Goal: Task Accomplishment & Management: Use online tool/utility

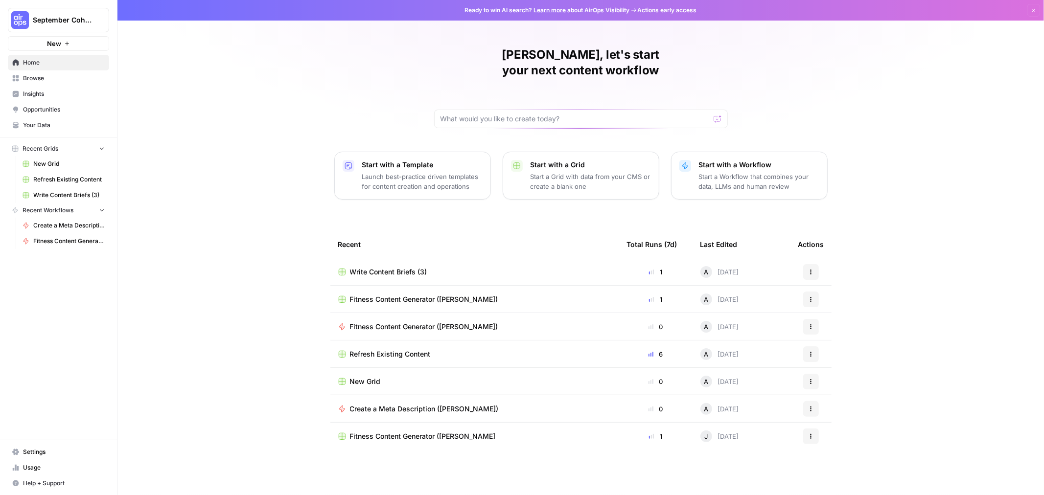
click at [341, 119] on p "Start a Workflow that combines your data, LLMs and human review" at bounding box center [759, 182] width 120 height 20
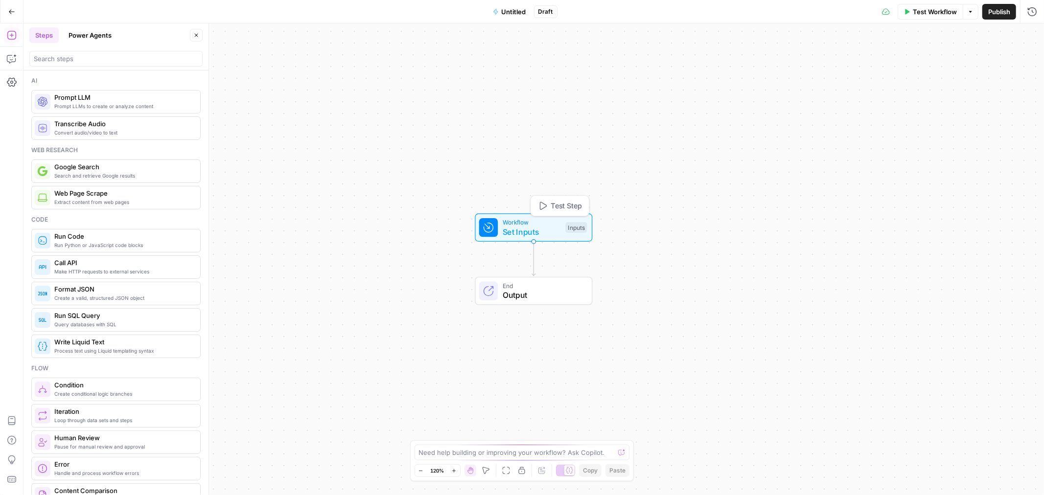
click at [341, 119] on span "Set Inputs" at bounding box center [532, 232] width 58 height 12
click at [94, 62] on input "search" at bounding box center [116, 59] width 164 height 10
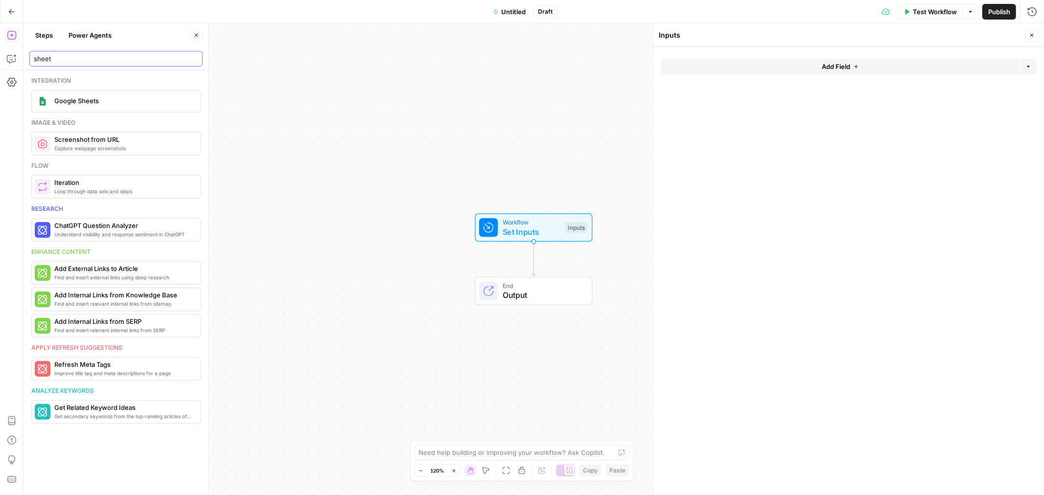
type input "sheet"
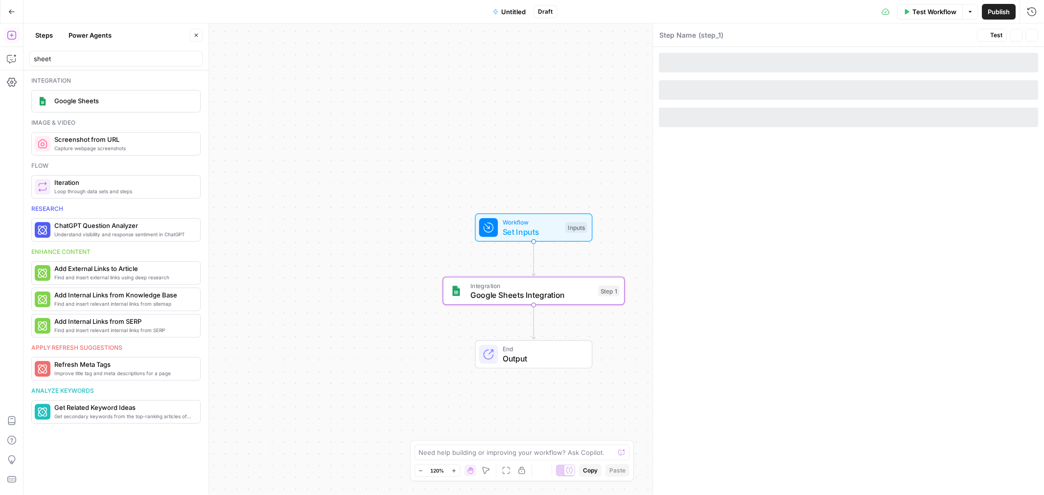
type textarea "Google Sheets Integration"
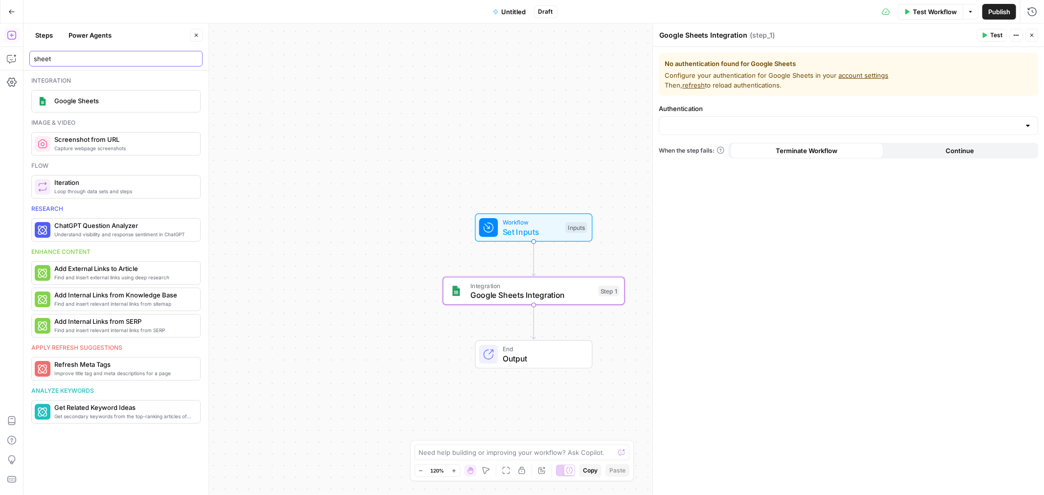
click at [144, 60] on input "sheet" at bounding box center [116, 59] width 164 height 10
type input "excel"
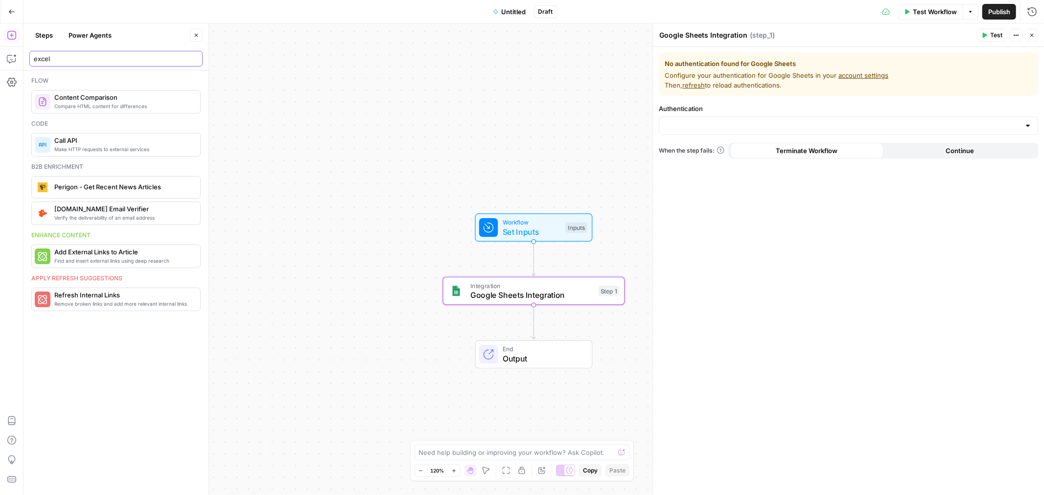
click at [193, 60] on input "excel" at bounding box center [116, 59] width 164 height 10
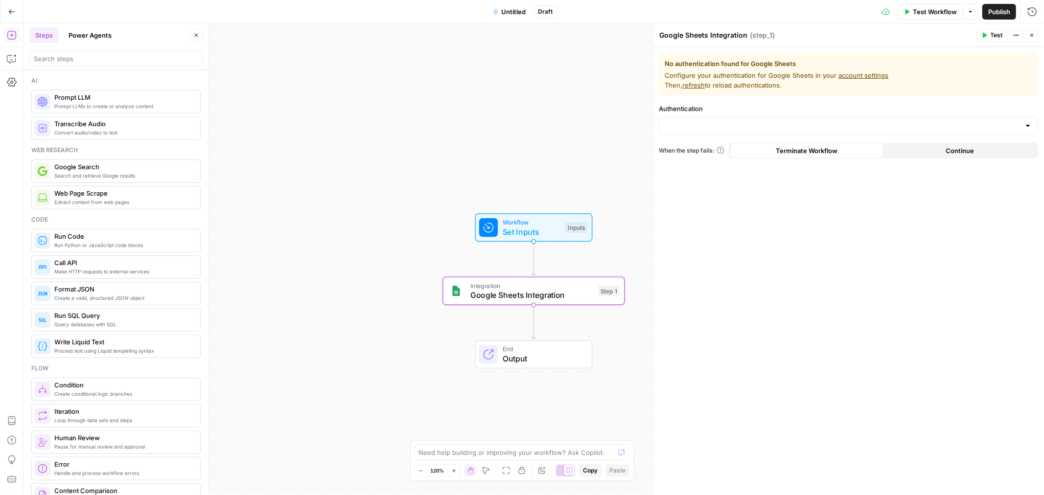
click at [341, 10] on span "Untitled" at bounding box center [514, 12] width 24 height 10
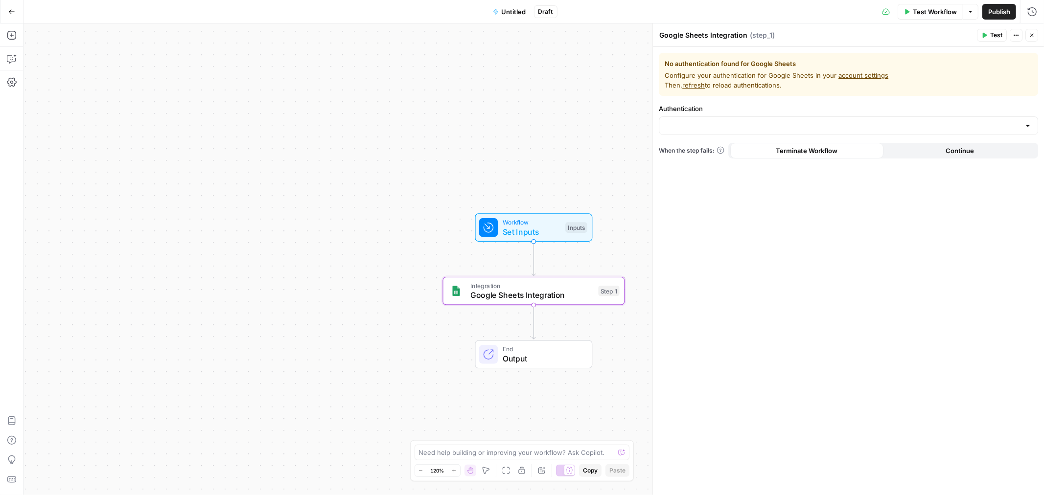
click at [341, 9] on span "Untitled" at bounding box center [514, 12] width 24 height 10
click at [55, 75] on input "Name" at bounding box center [116, 74] width 164 height 10
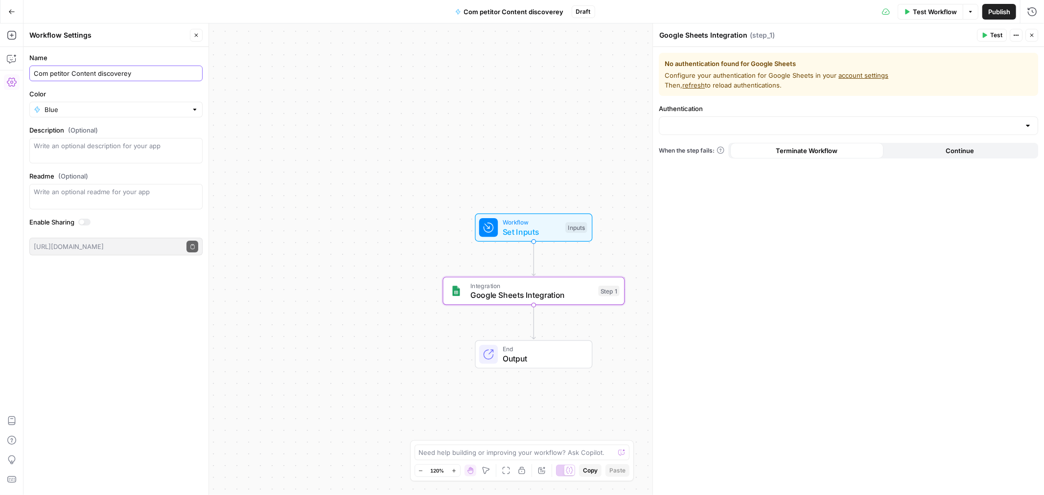
click at [51, 74] on input "Com petitor Content discoverey" at bounding box center [116, 74] width 164 height 10
type input "Competitor Content discovery"
click at [116, 101] on div "Color Blue" at bounding box center [115, 103] width 173 height 28
click at [106, 113] on input "Color" at bounding box center [116, 110] width 143 height 10
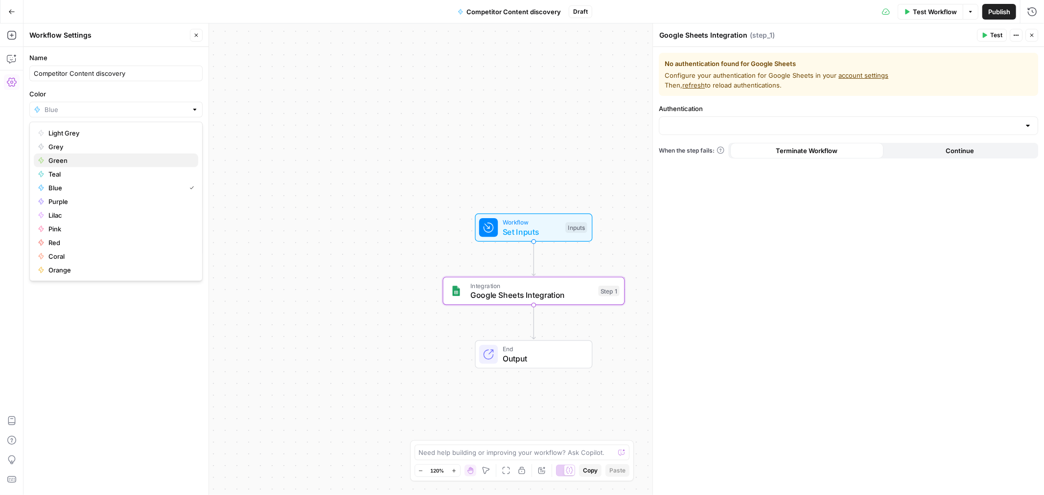
click at [69, 119] on span "Green" at bounding box center [119, 161] width 142 height 10
type input "Green"
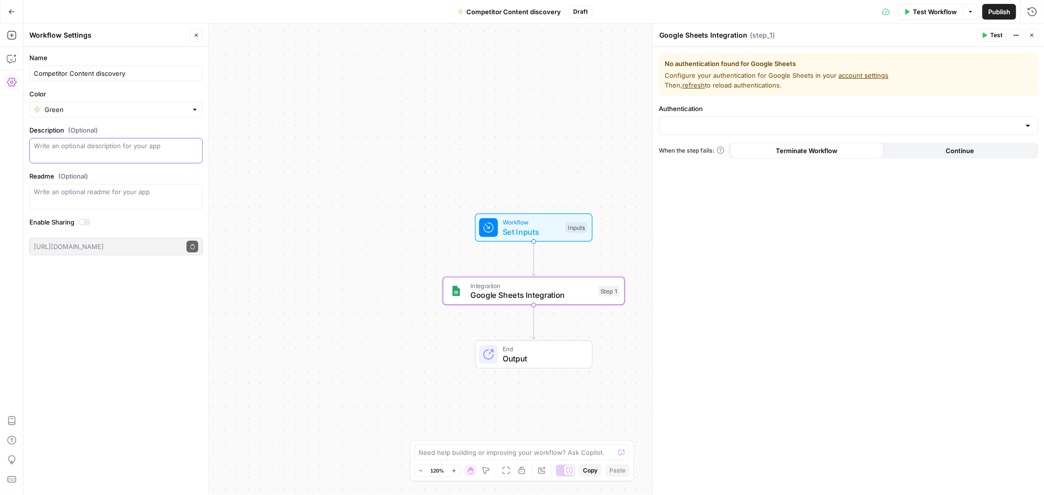
click at [79, 119] on textarea "Description (Optional)" at bounding box center [116, 151] width 164 height 20
click at [139, 119] on textarea "Identify which new pages have been published or updated by competitors so that …" at bounding box center [116, 151] width 164 height 20
type textarea "Identify which new pages have been published or updated by competitors so that …"
click at [127, 119] on div "Write an optional readme for your app" at bounding box center [115, 196] width 173 height 25
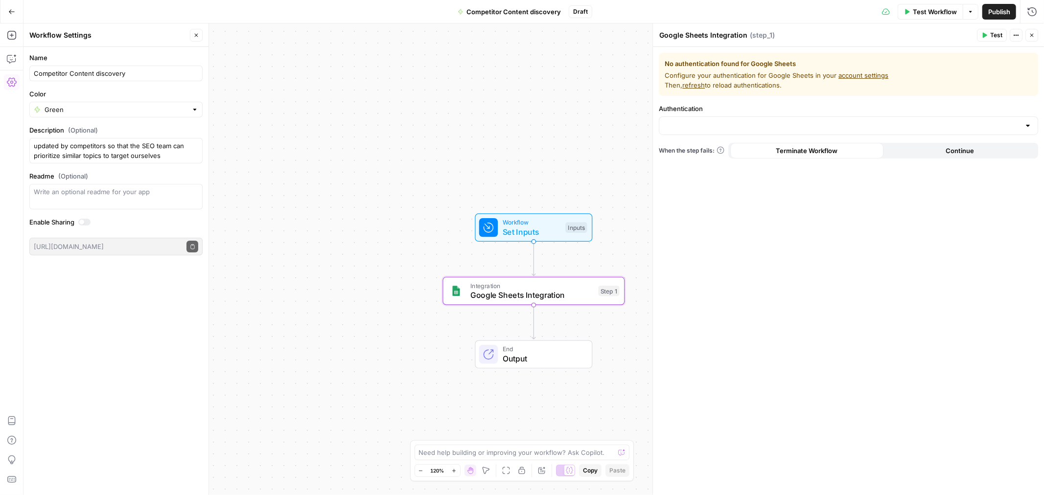
drag, startPoint x: 306, startPoint y: 183, endPoint x: 301, endPoint y: 184, distance: 5.4
click at [304, 119] on div "Workflow Set Inputs Inputs Integration Google Sheets Integration Step 1 End Out…" at bounding box center [533, 259] width 1020 height 472
click at [341, 119] on icon "button" at bounding box center [549, 269] width 8 height 8
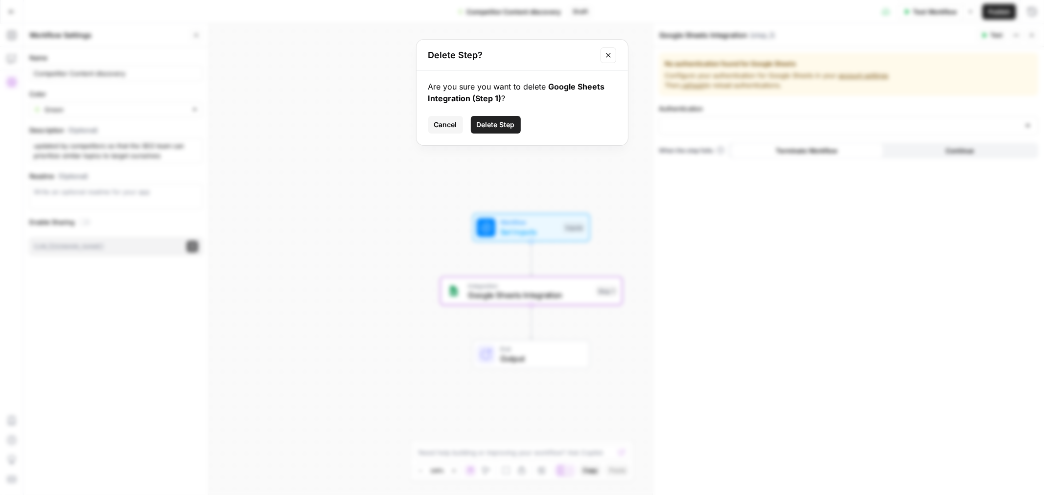
click at [341, 119] on span "Delete Step" at bounding box center [496, 125] width 38 height 10
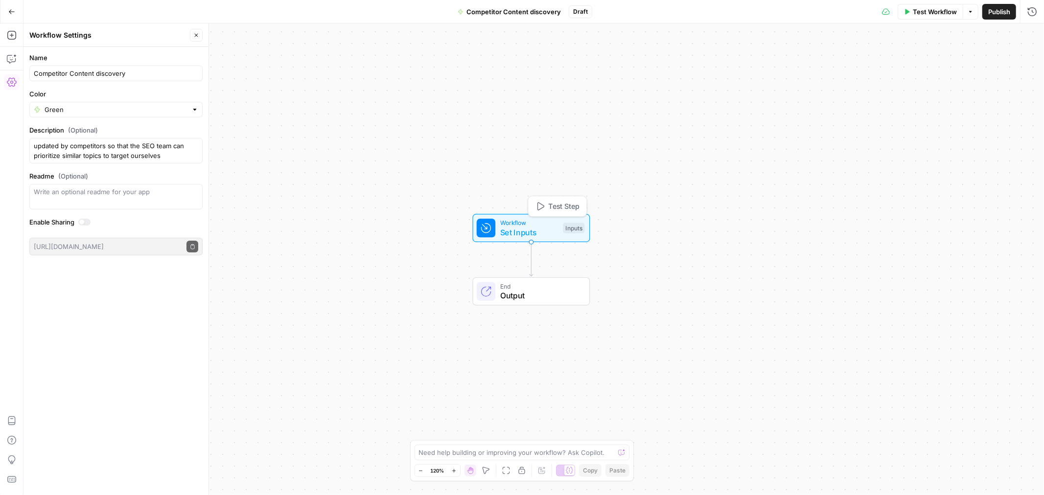
click at [341, 119] on span "Set Inputs" at bounding box center [529, 233] width 58 height 12
click at [341, 7] on span "Publish" at bounding box center [999, 12] width 22 height 10
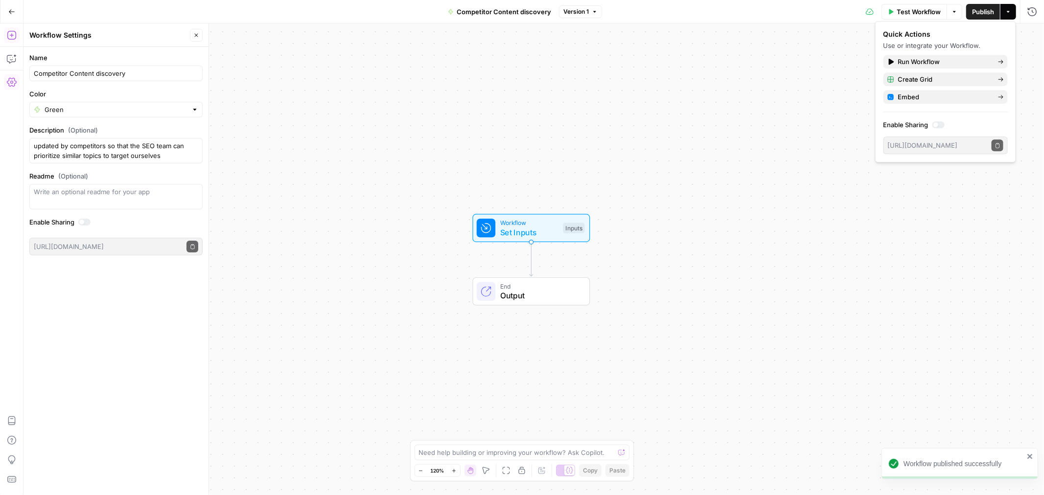
drag, startPoint x: 16, startPoint y: 30, endPoint x: 226, endPoint y: 61, distance: 211.7
click at [11, 31] on icon "button" at bounding box center [12, 35] width 10 height 10
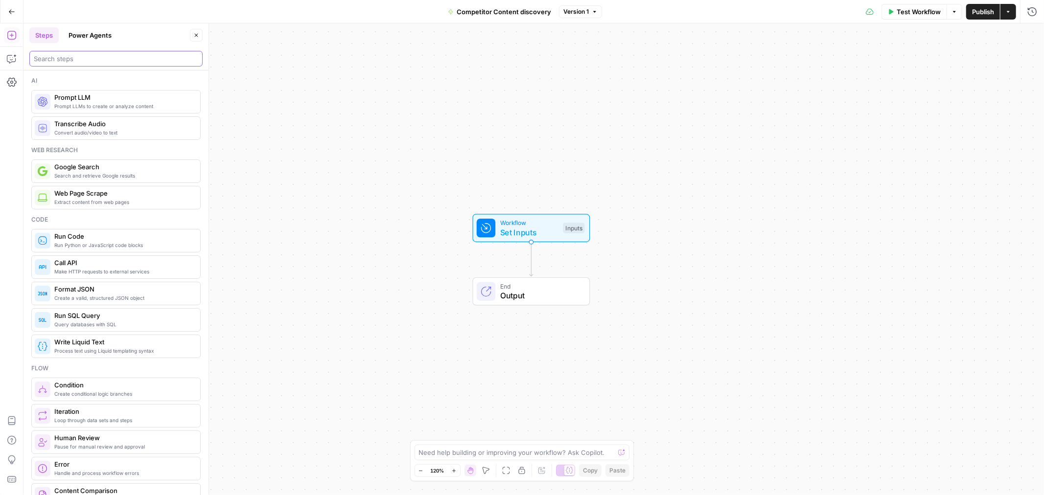
click at [99, 54] on input "search" at bounding box center [116, 59] width 164 height 10
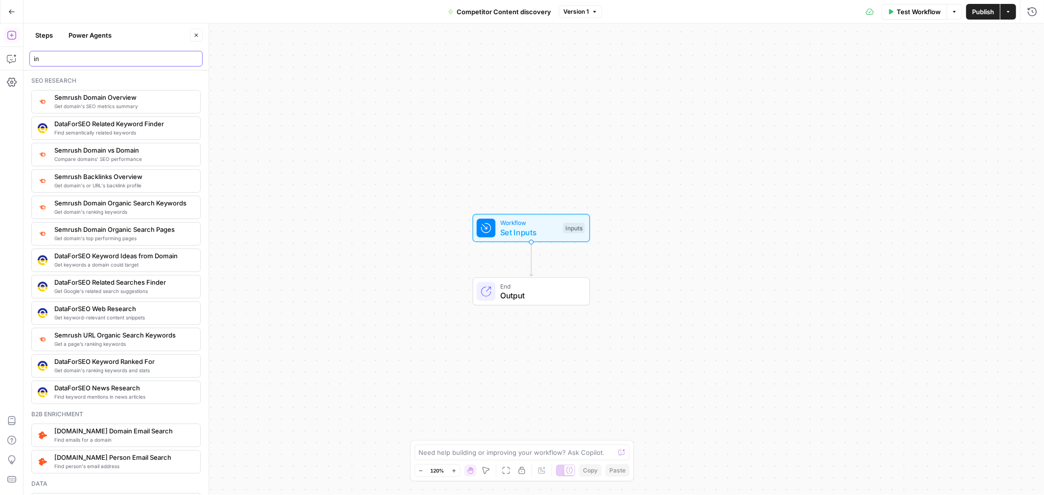
type input "i"
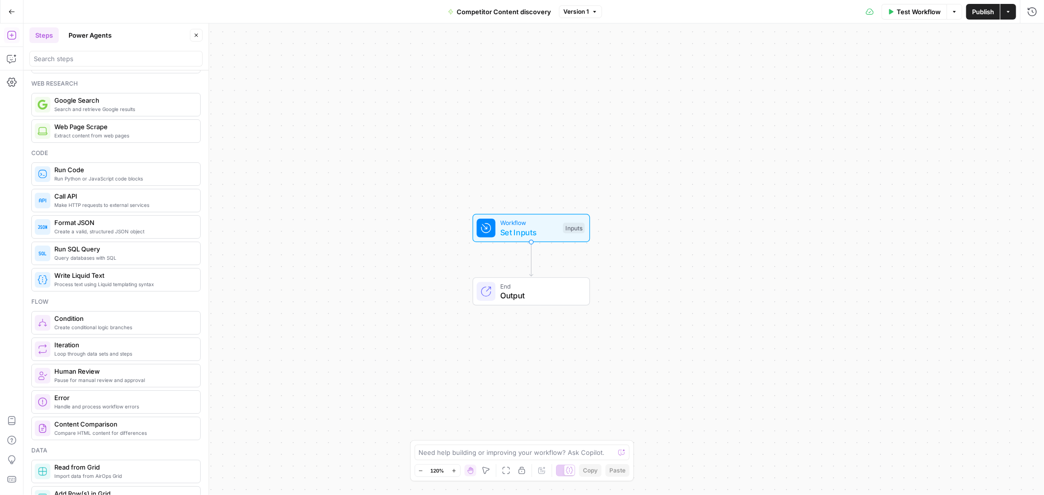
scroll to position [0, 0]
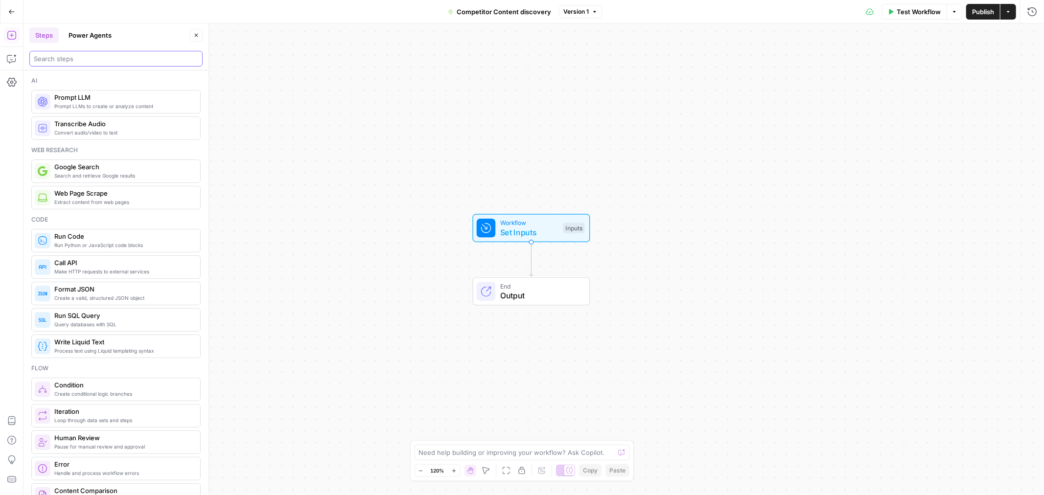
click at [86, 61] on input "search" at bounding box center [116, 59] width 164 height 10
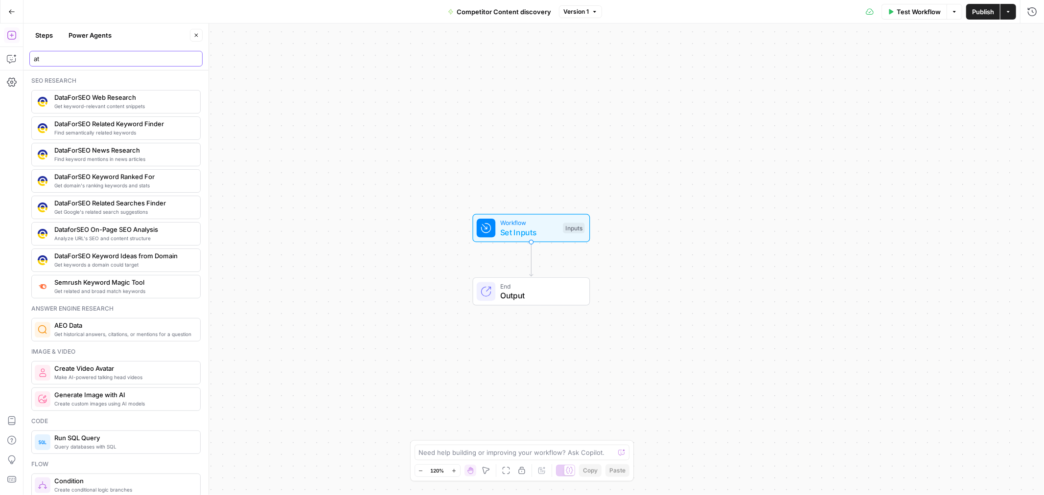
type input "a"
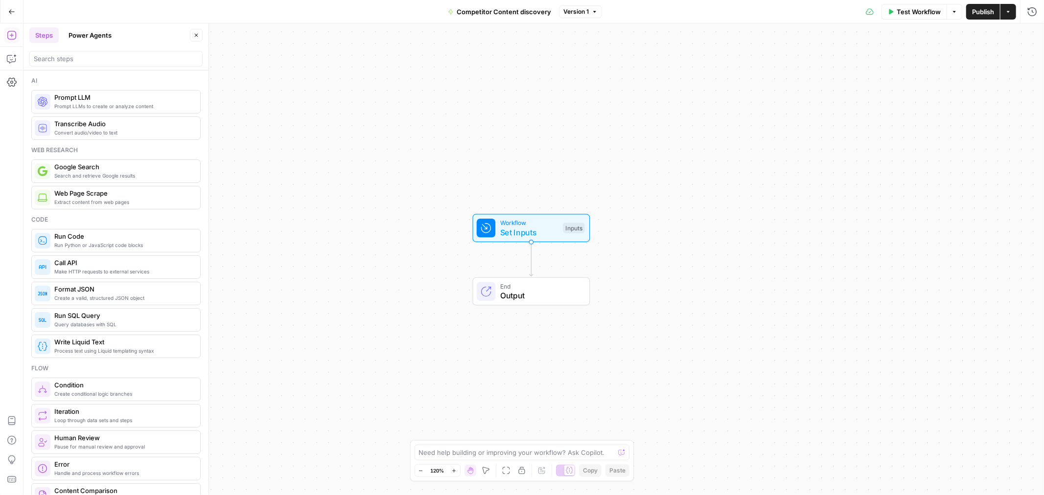
drag, startPoint x: 231, startPoint y: 109, endPoint x: 247, endPoint y: 117, distance: 17.3
click at [232, 109] on div "Workflow Set Inputs Inputs End Output" at bounding box center [533, 259] width 1020 height 472
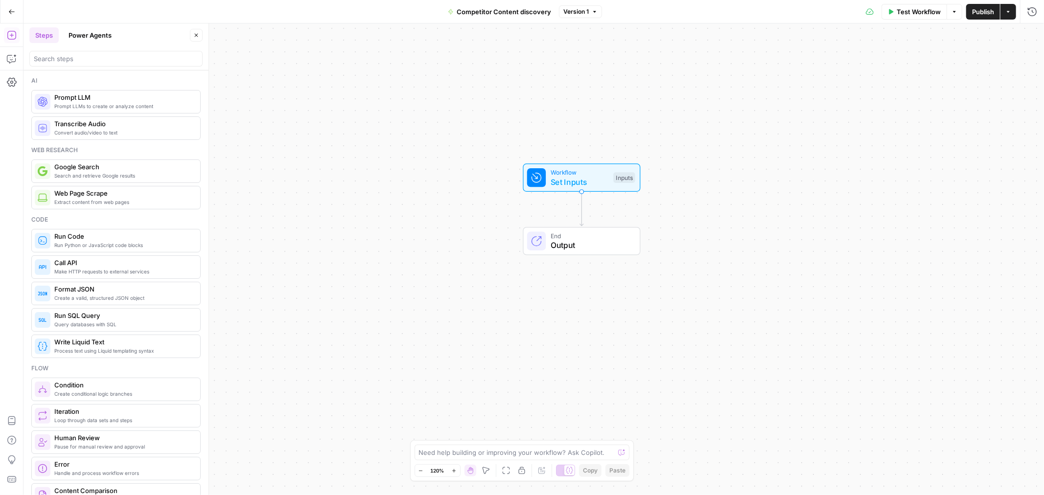
drag, startPoint x: 322, startPoint y: 100, endPoint x: 326, endPoint y: 61, distance: 39.8
click at [326, 61] on div "Workflow Set Inputs Inputs End Output" at bounding box center [533, 259] width 1020 height 472
click at [14, 8] on icon "button" at bounding box center [11, 11] width 7 height 7
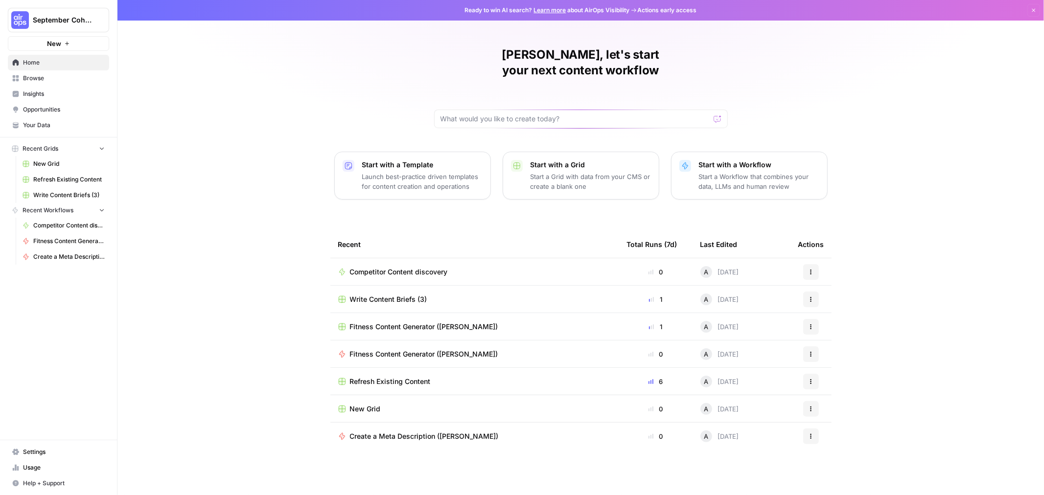
click at [341, 119] on div "Start with a Grid Start a Grid with data from your CMS or create a blank one" at bounding box center [591, 175] width 120 height 31
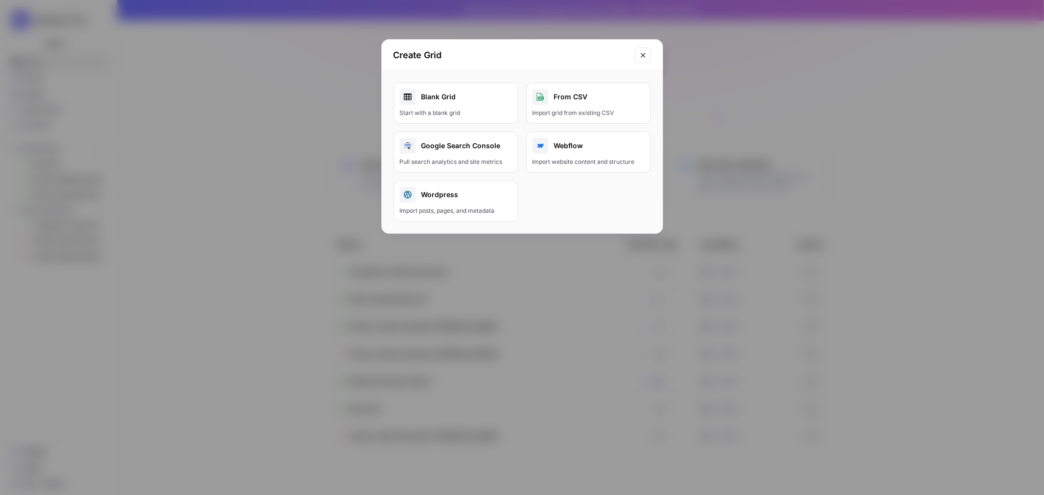
click at [341, 97] on div "Blank Grid" at bounding box center [456, 97] width 112 height 16
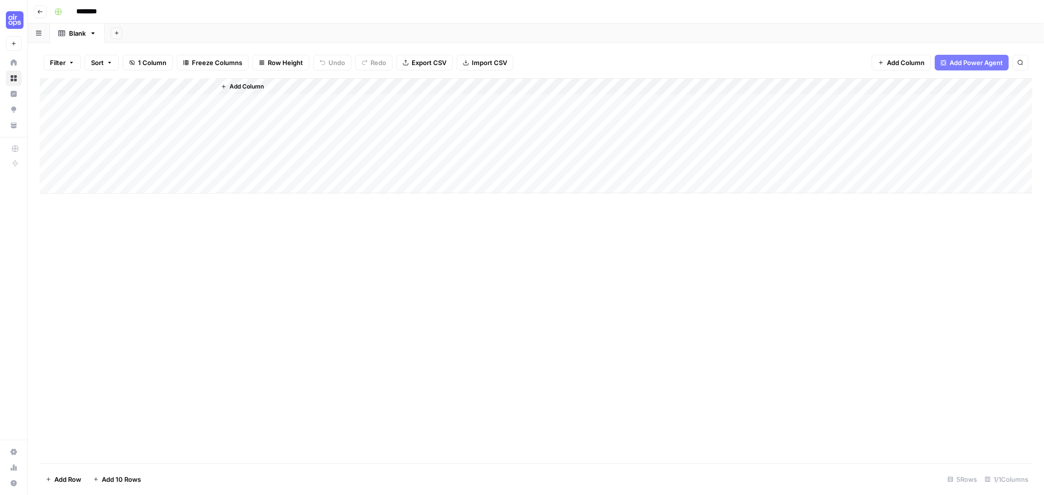
click at [145, 99] on div "Add Column" at bounding box center [536, 136] width 993 height 116
type textarea "*****"
type textarea "*******"
type textarea "**********"
click at [247, 85] on span "Add Column" at bounding box center [247, 86] width 34 height 9
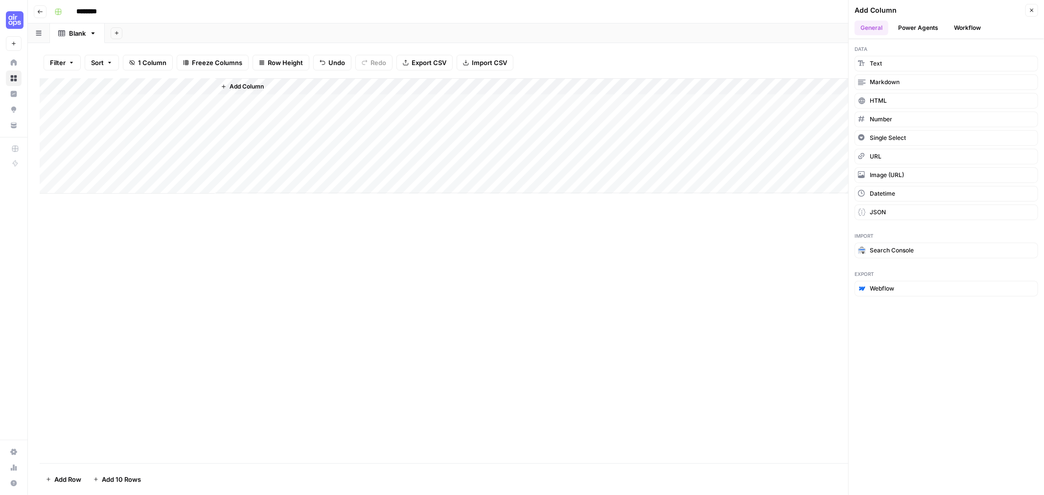
click at [341, 26] on button "Power Agents" at bounding box center [918, 28] width 52 height 15
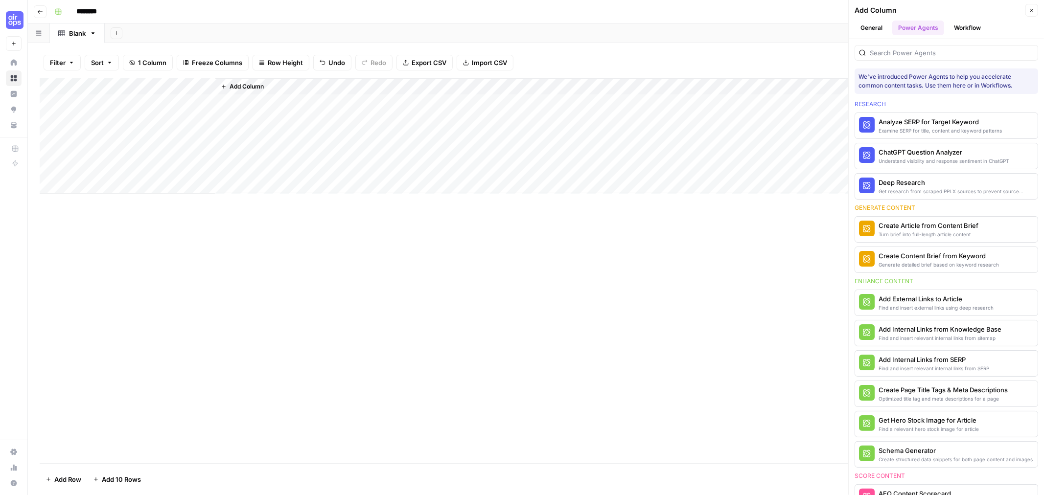
click at [341, 32] on button "Workflow" at bounding box center [967, 28] width 39 height 15
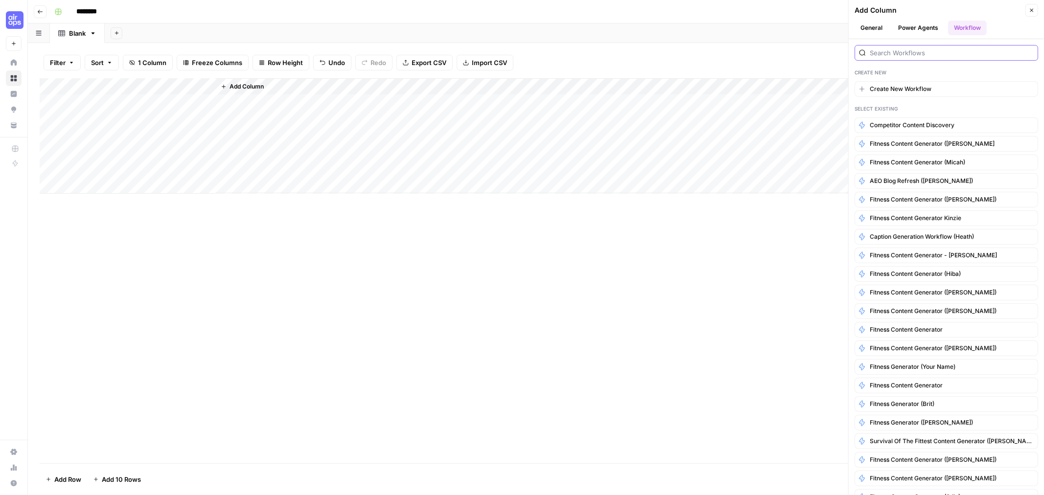
click at [341, 53] on input "search" at bounding box center [952, 53] width 164 height 10
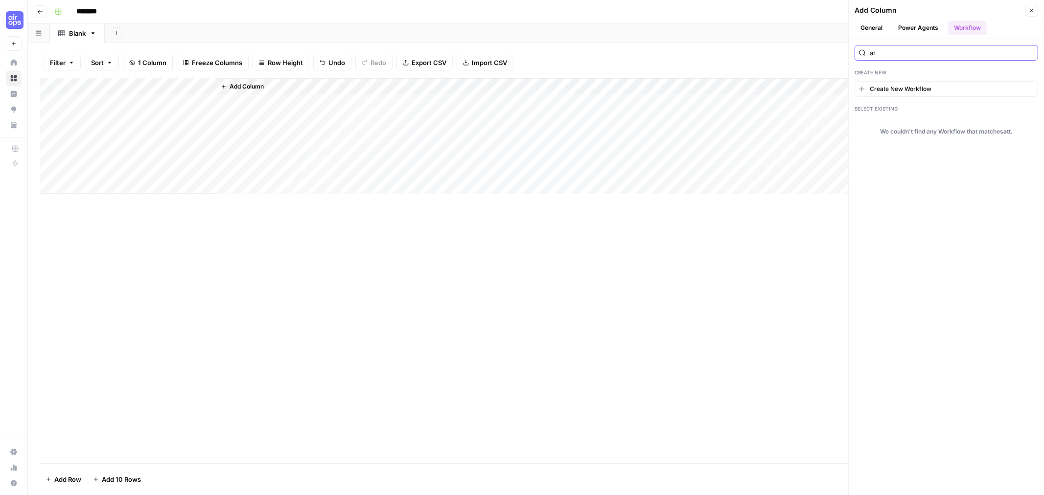
type input "a"
type input "s"
type input "data"
click at [341, 9] on icon "button" at bounding box center [1032, 10] width 6 height 6
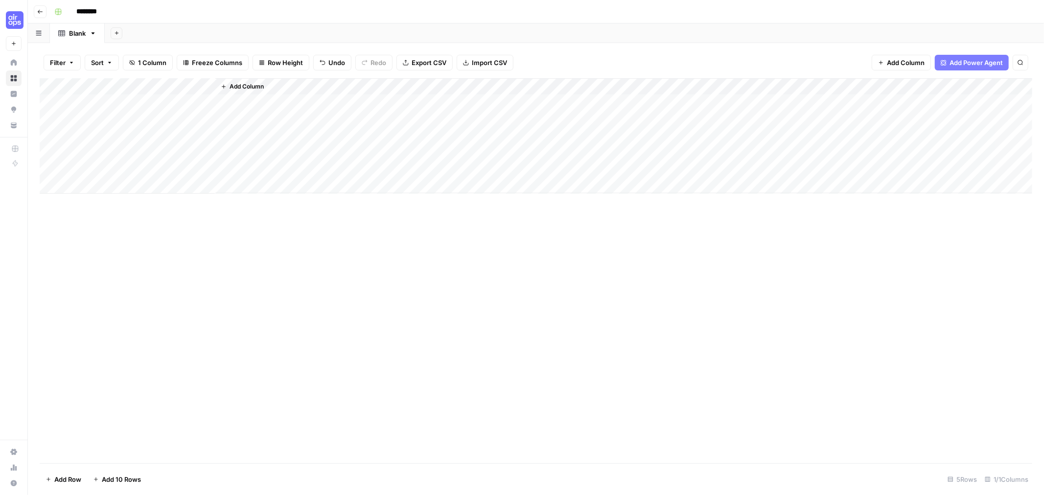
click at [341, 119] on div "Add Column" at bounding box center [536, 270] width 993 height 385
click at [253, 86] on span "Add Column" at bounding box center [247, 86] width 34 height 9
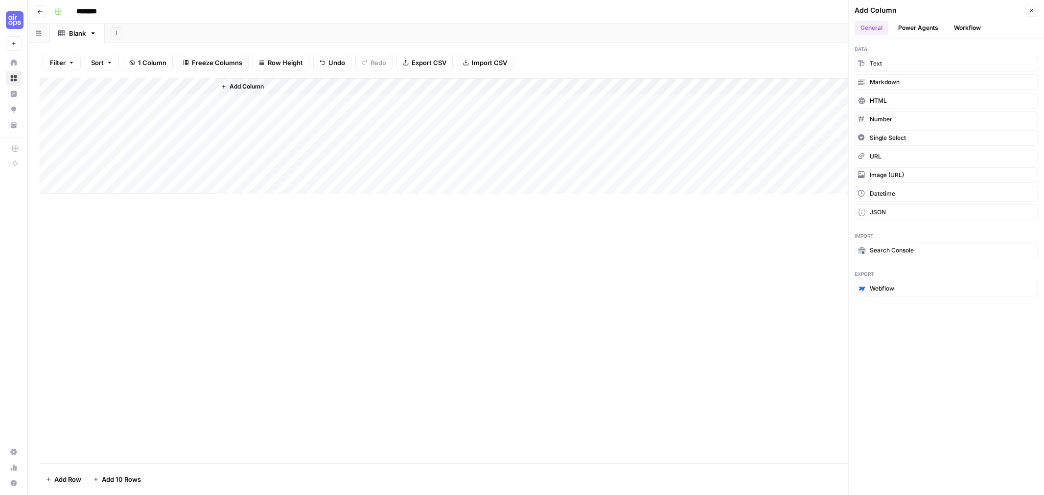
click at [170, 12] on div "********" at bounding box center [542, 12] width 984 height 16
drag, startPoint x: 42, startPoint y: 13, endPoint x: 84, endPoint y: 6, distance: 42.6
click at [43, 12] on button "Go back" at bounding box center [40, 11] width 13 height 13
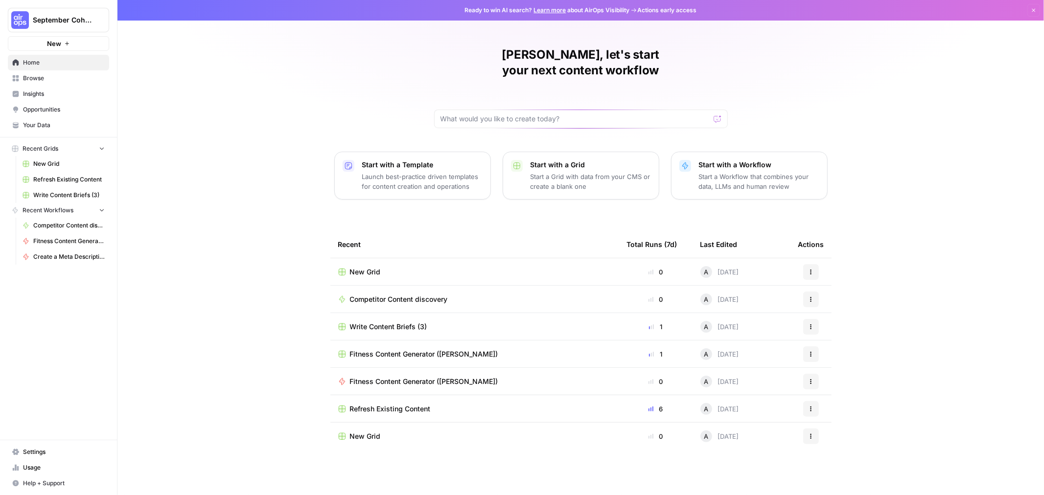
drag, startPoint x: 42, startPoint y: 126, endPoint x: 71, endPoint y: 98, distance: 40.2
click at [43, 119] on span "Your Data" at bounding box center [64, 125] width 82 height 9
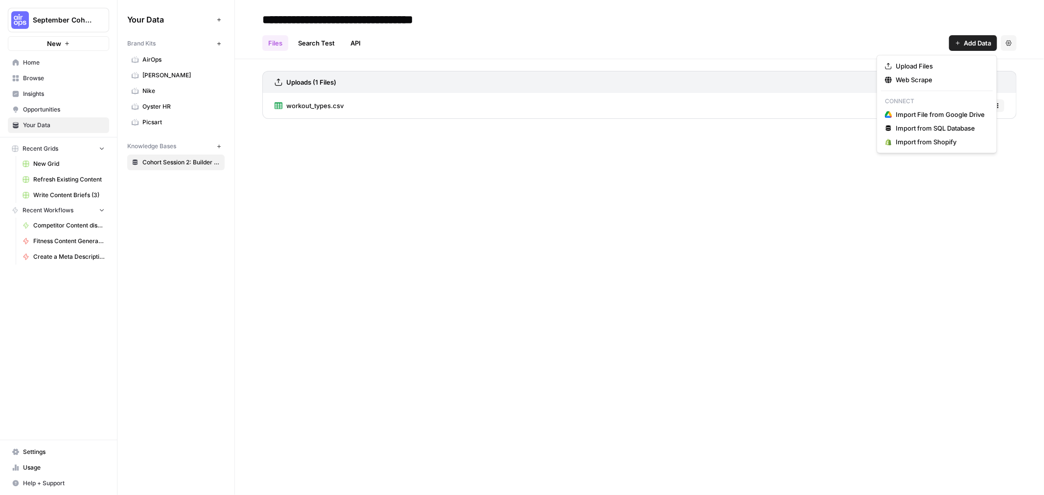
click at [341, 41] on span "Add Data" at bounding box center [977, 43] width 27 height 10
click at [341, 69] on span "Upload Files" at bounding box center [940, 66] width 89 height 10
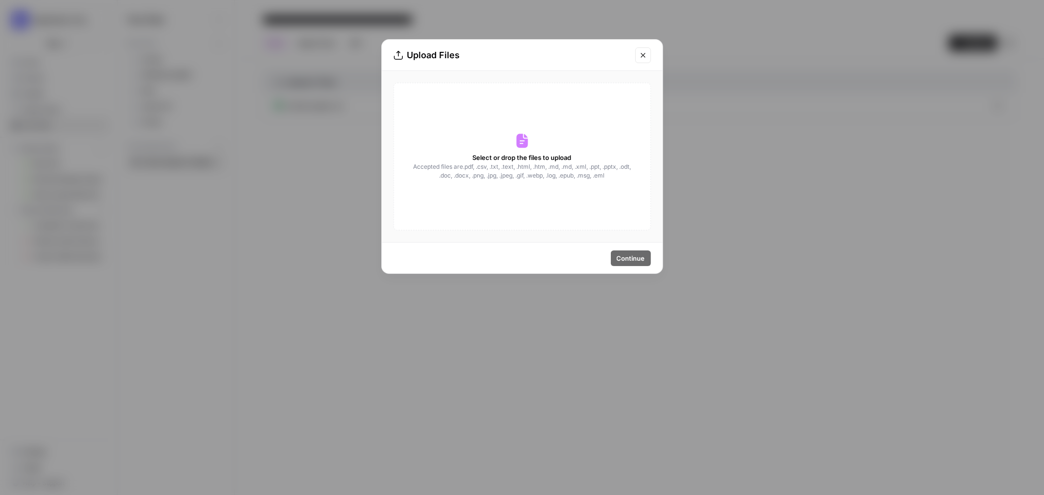
click at [341, 119] on div "Select or drop the files to upload Accepted files are .pdf, .csv, .txt, .text, …" at bounding box center [521, 157] width 257 height 148
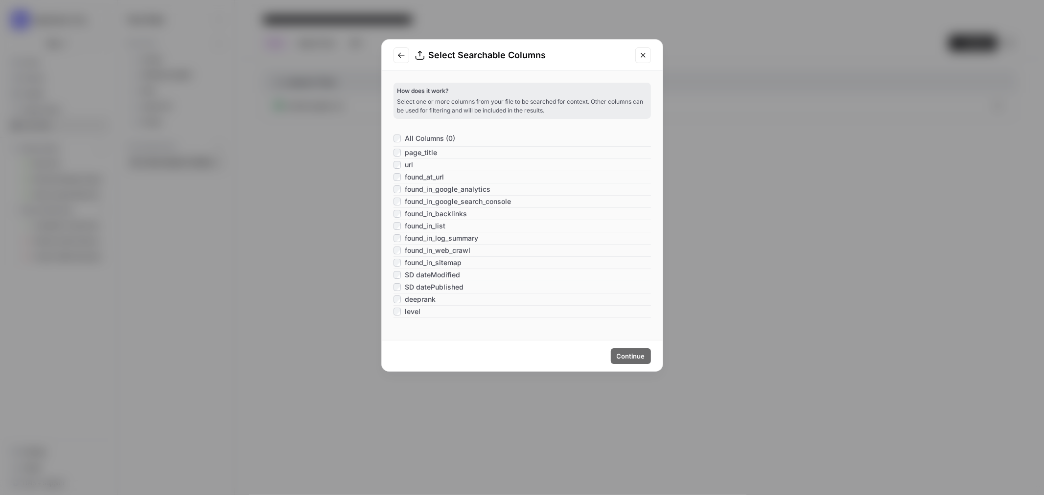
click at [341, 119] on div "url" at bounding box center [403, 165] width 20 height 10
click at [341, 119] on span "SD dateModified" at bounding box center [432, 275] width 55 height 10
click at [341, 119] on span "SD datePublished" at bounding box center [434, 287] width 59 height 10
click at [341, 119] on span "Continue" at bounding box center [631, 356] width 28 height 10
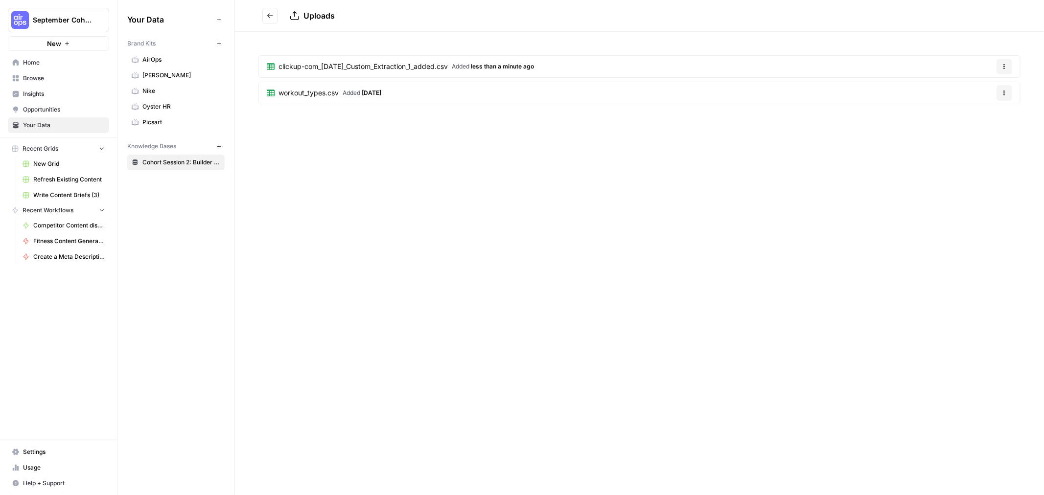
click at [61, 66] on span "Home" at bounding box center [64, 62] width 82 height 9
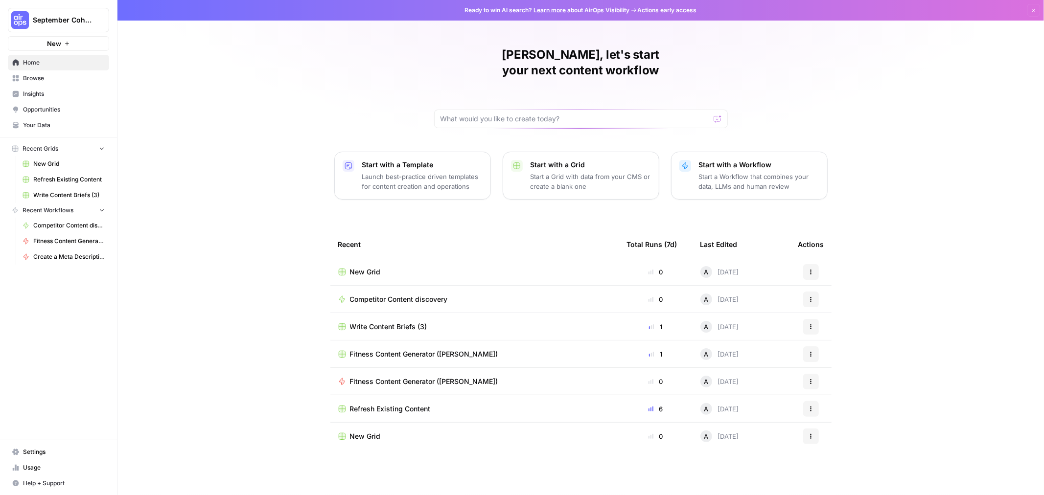
click at [341, 119] on p "Start a Workflow that combines your data, LLMs and human review" at bounding box center [759, 182] width 120 height 20
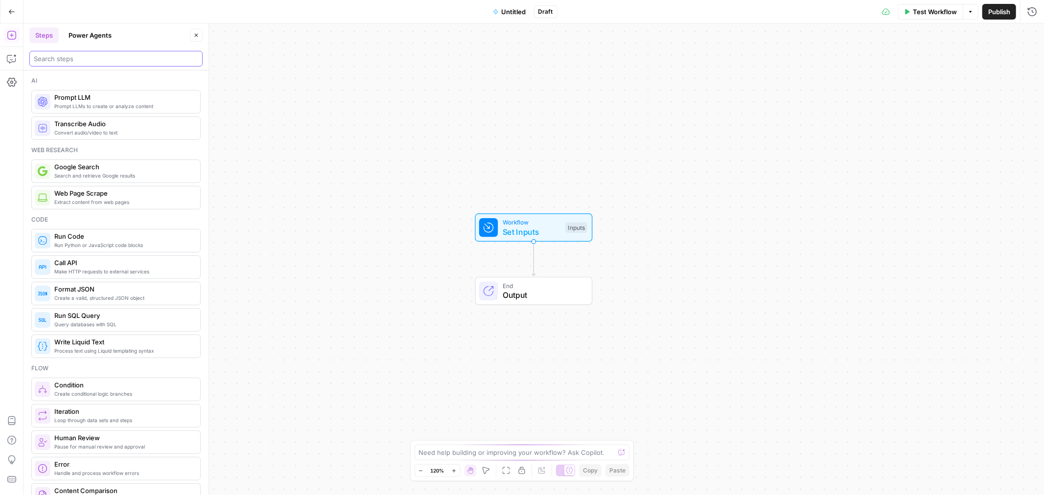
click at [81, 62] on input "search" at bounding box center [116, 59] width 164 height 10
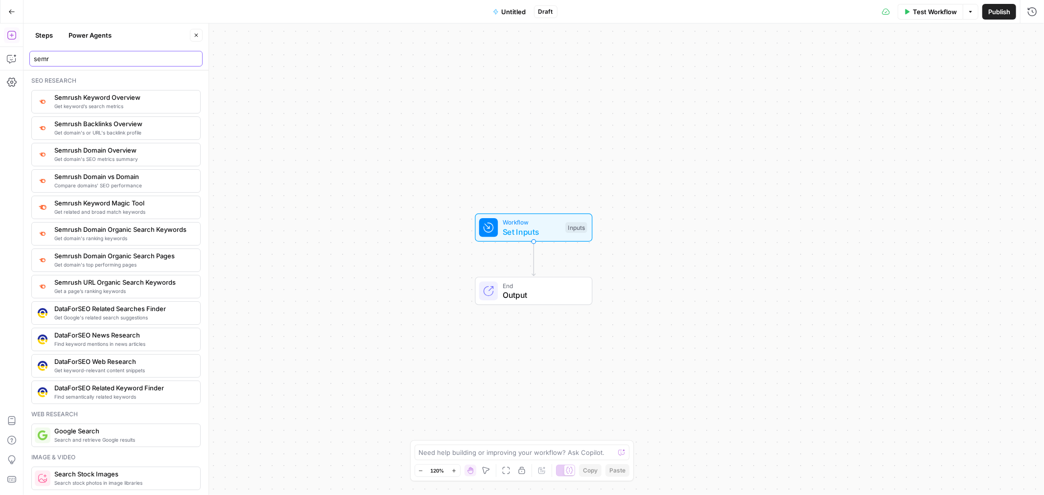
type input "semr"
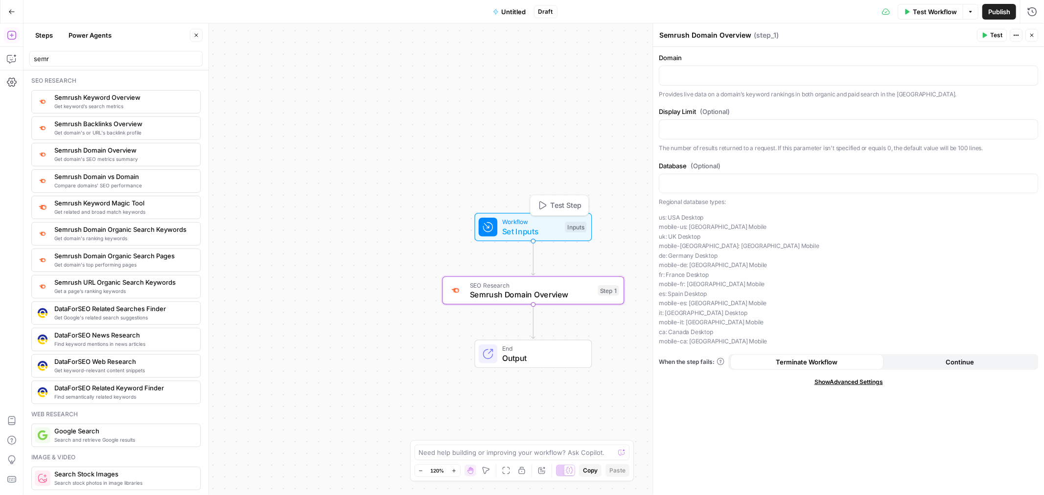
click at [341, 119] on span "Workflow" at bounding box center [531, 221] width 58 height 9
click at [341, 119] on span "Set Inputs" at bounding box center [531, 232] width 58 height 12
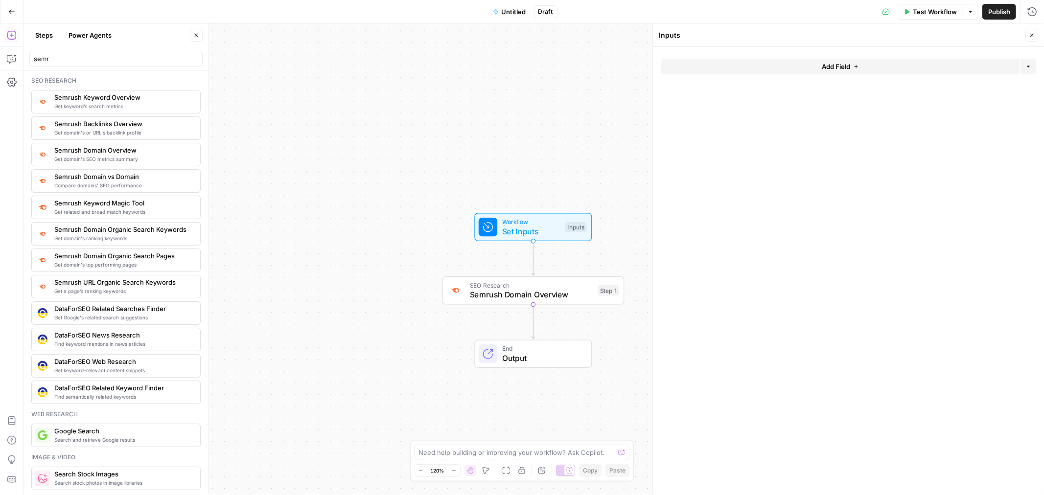
click at [341, 63] on span "Add Field" at bounding box center [836, 67] width 28 height 10
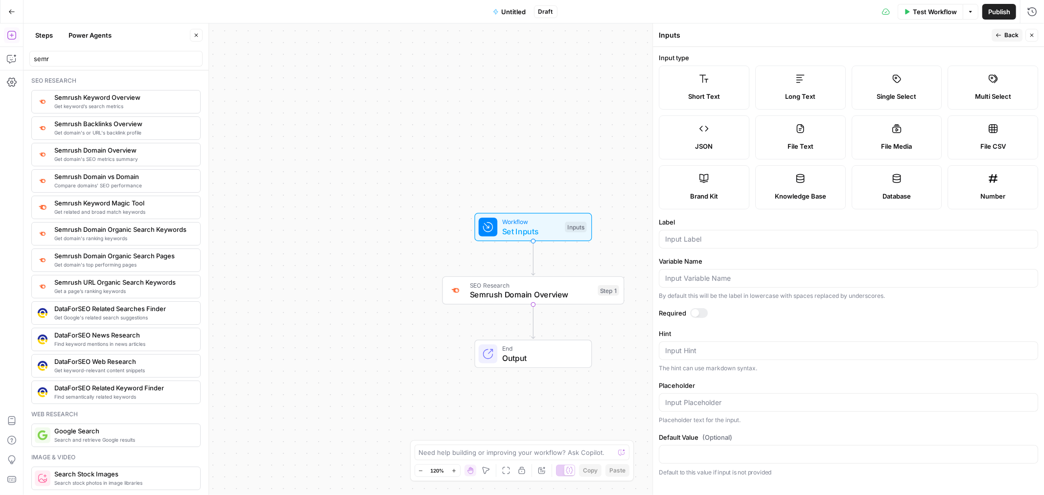
click at [341, 74] on label "Short Text" at bounding box center [704, 88] width 91 height 44
click at [341, 119] on input "Label" at bounding box center [848, 239] width 367 height 10
type input "URL"
click at [341, 119] on label "Variable Name" at bounding box center [848, 261] width 379 height 10
click at [341, 119] on input "Variable Name" at bounding box center [848, 279] width 367 height 10
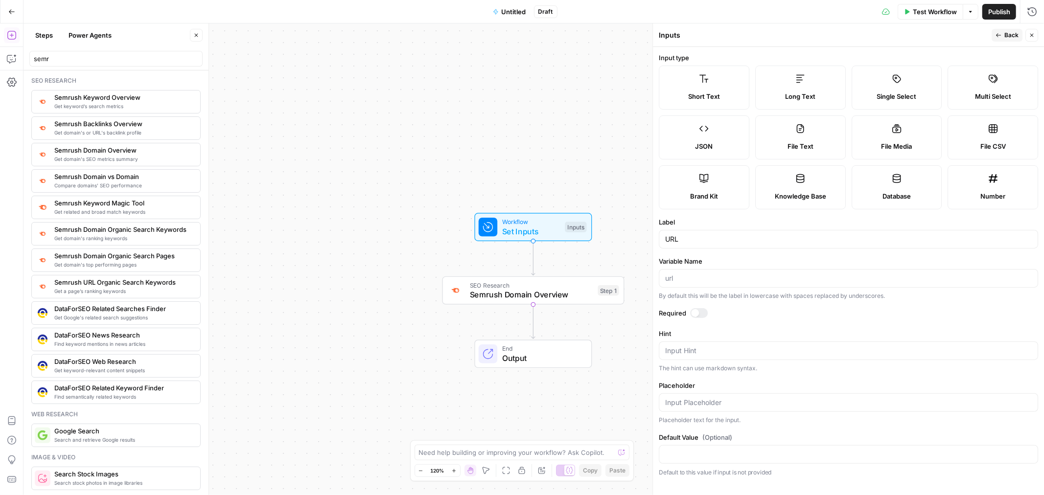
click at [341, 6] on button "Publish" at bounding box center [999, 12] width 34 height 16
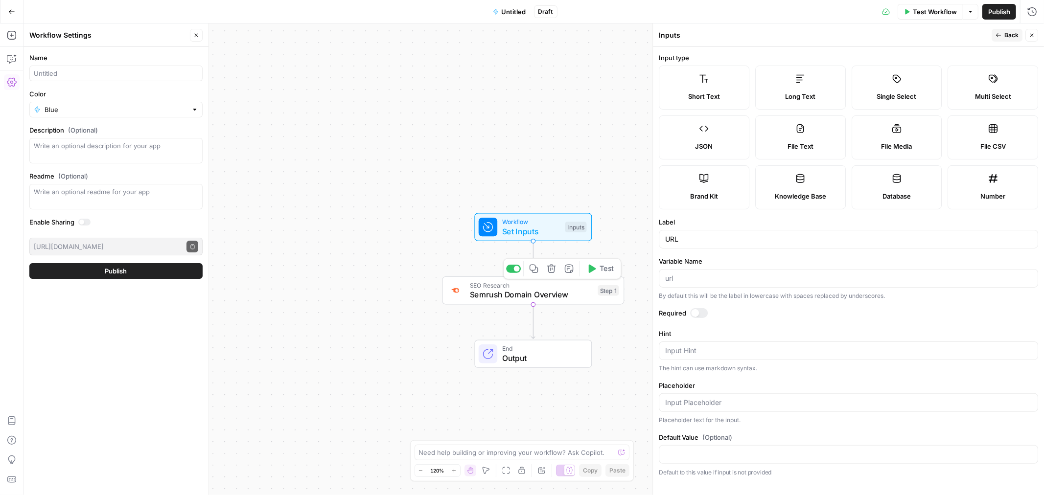
click at [341, 119] on span "Semrush Domain Overview" at bounding box center [531, 295] width 123 height 12
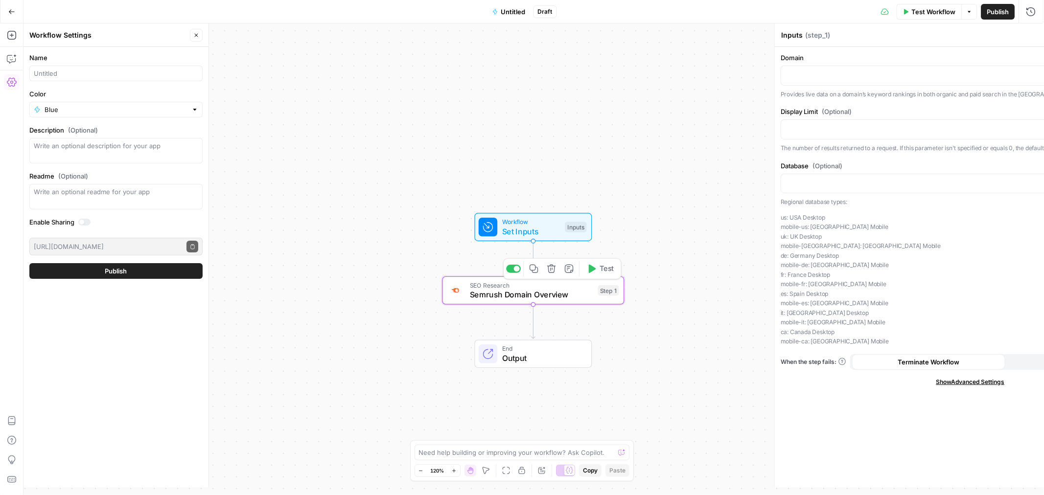
type textarea "Semrush Domain Overview"
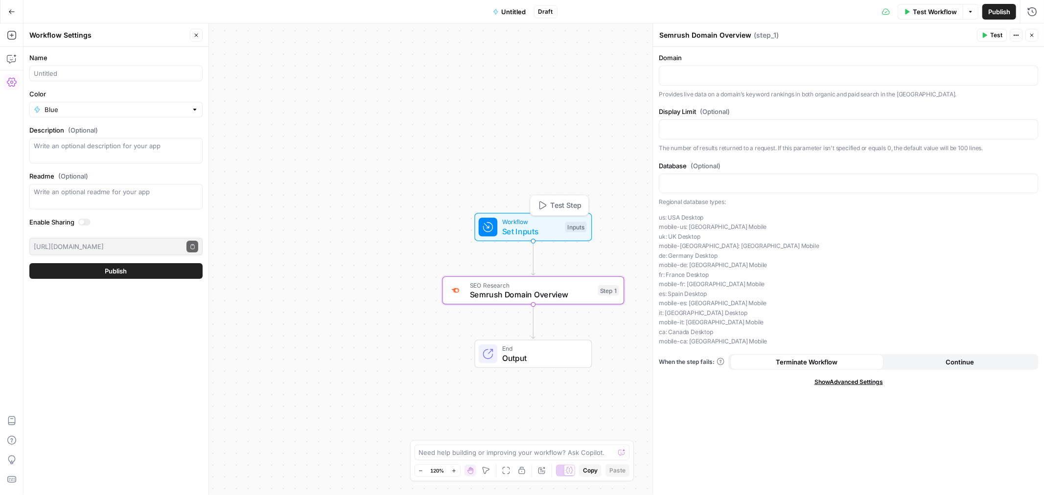
click at [341, 119] on div "Workflow Set Inputs Inputs Test Step" at bounding box center [533, 227] width 108 height 20
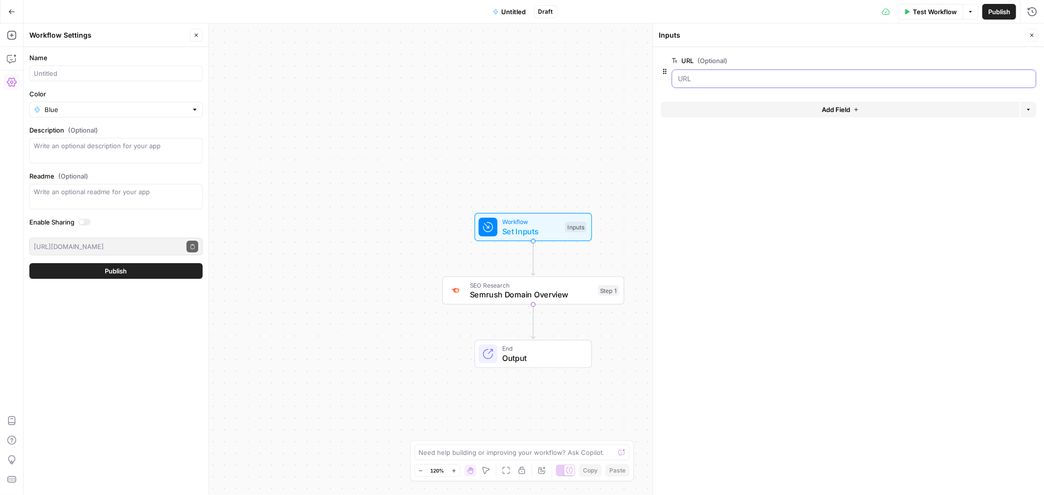
drag, startPoint x: 691, startPoint y: 74, endPoint x: 694, endPoint y: 69, distance: 5.7
click at [341, 69] on div "URL (Optional) edit field Delete group" at bounding box center [853, 71] width 365 height 33
click at [341, 79] on input "URL (Optional)" at bounding box center [854, 79] width 352 height 10
drag, startPoint x: 282, startPoint y: 345, endPoint x: 297, endPoint y: 339, distance: 15.4
click at [289, 119] on div "Workflow Set Inputs Inputs SEO Research Semrush Domain Overview Step 1 End Outp…" at bounding box center [533, 259] width 1020 height 472
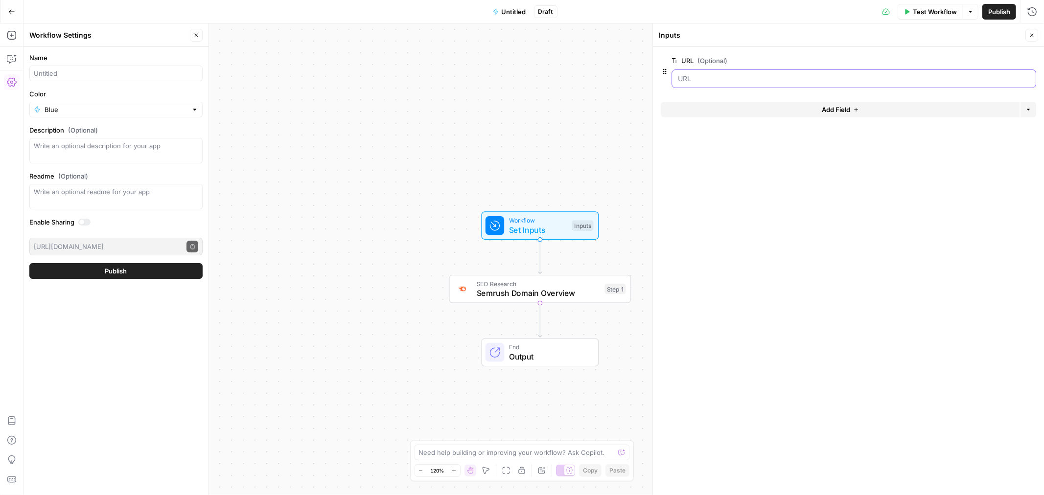
click at [341, 77] on input "URL (Optional)" at bounding box center [854, 79] width 352 height 10
click at [341, 82] on input "URL (Optional)" at bounding box center [854, 79] width 352 height 10
click at [341, 77] on input "URL (Optional)" at bounding box center [854, 79] width 352 height 10
click at [341, 76] on input "URL (Optional)" at bounding box center [854, 79] width 352 height 10
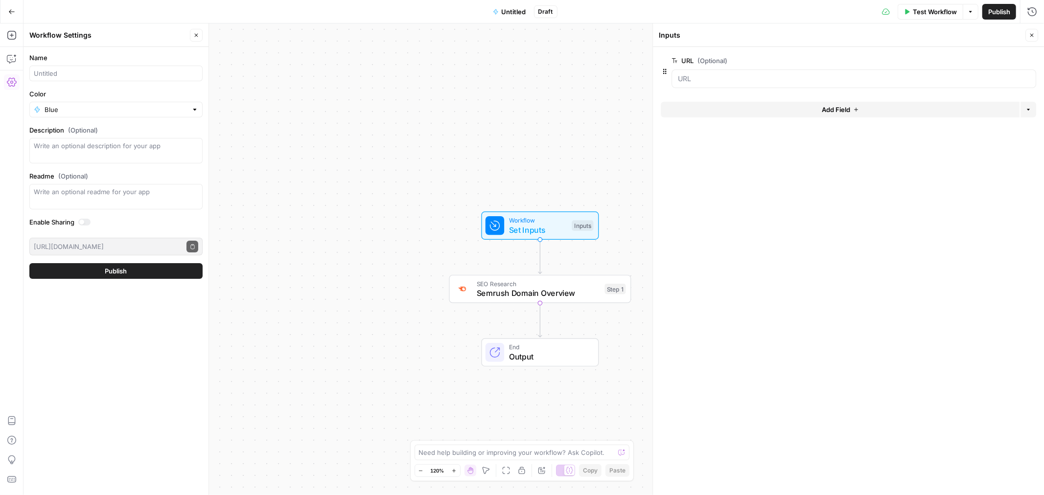
click at [341, 86] on div at bounding box center [853, 78] width 365 height 19
click at [341, 85] on div at bounding box center [853, 78] width 365 height 19
click at [341, 47] on form "URL (Optional) edit field Delete group Add Field Options" at bounding box center [848, 271] width 391 height 448
click at [341, 59] on span "edit field" at bounding box center [1000, 61] width 22 height 8
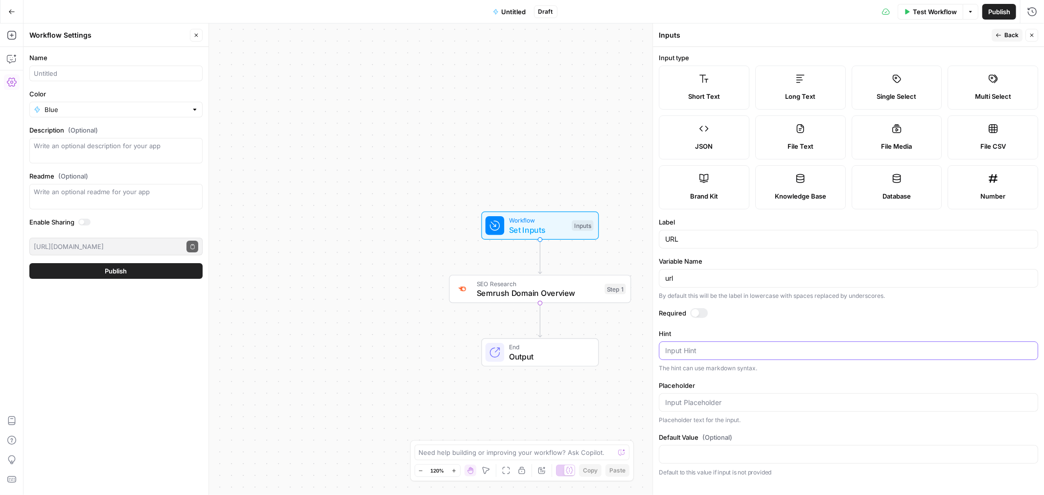
click at [341, 119] on textarea "Hint" at bounding box center [848, 351] width 367 height 10
click at [341, 119] on input "Placeholder" at bounding box center [848, 403] width 367 height 10
paste input "[URL][DOMAIN_NAME][PERSON_NAME]"
type input "[URL][DOMAIN_NAME][PERSON_NAME]"
drag, startPoint x: 1000, startPoint y: 14, endPoint x: 957, endPoint y: 58, distance: 61.6
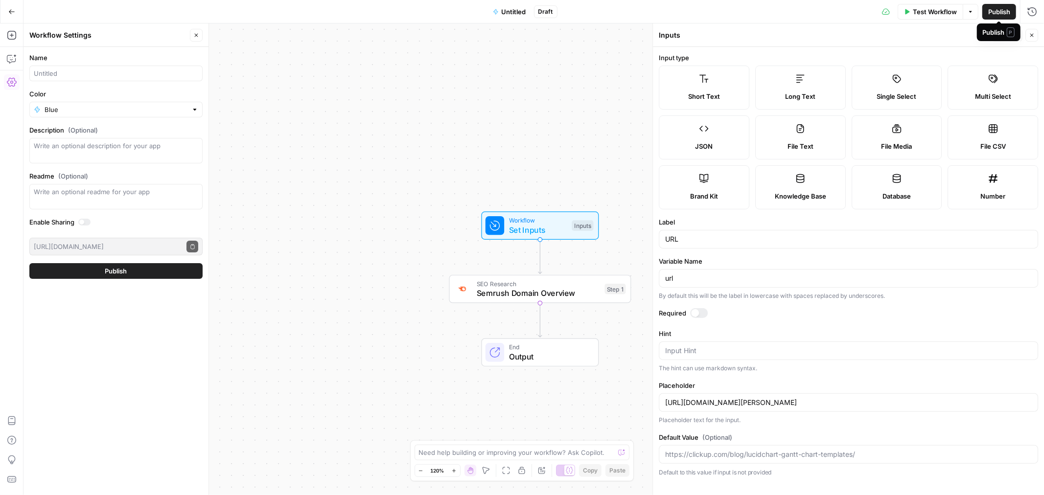
click at [341, 14] on span "Publish" at bounding box center [999, 12] width 22 height 10
click at [341, 119] on span "Semrush Domain Overview" at bounding box center [538, 293] width 123 height 12
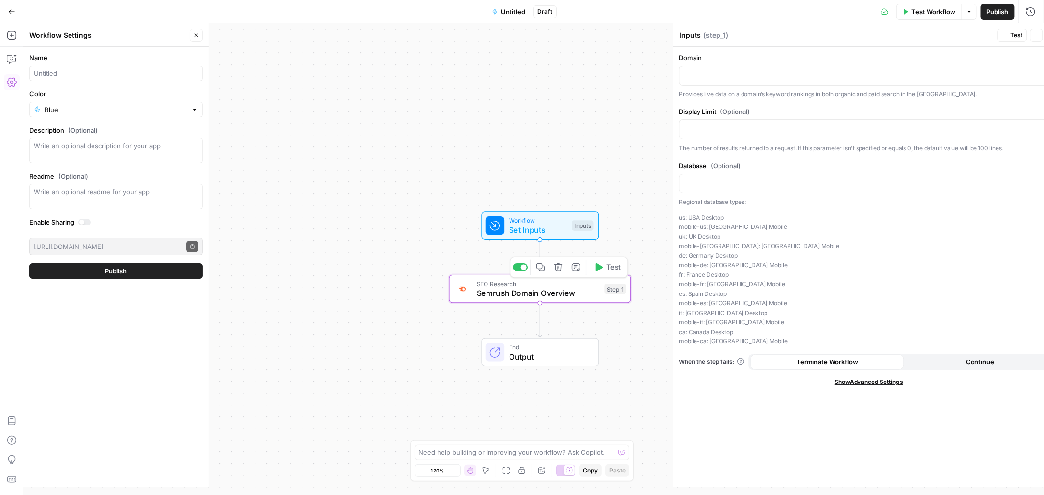
type textarea "Semrush Domain Overview"
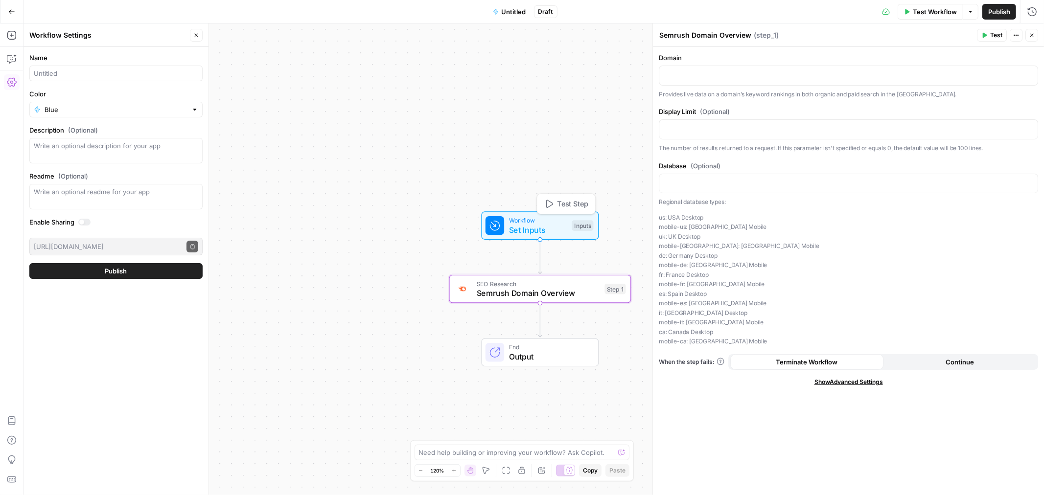
click at [341, 119] on span "Workflow" at bounding box center [538, 220] width 58 height 9
drag, startPoint x: 546, startPoint y: 294, endPoint x: 581, endPoint y: 291, distance: 35.4
click at [341, 119] on span "Semrush Domain Overview" at bounding box center [539, 293] width 123 height 12
click at [341, 119] on span "Test" at bounding box center [614, 267] width 14 height 11
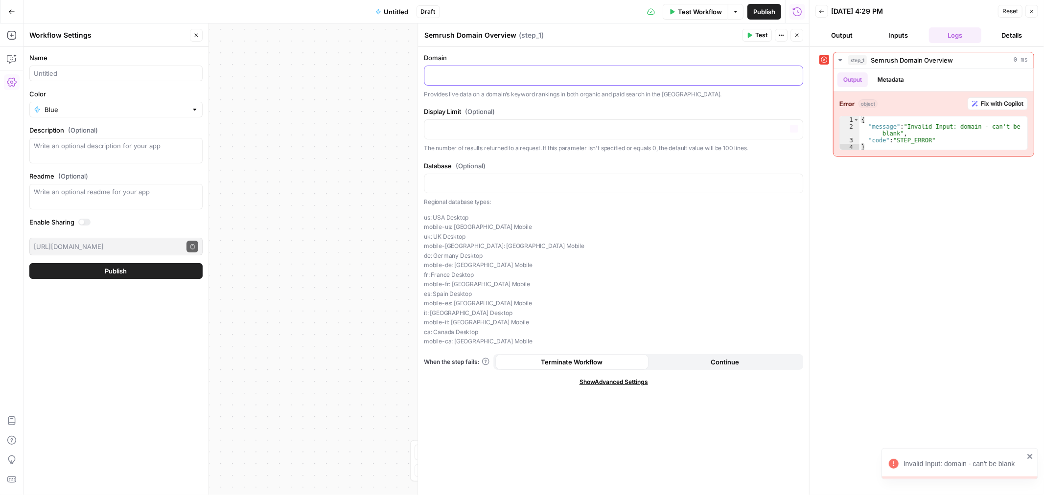
click at [341, 73] on p at bounding box center [613, 75] width 367 height 10
click at [341, 34] on icon "button" at bounding box center [797, 35] width 6 height 6
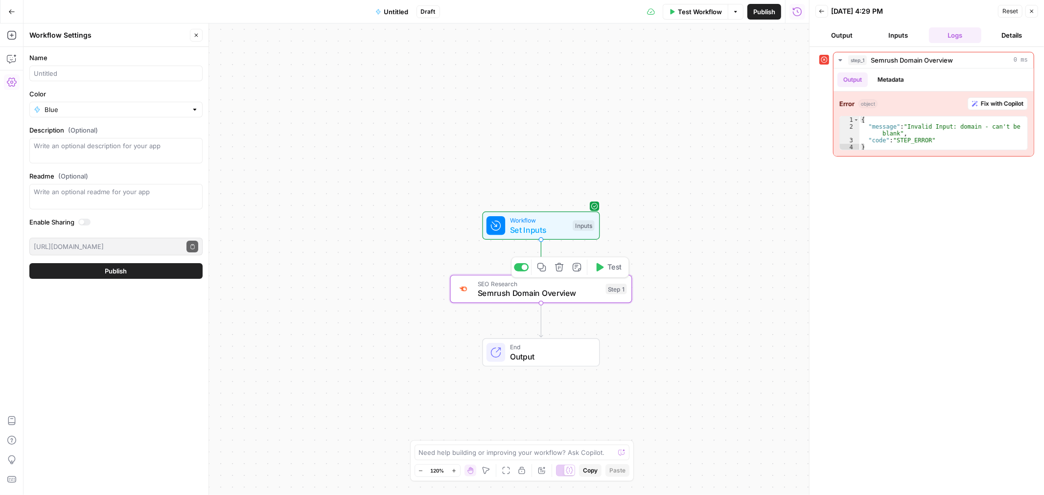
click at [341, 119] on icon "button" at bounding box center [559, 267] width 8 height 8
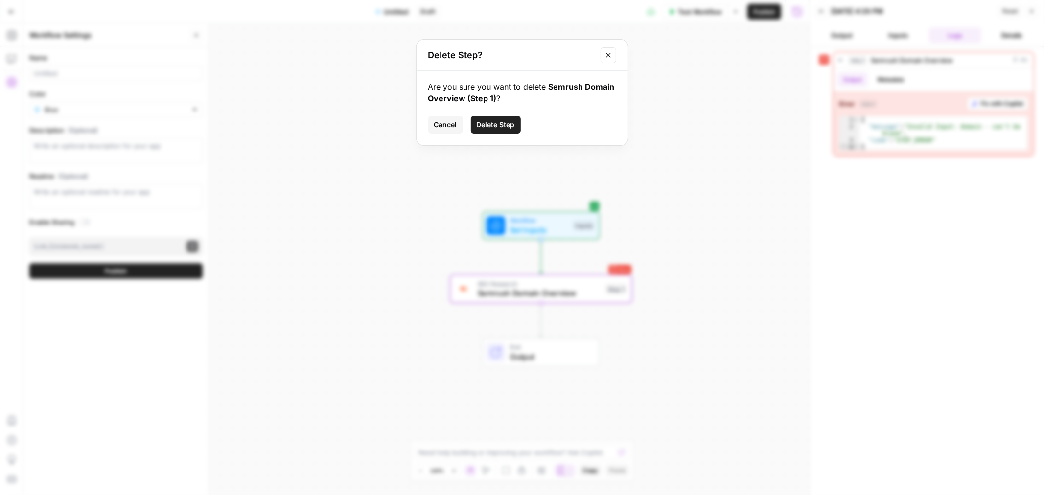
drag, startPoint x: 496, startPoint y: 123, endPoint x: 472, endPoint y: 129, distance: 24.7
click at [341, 119] on span "Delete Step" at bounding box center [496, 125] width 38 height 10
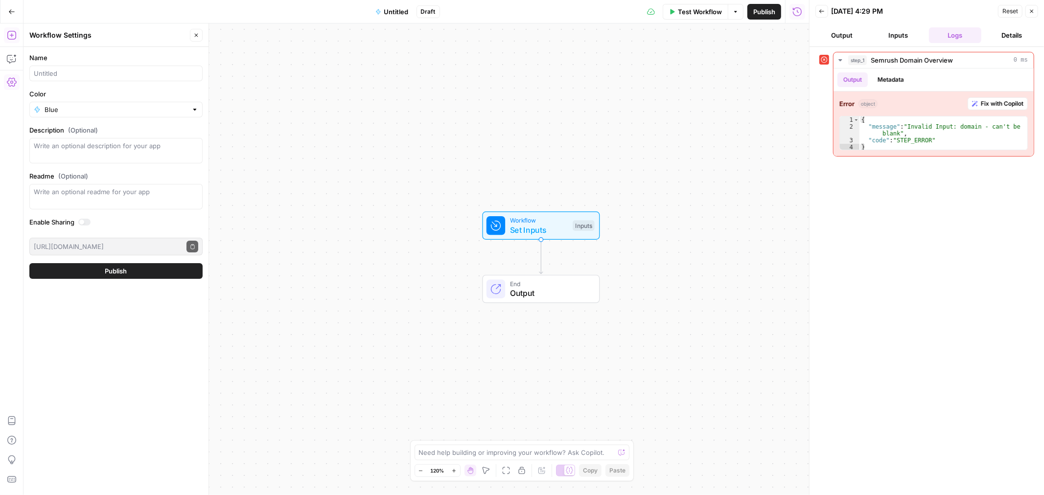
click at [11, 33] on icon "button" at bounding box center [12, 35] width 10 height 10
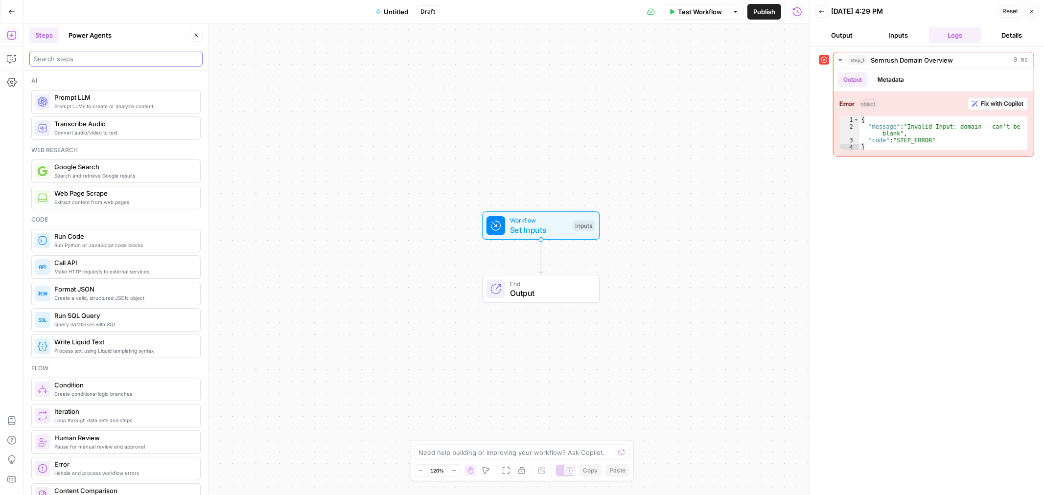
click at [60, 59] on input "search" at bounding box center [116, 59] width 164 height 10
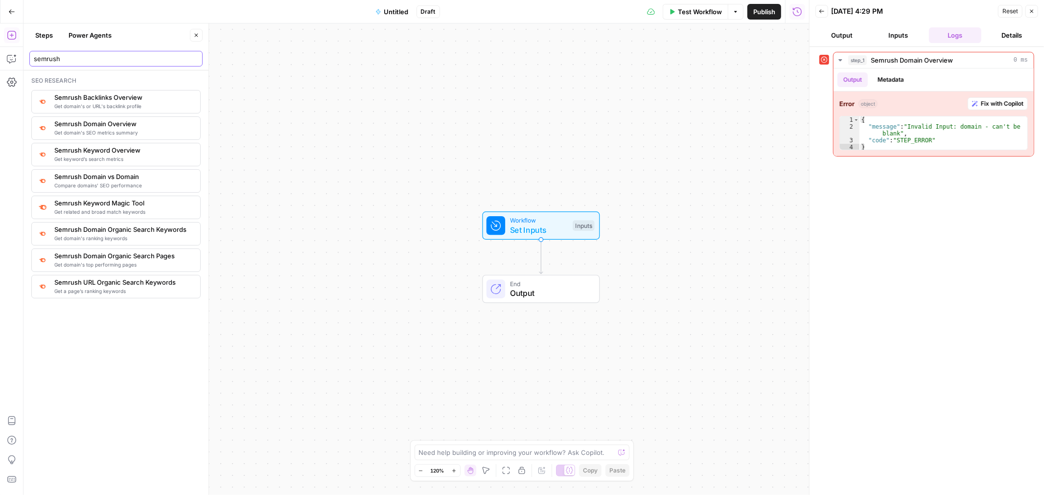
type input "semrush"
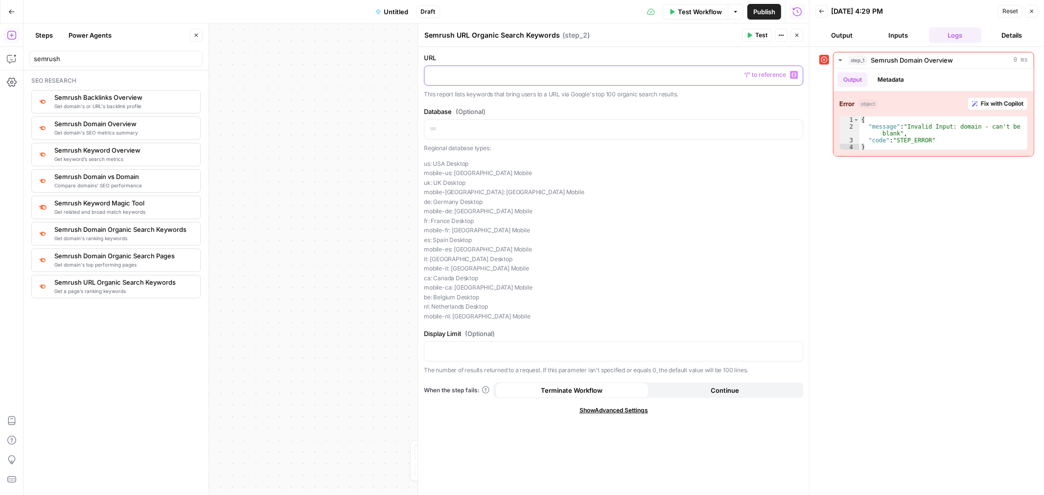
click at [341, 74] on p at bounding box center [613, 75] width 367 height 10
click at [341, 90] on div "Workflow Set Inputs Inputs SEO Research Semrush URL Organic Search Keywords Ste…" at bounding box center [416, 259] width 786 height 472
click at [341, 11] on span "Publish" at bounding box center [764, 12] width 22 height 10
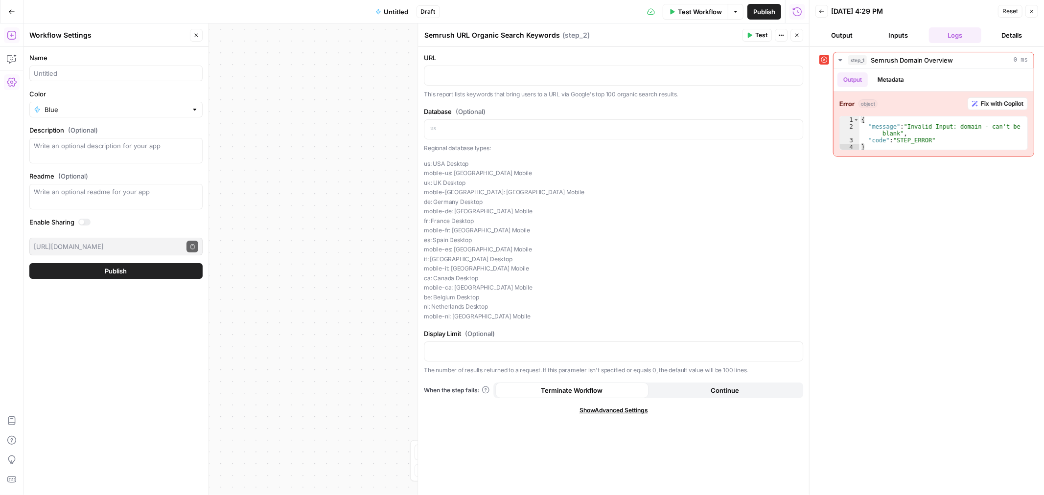
click at [341, 16] on span "Test Workflow" at bounding box center [700, 12] width 44 height 10
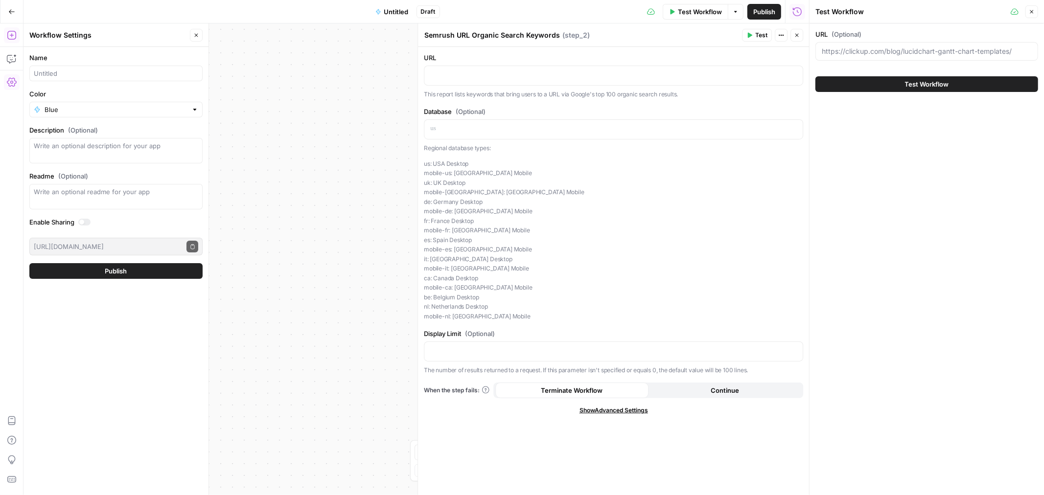
click at [341, 84] on span "Test Workflow" at bounding box center [927, 84] width 44 height 10
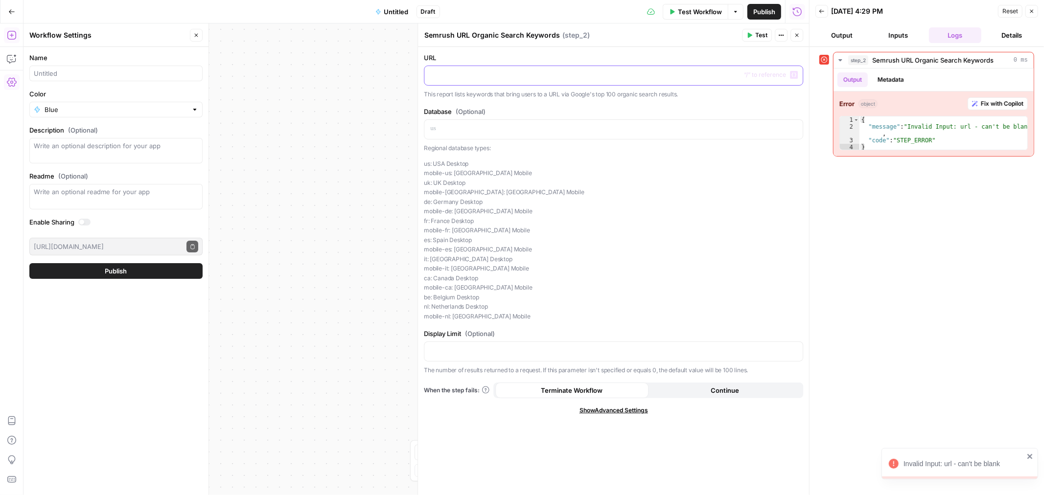
click at [341, 79] on p at bounding box center [613, 75] width 367 height 10
click at [341, 75] on button "Variables Menu" at bounding box center [794, 75] width 8 height 8
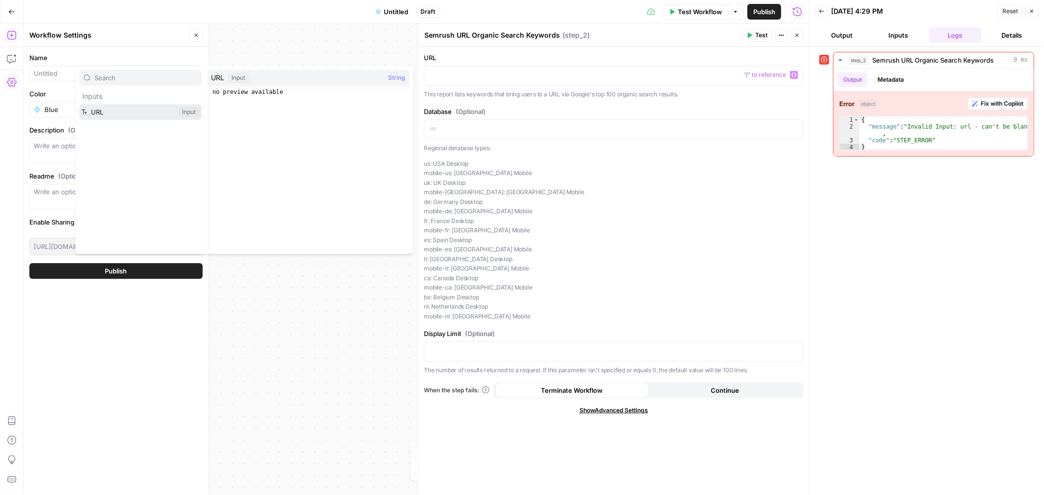
click at [99, 110] on button "Select variable URL" at bounding box center [140, 112] width 122 height 16
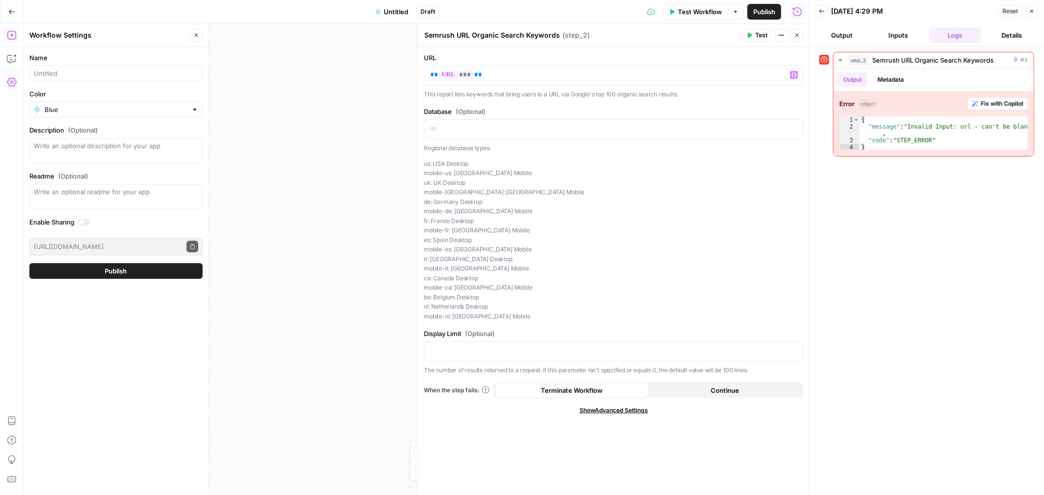
click at [341, 31] on span "Test" at bounding box center [761, 35] width 12 height 9
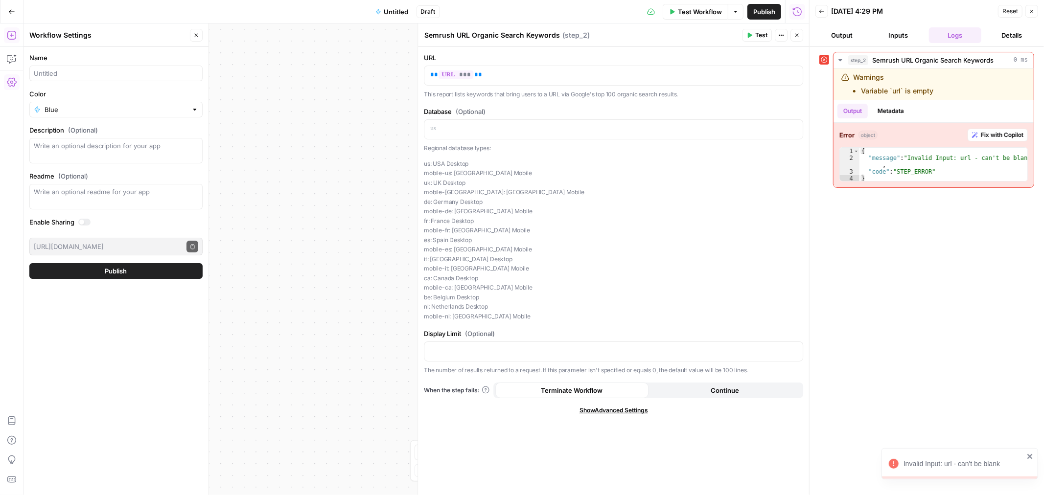
click at [341, 11] on span "Publish" at bounding box center [764, 12] width 22 height 10
click at [341, 35] on icon "button" at bounding box center [797, 35] width 6 height 6
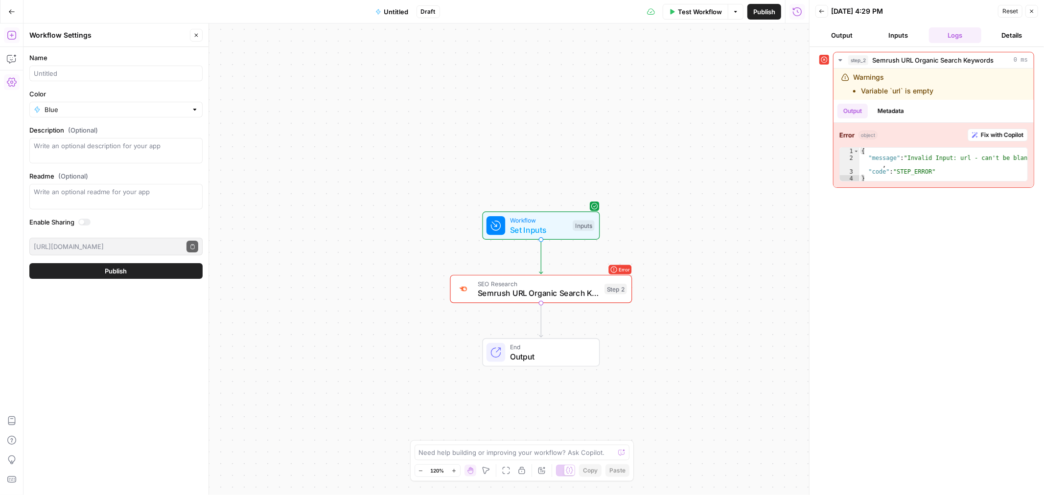
click at [341, 15] on span "Test Workflow" at bounding box center [700, 12] width 44 height 10
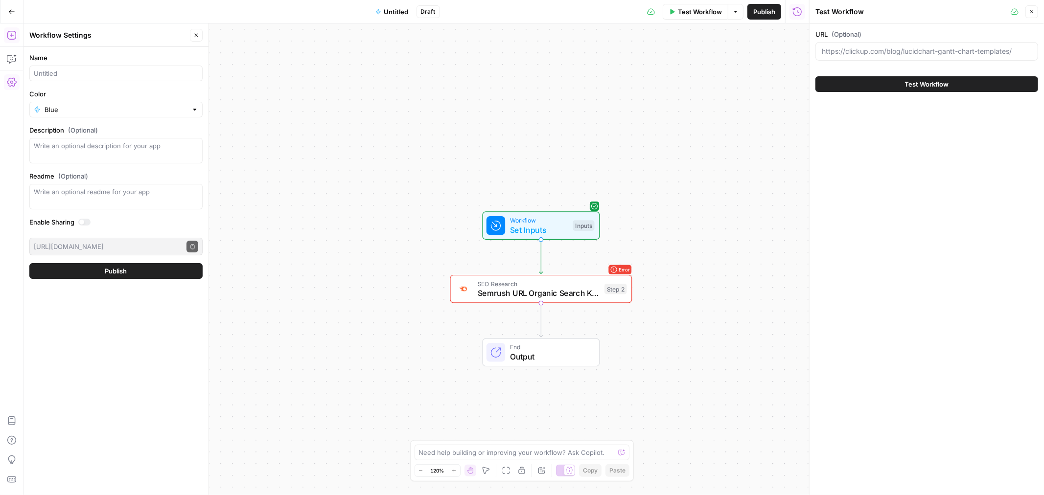
click at [341, 82] on span "Test Workflow" at bounding box center [927, 84] width 44 height 10
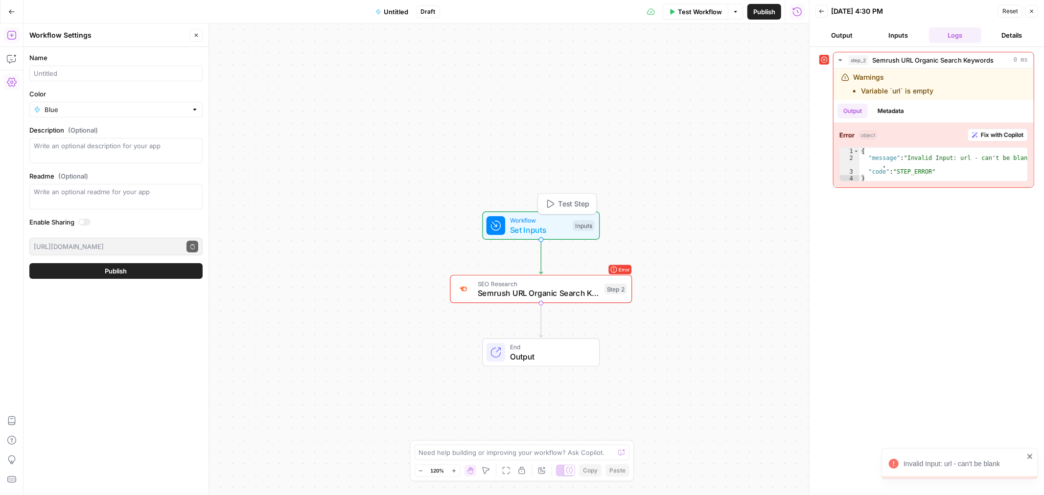
click at [341, 119] on span "Workflow" at bounding box center [539, 220] width 58 height 9
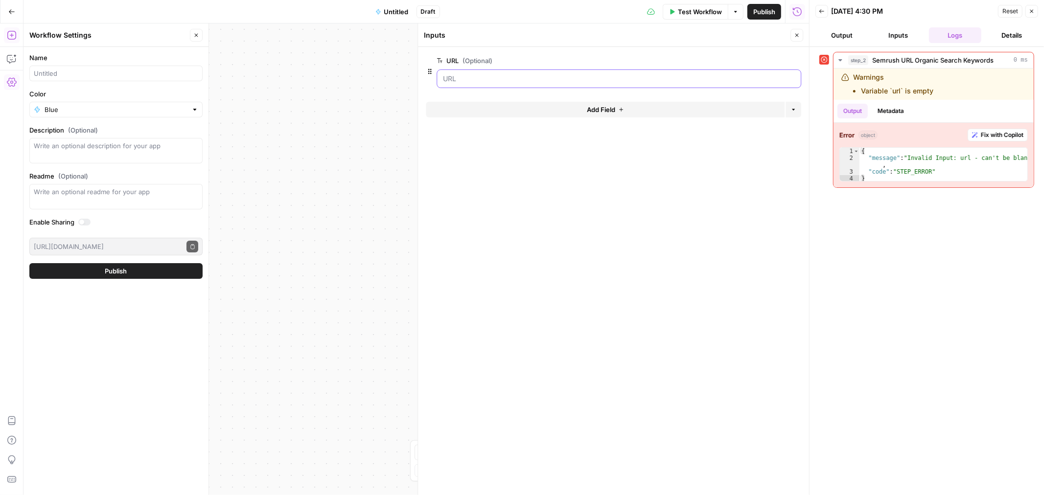
click at [341, 80] on input "URL (Optional)" at bounding box center [619, 79] width 352 height 10
click at [341, 70] on div at bounding box center [619, 78] width 365 height 19
click at [341, 77] on input "URL (Optional)" at bounding box center [619, 79] width 352 height 10
click at [341, 60] on span "edit field" at bounding box center [765, 61] width 22 height 8
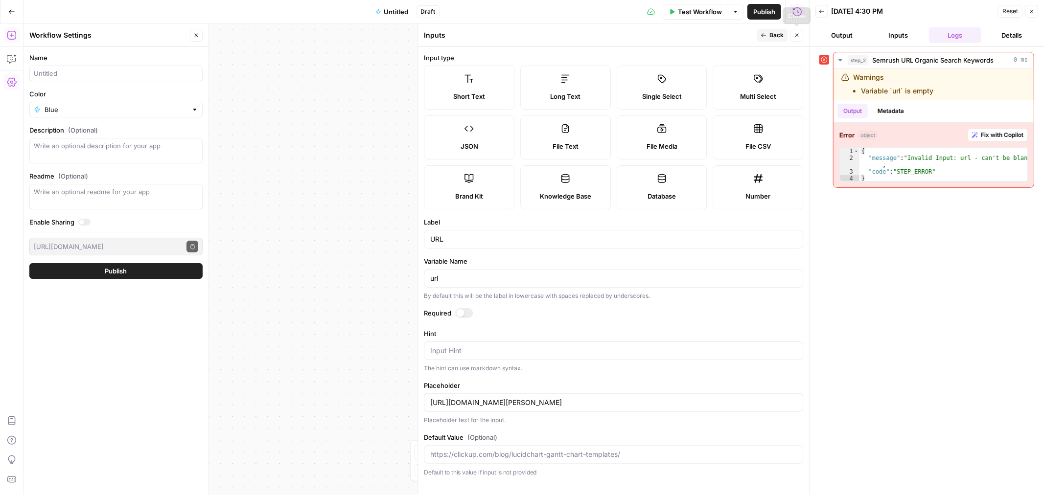
drag, startPoint x: 799, startPoint y: 37, endPoint x: 764, endPoint y: 47, distance: 36.2
click at [341, 37] on icon "button" at bounding box center [797, 35] width 6 height 6
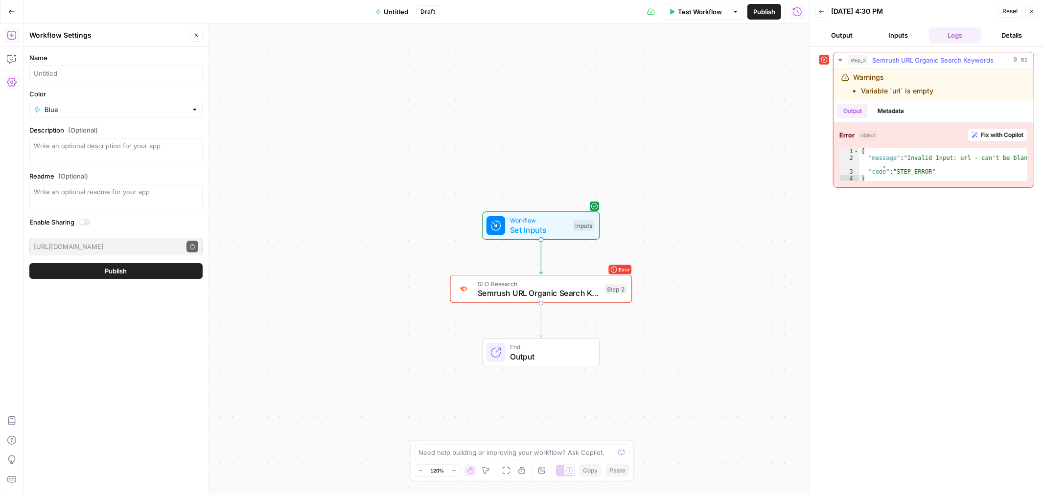
type textarea "**********"
click at [341, 119] on div "{ "message" : "Invalid Input: url - can't be blank" , "code" : "STEP_ERROR" }" at bounding box center [943, 172] width 168 height 48
click at [341, 119] on span "Semrush URL Organic Search Keywords" at bounding box center [539, 293] width 122 height 12
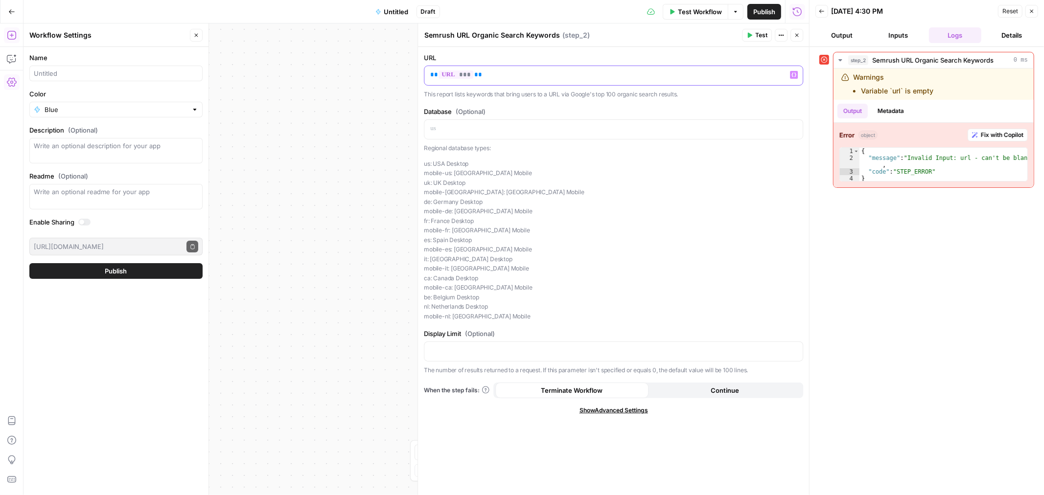
click at [341, 74] on p "** *** **" at bounding box center [613, 75] width 367 height 10
click at [341, 33] on icon "button" at bounding box center [749, 35] width 6 height 6
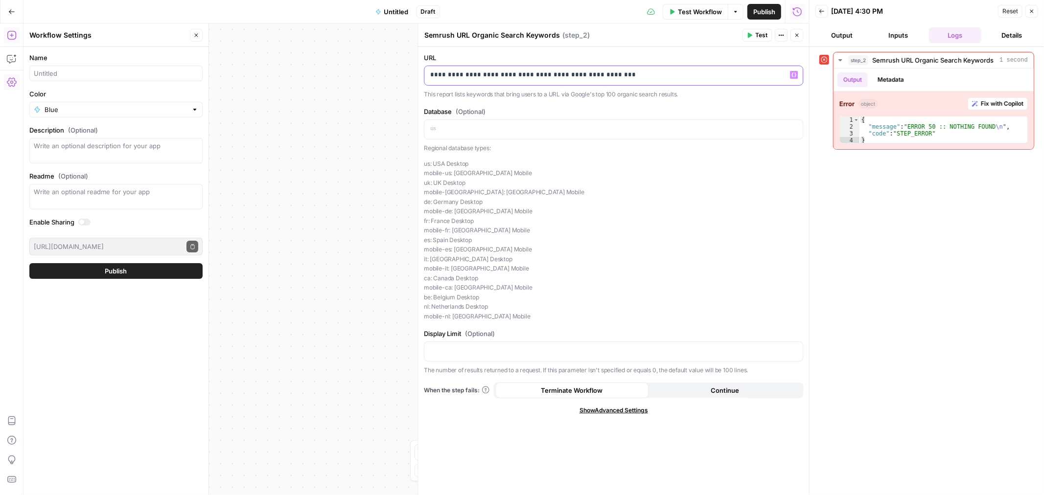
click at [341, 77] on p "**********" at bounding box center [613, 75] width 367 height 10
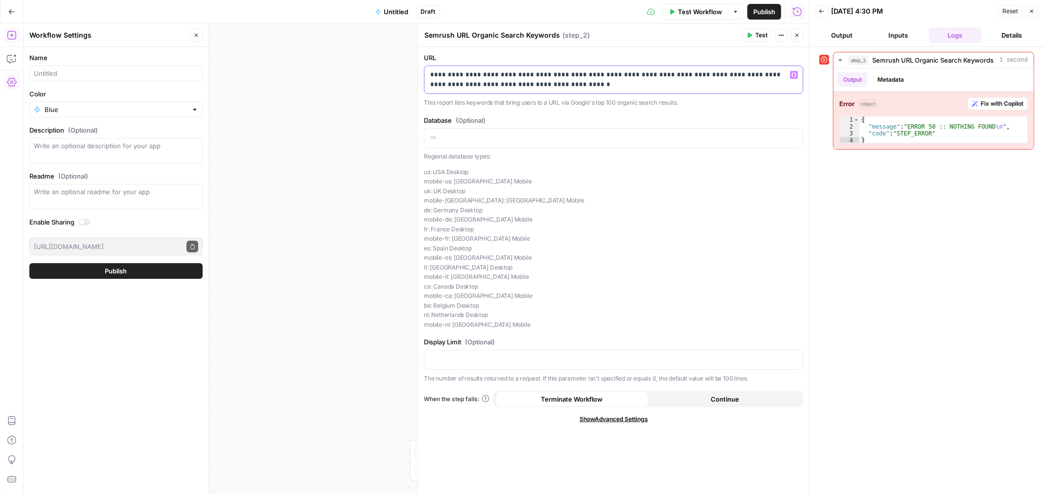
drag, startPoint x: 620, startPoint y: 82, endPoint x: 478, endPoint y: 99, distance: 143.4
click at [341, 82] on p "**********" at bounding box center [613, 80] width 367 height 20
click at [341, 92] on div "**********" at bounding box center [613, 79] width 378 height 27
drag, startPoint x: 684, startPoint y: 93, endPoint x: 243, endPoint y: 45, distance: 443.6
click at [243, 45] on body "September Cohort New Home Browse Insights Opportunities Your Data Recent Grids …" at bounding box center [522, 247] width 1044 height 495
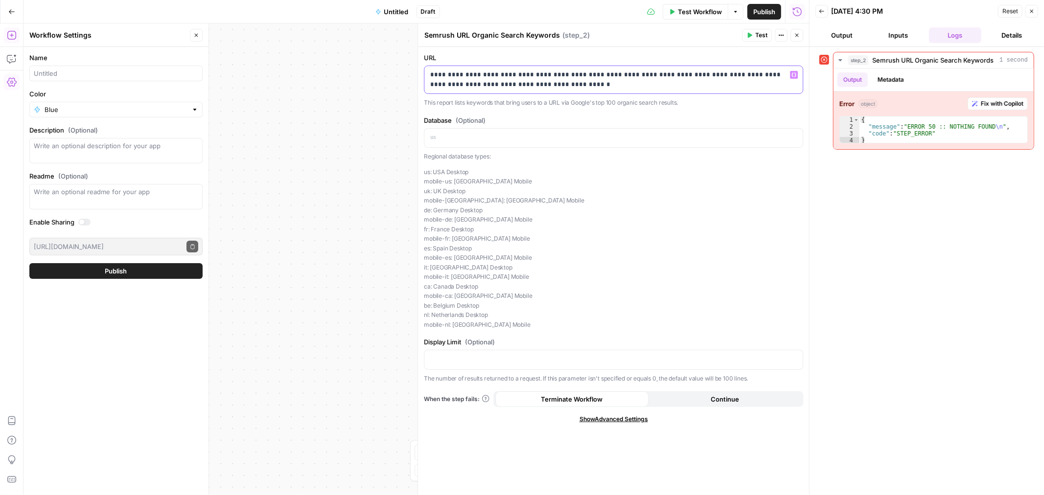
click at [341, 82] on p "**********" at bounding box center [613, 80] width 367 height 20
drag, startPoint x: 609, startPoint y: 83, endPoint x: 424, endPoint y: 71, distance: 185.4
click at [341, 71] on div "**********" at bounding box center [613, 79] width 378 height 27
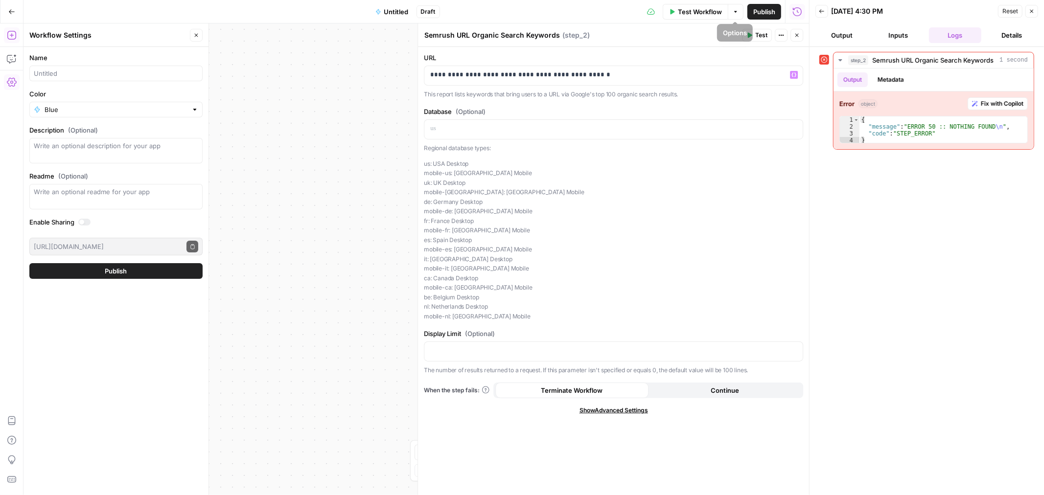
drag, startPoint x: 756, startPoint y: 36, endPoint x: 745, endPoint y: 42, distance: 12.7
click at [341, 36] on span "Test" at bounding box center [761, 35] width 12 height 9
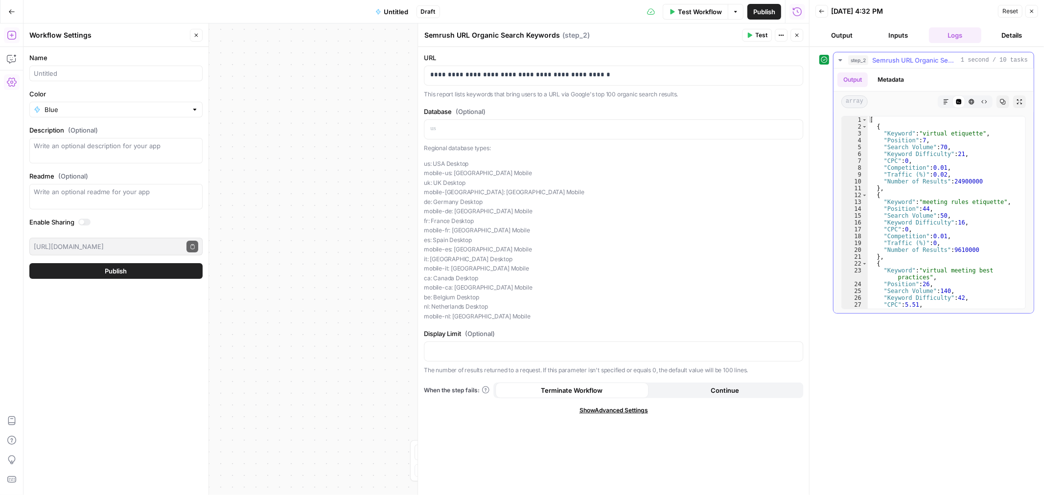
drag, startPoint x: 1006, startPoint y: 189, endPoint x: 1007, endPoint y: 182, distance: 6.9
click at [341, 119] on div "[ { "Keyword" : "virtual etiquette" , "Position" : 7 , "Search Volume" : 70 , "…" at bounding box center [942, 219] width 149 height 206
click at [341, 119] on input "**" at bounding box center [923, 124] width 106 height 12
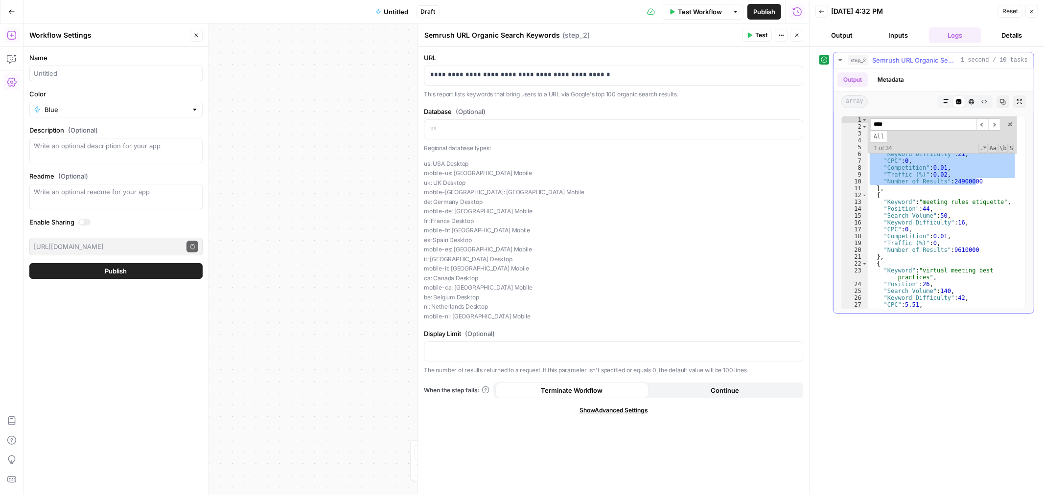
type textarea "**********"
drag, startPoint x: 966, startPoint y: 246, endPoint x: 1000, endPoint y: 244, distance: 33.8
click at [341, 119] on div "[ { "Keyword" : "virtual etiquette" , "Position" : 7 , "Search Volume" : 70 , "…" at bounding box center [942, 219] width 149 height 206
click at [341, 119] on input "**" at bounding box center [923, 124] width 106 height 12
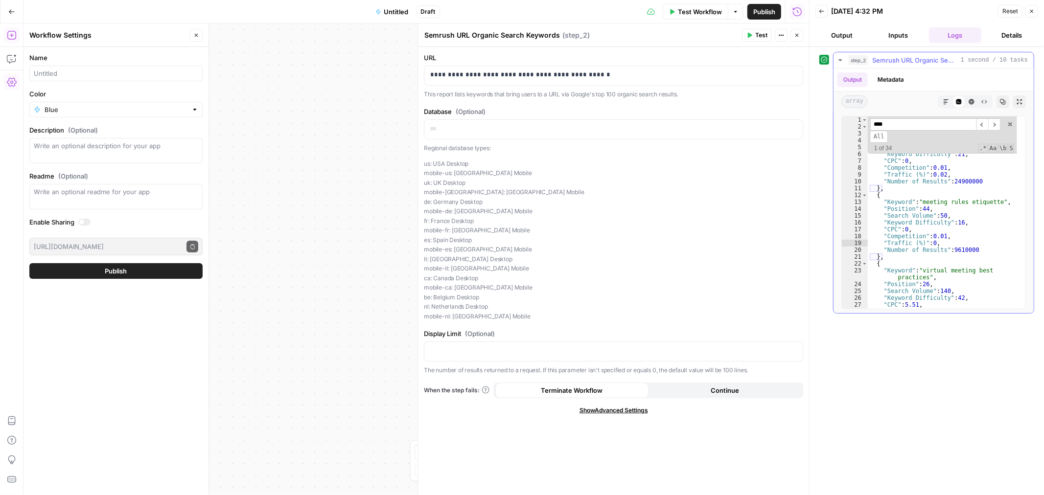
click at [341, 119] on input "**" at bounding box center [923, 124] width 106 height 12
type input "*"
type input "*****"
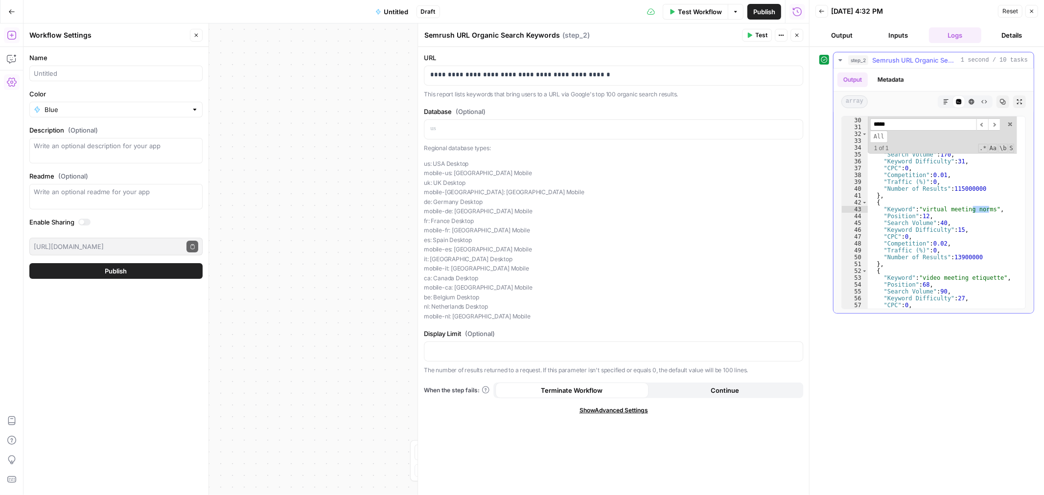
type textarea "**********"
drag, startPoint x: 922, startPoint y: 208, endPoint x: 988, endPoint y: 207, distance: 65.6
click at [341, 119] on div ""Traffic (%)" : 0 , "Number of Results" : 195000000 } , { "Keyword" : "virtual …" at bounding box center [942, 213] width 149 height 206
drag, startPoint x: 15, startPoint y: 12, endPoint x: 11, endPoint y: 16, distance: 5.9
click at [13, 12] on icon "button" at bounding box center [11, 11] width 7 height 7
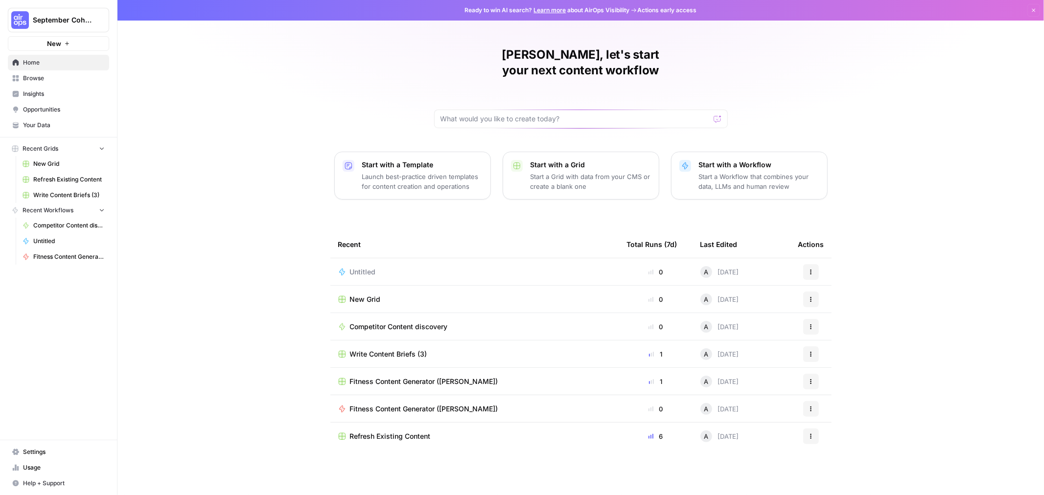
click at [51, 76] on span "Browse" at bounding box center [64, 78] width 82 height 9
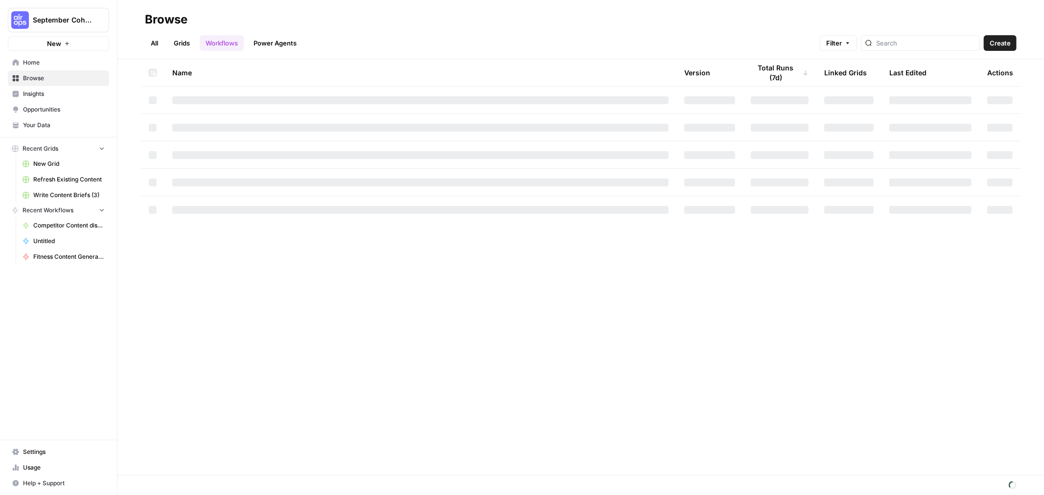
click at [224, 42] on link "Workflows" at bounding box center [222, 43] width 44 height 16
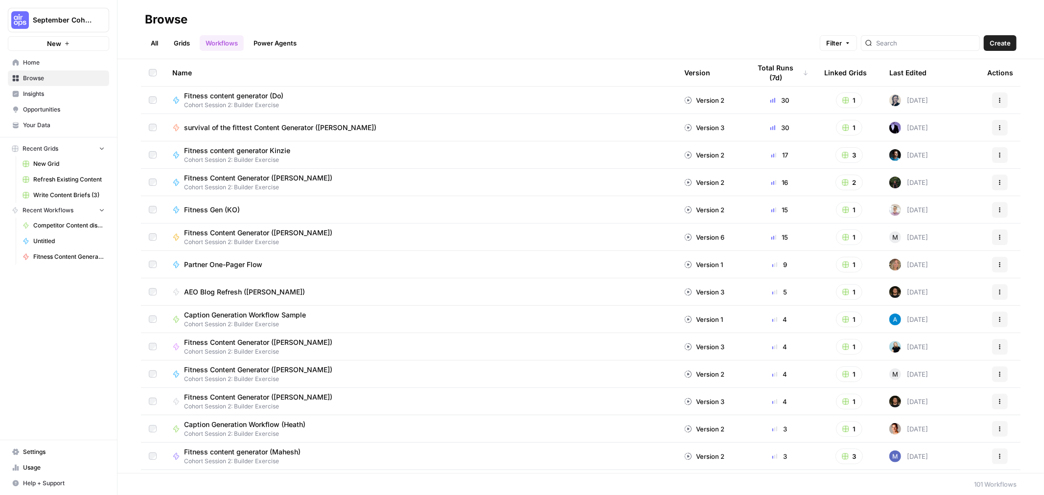
click at [175, 48] on link "Grids" at bounding box center [182, 43] width 28 height 16
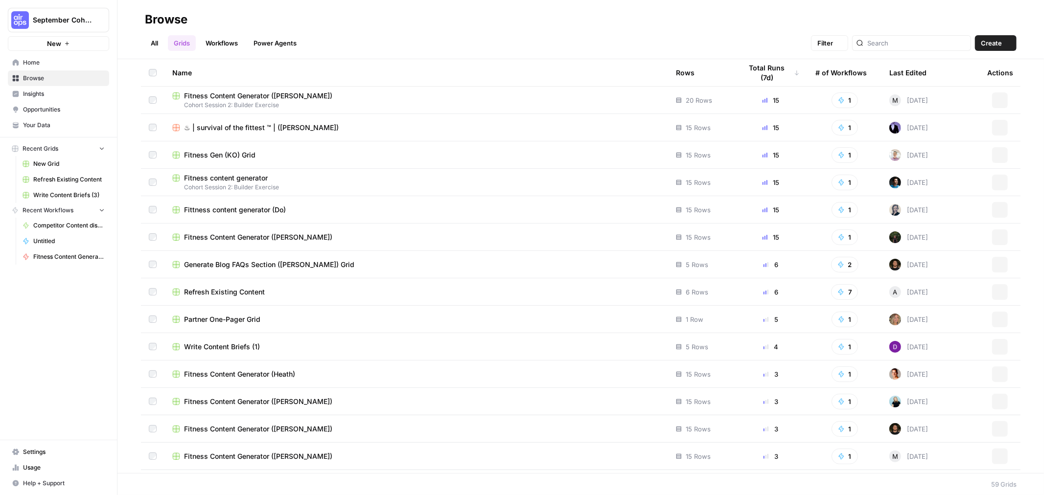
click at [158, 45] on link "All" at bounding box center [154, 43] width 19 height 16
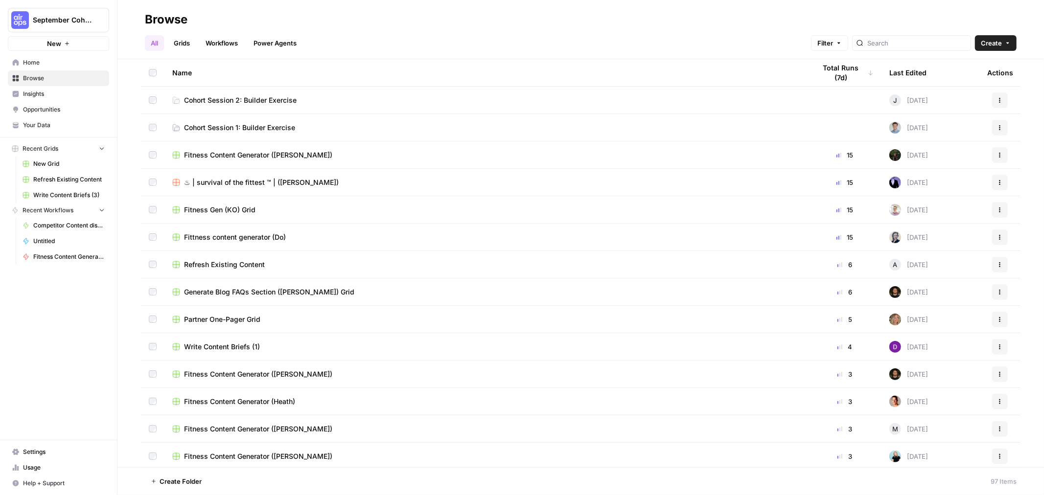
click at [341, 76] on div "Last Edited" at bounding box center [907, 72] width 37 height 27
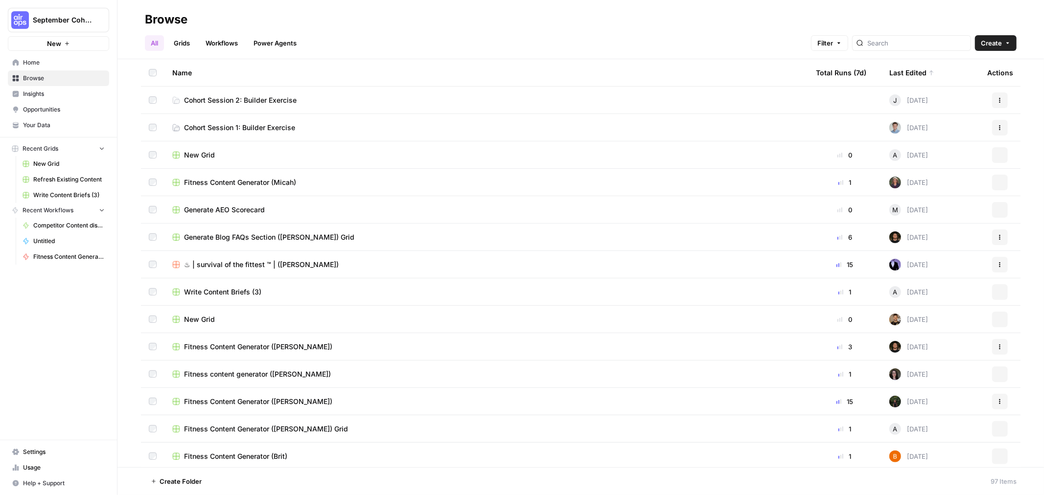
click at [341, 77] on div "Last Edited" at bounding box center [911, 72] width 45 height 27
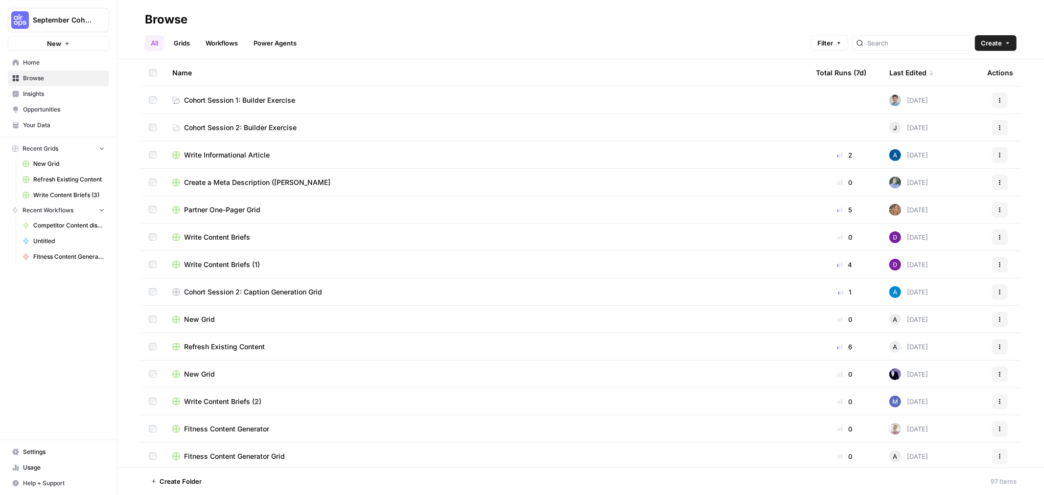
click at [341, 74] on div "Last Edited" at bounding box center [911, 72] width 45 height 27
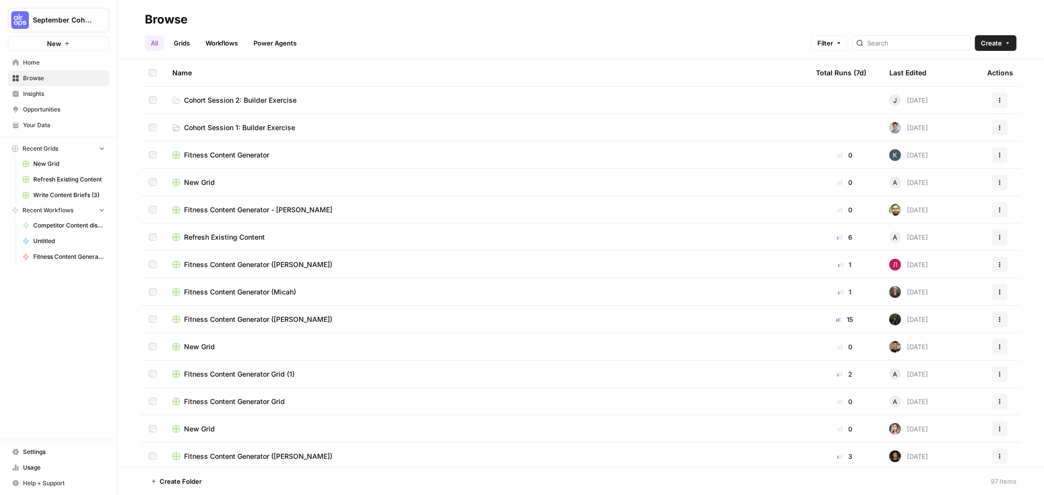
click at [341, 72] on div "Total Runs (7d)" at bounding box center [841, 72] width 50 height 27
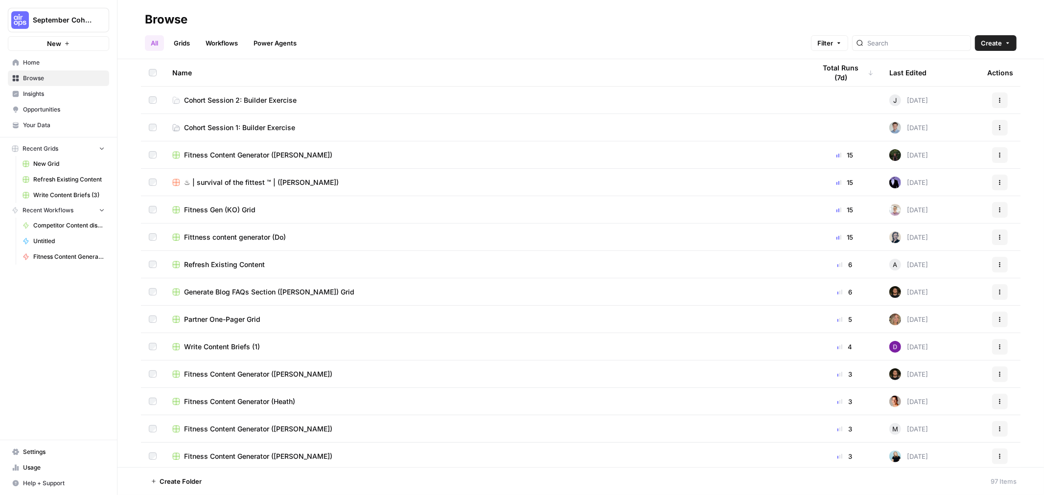
click at [341, 74] on div "Total Runs (7d)" at bounding box center [845, 72] width 58 height 27
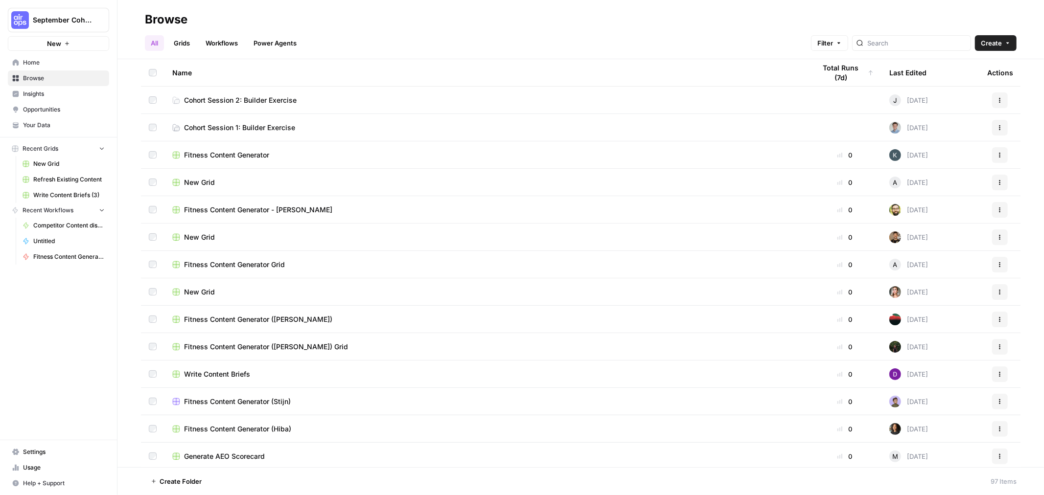
click at [341, 75] on div "Total Runs (7d)" at bounding box center [845, 72] width 58 height 27
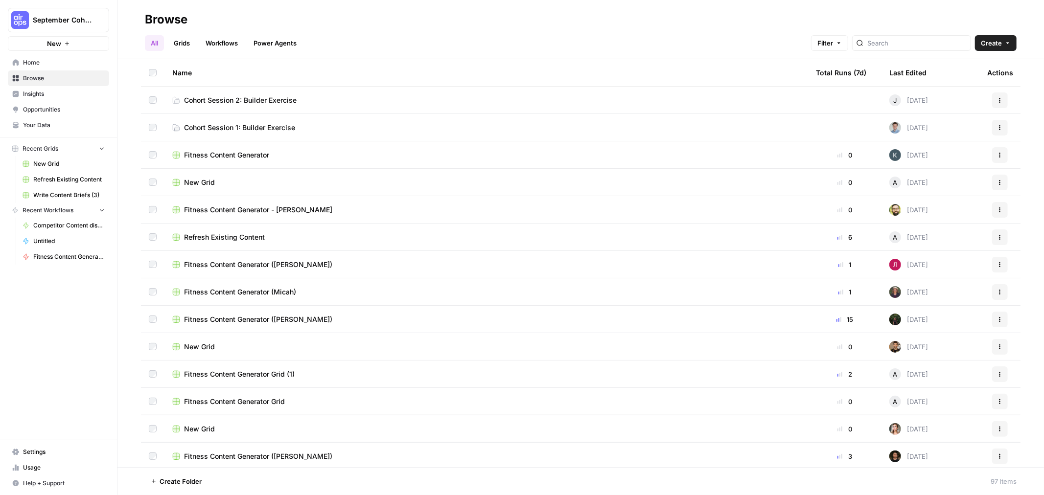
click at [341, 75] on div "Total Runs (7d)" at bounding box center [841, 72] width 50 height 27
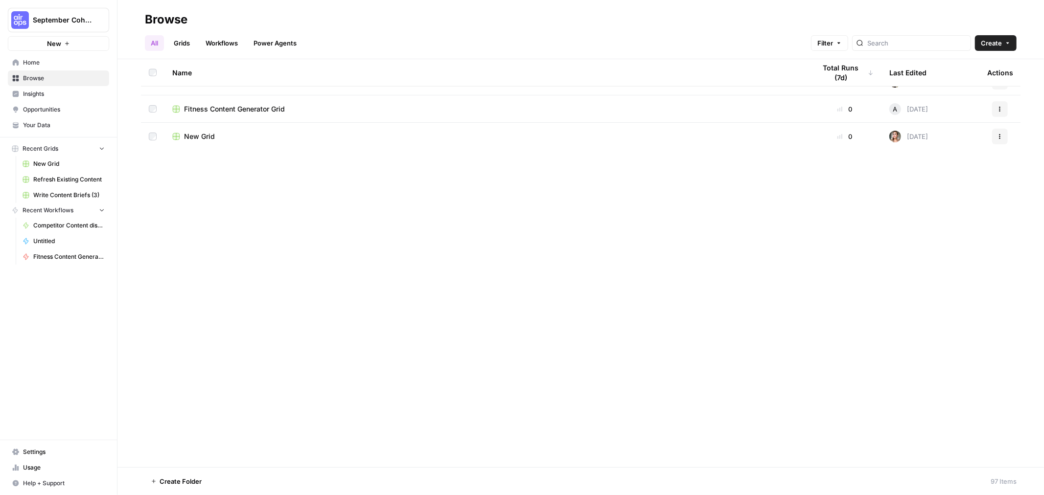
scroll to position [652, 0]
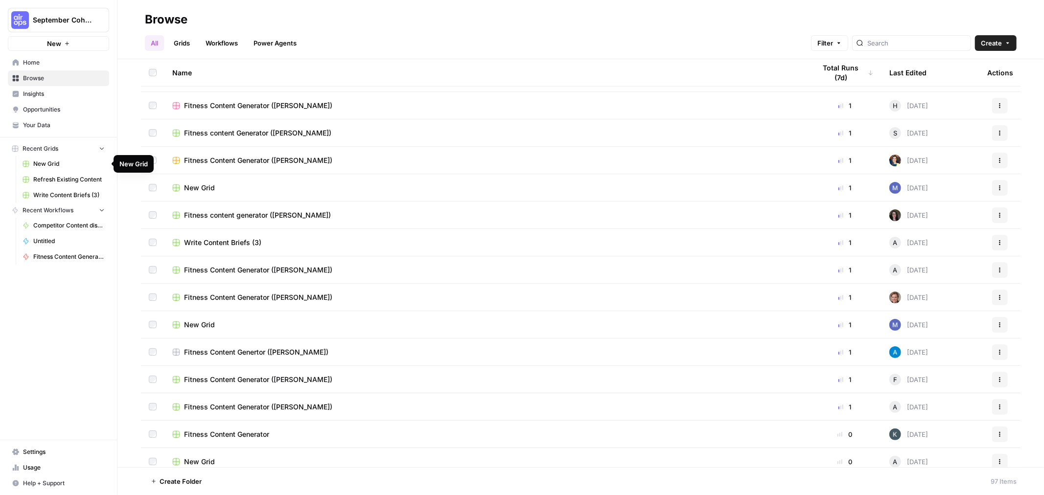
click at [60, 119] on span "New Grid" at bounding box center [68, 164] width 71 height 9
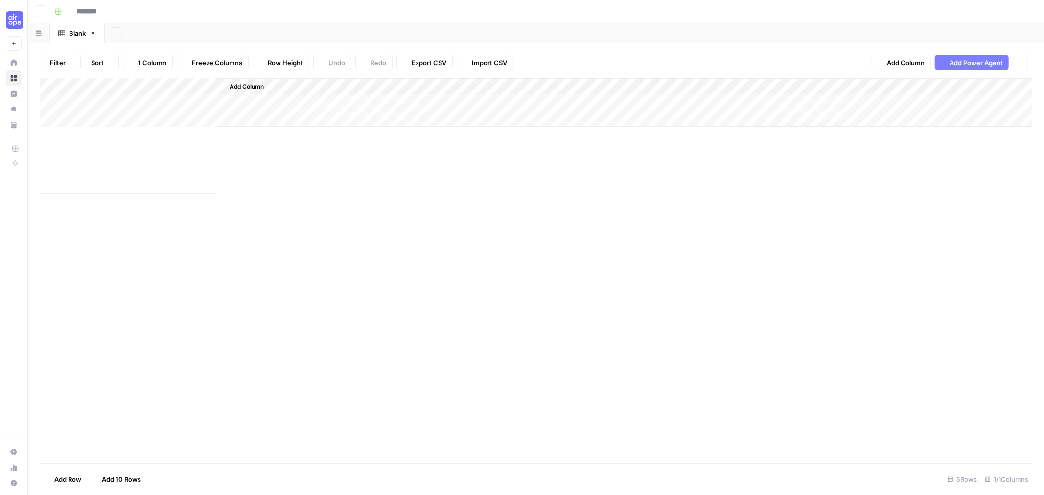
type input "********"
click at [41, 12] on icon "button" at bounding box center [40, 12] width 6 height 6
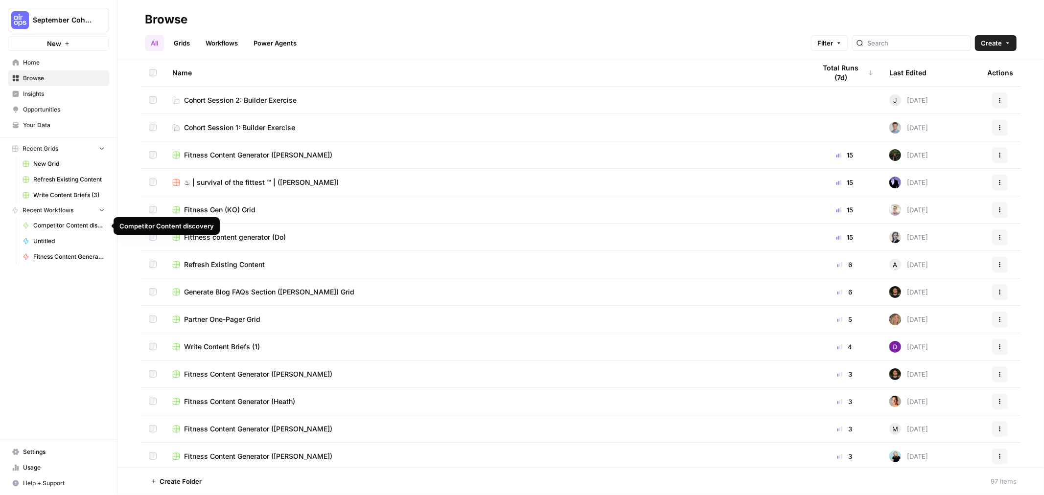
click at [59, 119] on span "Competitor Content discovery" at bounding box center [68, 225] width 71 height 9
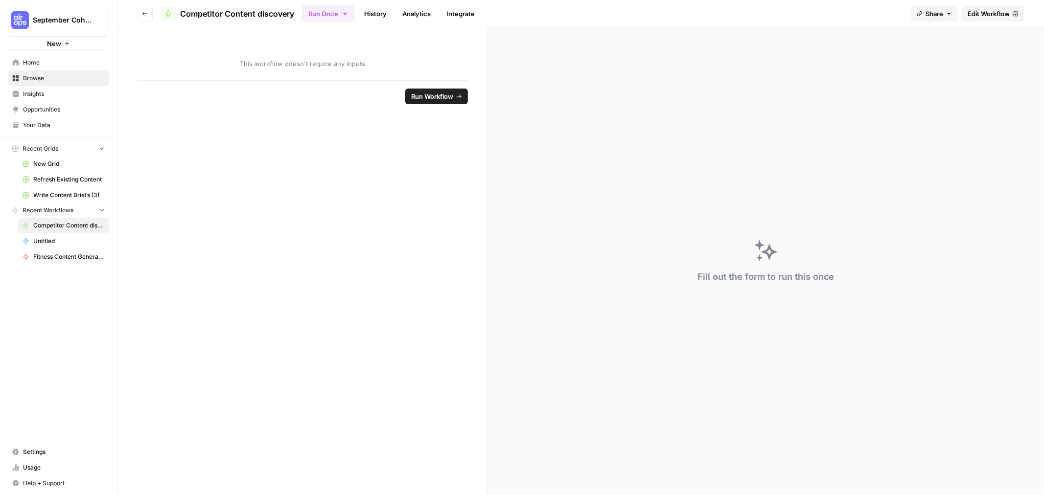
click at [341, 12] on link "History" at bounding box center [375, 14] width 34 height 16
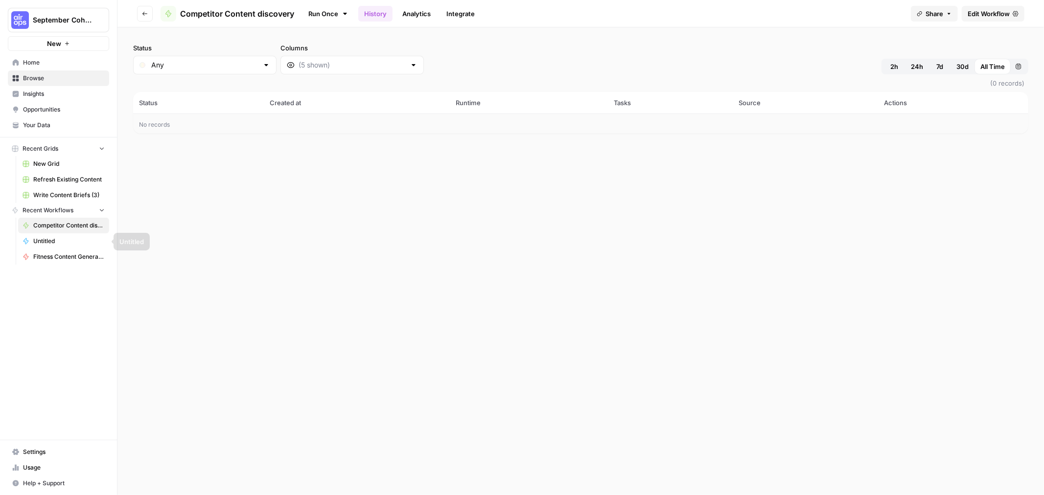
click at [51, 119] on span "Untitled" at bounding box center [68, 241] width 71 height 9
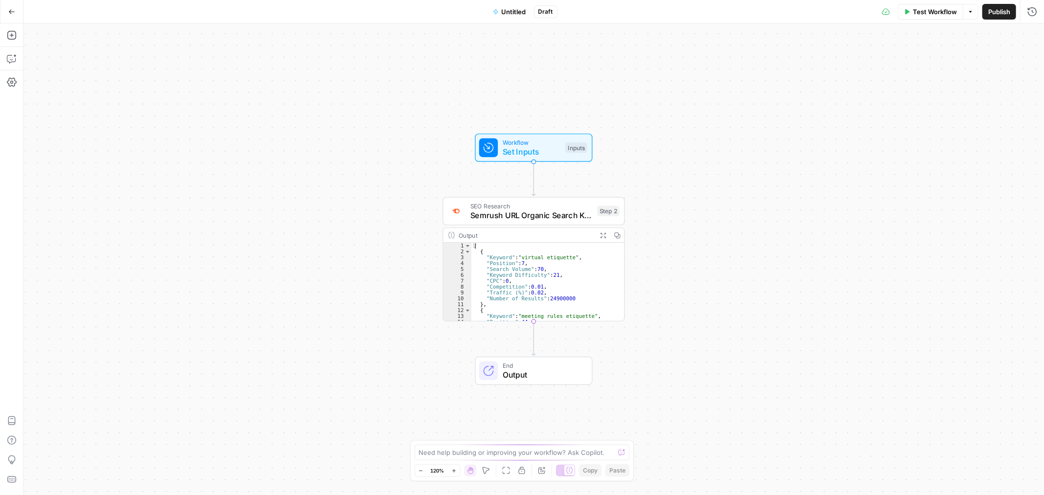
click at [12, 17] on button "Go Back" at bounding box center [12, 12] width 18 height 18
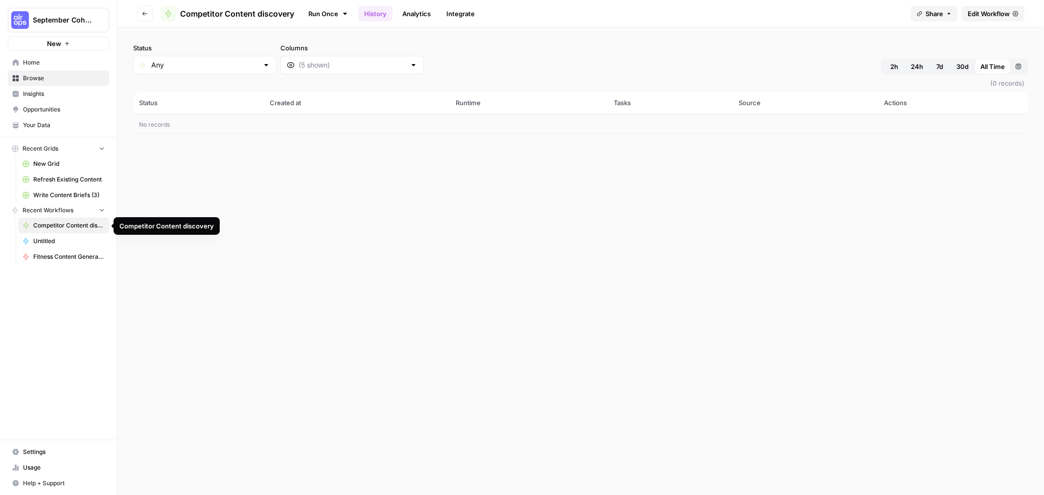
drag, startPoint x: 75, startPoint y: 224, endPoint x: 50, endPoint y: 229, distance: 25.8
click at [50, 119] on span "Competitor Content discovery" at bounding box center [68, 225] width 71 height 9
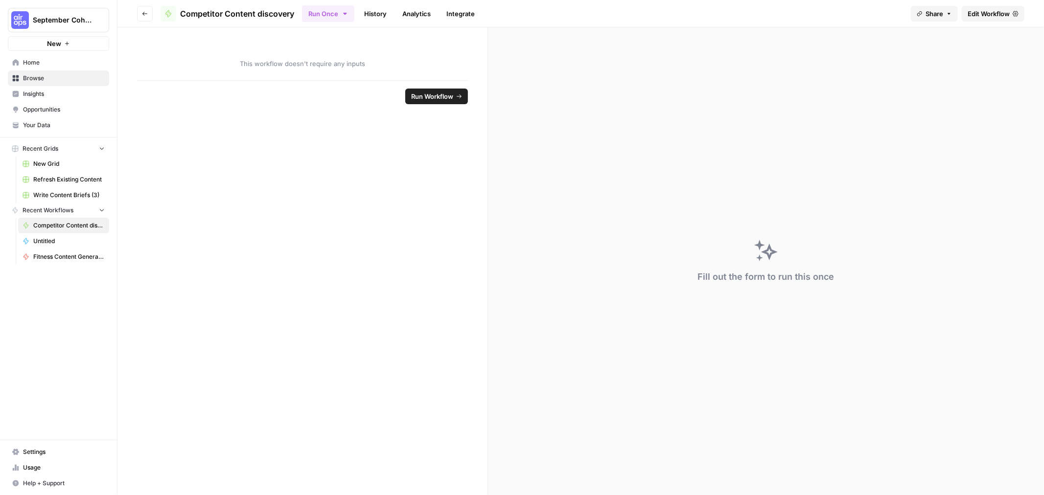
click at [341, 16] on span "Edit Workflow" at bounding box center [989, 14] width 42 height 10
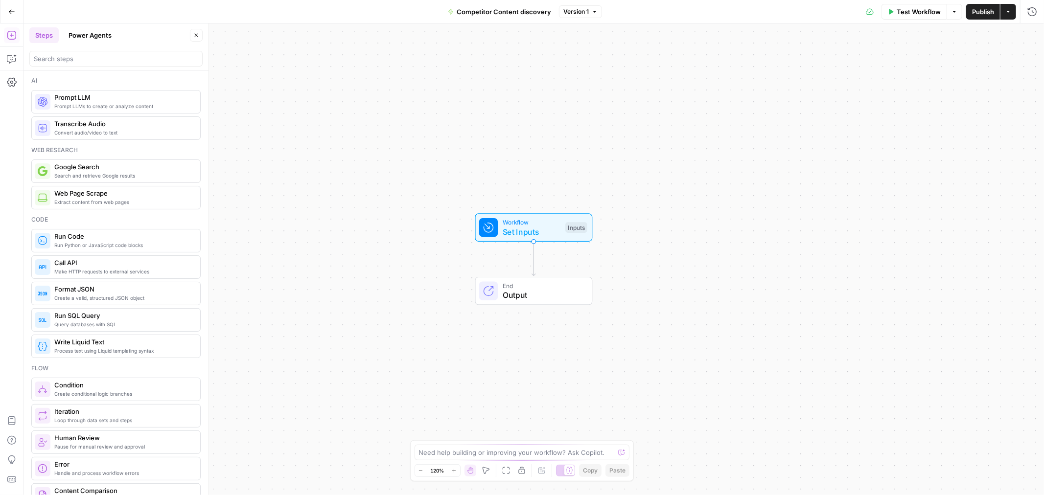
click at [341, 8] on span "Competitor Content discovery" at bounding box center [504, 12] width 94 height 10
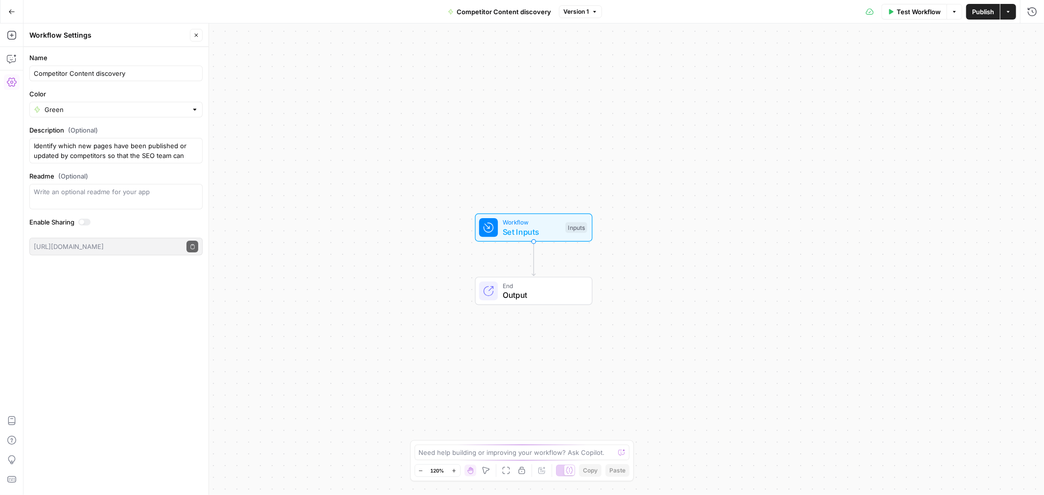
drag, startPoint x: 495, startPoint y: 10, endPoint x: 436, endPoint y: 85, distance: 95.2
click at [341, 87] on div "Workflow Set Inputs Inputs End Output" at bounding box center [533, 259] width 1020 height 472
click at [94, 74] on input "Competitor Content discovery" at bounding box center [116, 74] width 164 height 10
click at [93, 69] on input "Competitor Content discovery" at bounding box center [116, 74] width 164 height 10
click at [92, 69] on input "Competitor Content discovery" at bounding box center [116, 74] width 164 height 10
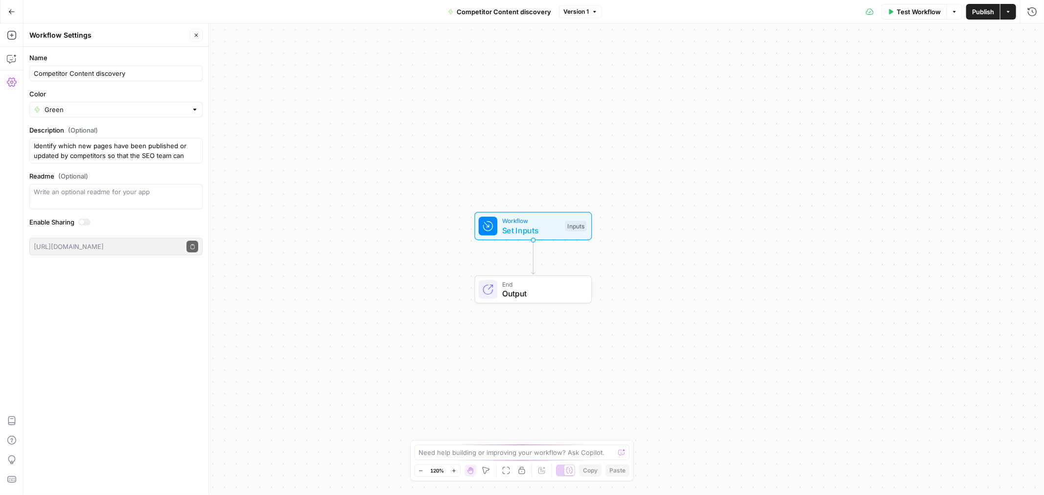
drag, startPoint x: 92, startPoint y: 67, endPoint x: 95, endPoint y: 75, distance: 8.8
click at [92, 68] on div "Competitor Content discovery" at bounding box center [115, 74] width 173 height 16
click at [96, 75] on input "Competitor Content discovery" at bounding box center [116, 74] width 164 height 10
click at [96, 74] on input "Competitor Content discovery" at bounding box center [116, 74] width 164 height 10
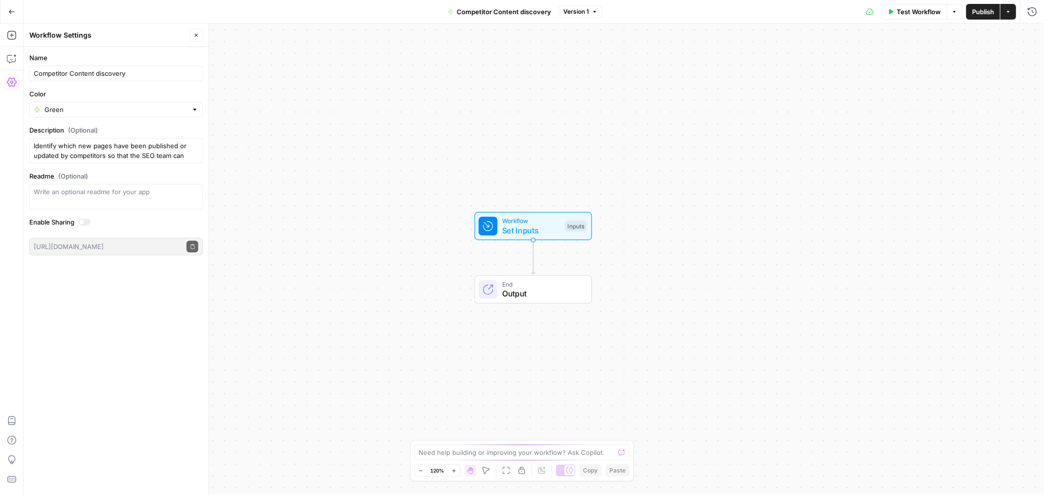
click at [341, 13] on button "Actions" at bounding box center [1008, 12] width 16 height 16
click at [341, 74] on div "Workflow Set Inputs Inputs End Output" at bounding box center [533, 259] width 1020 height 472
click at [12, 13] on button "Go Back" at bounding box center [12, 12] width 18 height 18
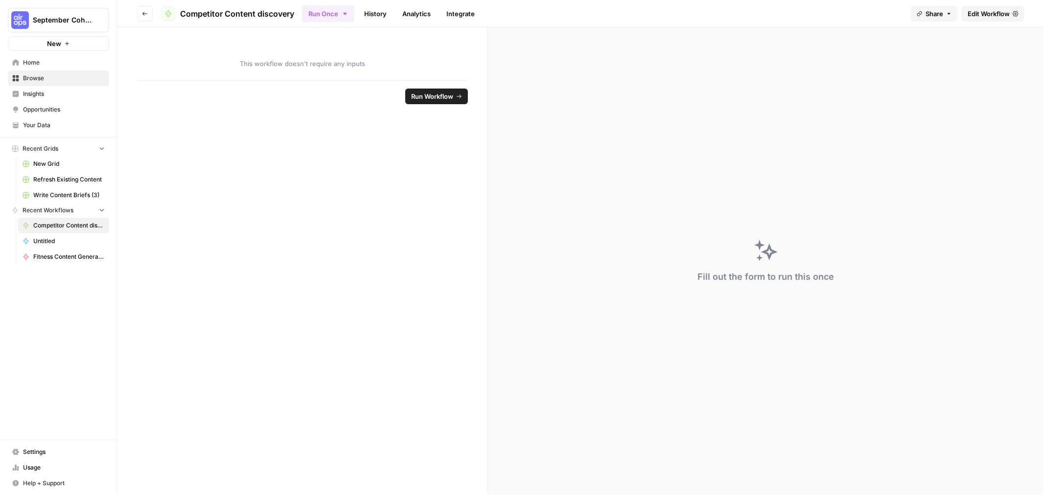
click at [38, 76] on span "Browse" at bounding box center [64, 78] width 82 height 9
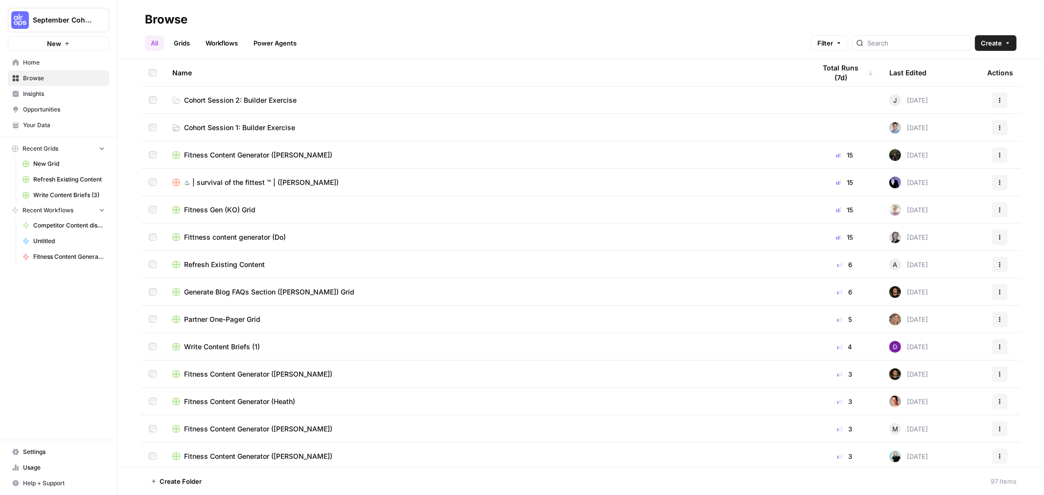
click at [52, 119] on span "New Grid" at bounding box center [68, 164] width 71 height 9
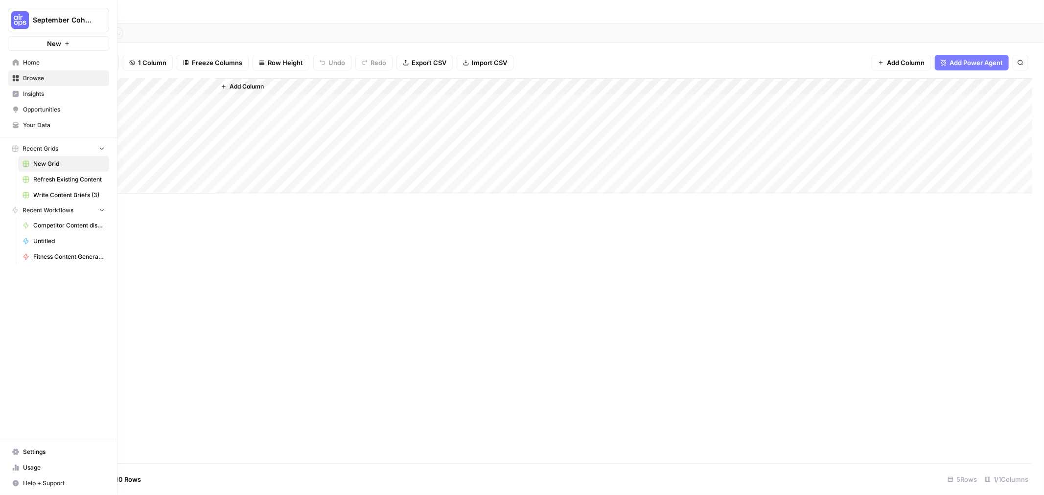
click at [57, 119] on span "Untitled" at bounding box center [68, 241] width 71 height 9
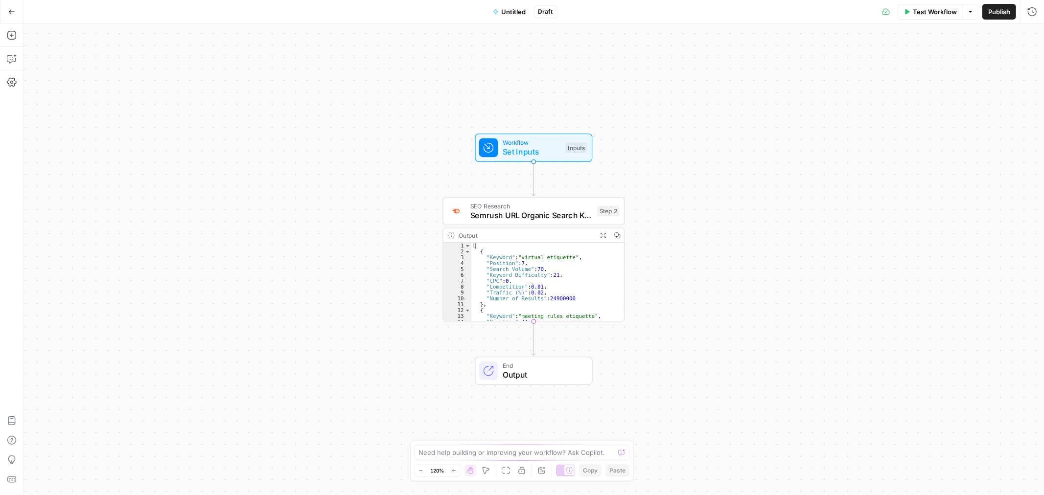
click at [341, 12] on span "Untitled" at bounding box center [514, 12] width 24 height 10
click at [341, 9] on span "Untitled" at bounding box center [514, 12] width 24 height 10
click at [54, 77] on input "Name" at bounding box center [116, 74] width 164 height 10
click at [52, 77] on input "Name" at bounding box center [116, 74] width 164 height 10
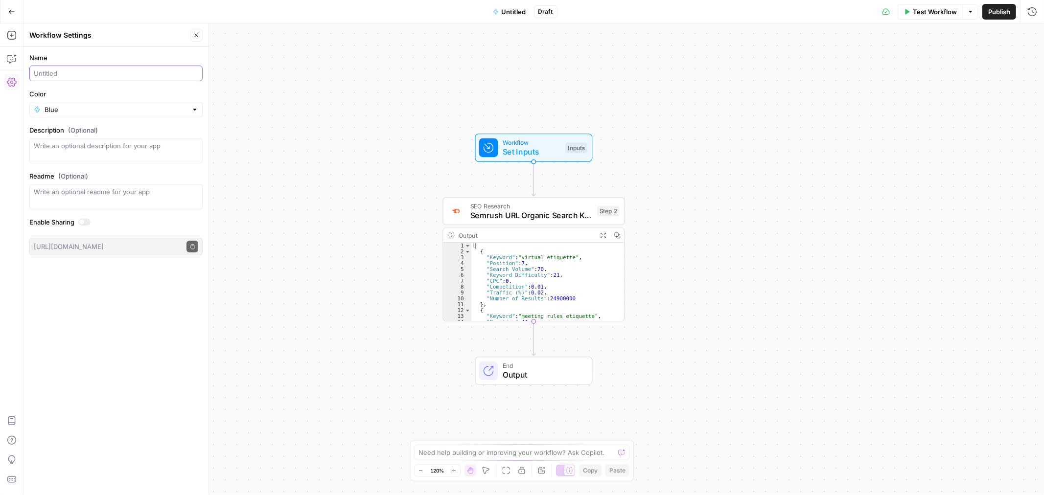
paste input "Competitor Content discovery"
click at [34, 74] on input "Competitor Content discovery" at bounding box center [116, 74] width 164 height 10
type input "Competitor Content discovery (new)"
click at [265, 118] on div "Workflow Set Inputs Inputs SEO Research Semrush URL Organic Search Keywords Ste…" at bounding box center [533, 259] width 1020 height 472
click at [341, 17] on button "Publish" at bounding box center [999, 12] width 34 height 16
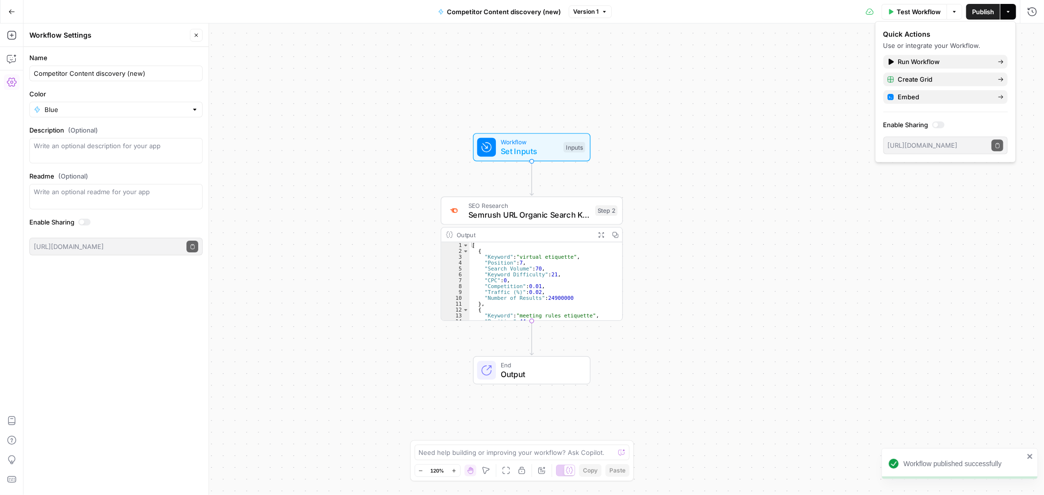
click at [341, 106] on div "Workflow Set Inputs Inputs SEO Research Semrush URL Organic Search Keywords Ste…" at bounding box center [533, 259] width 1020 height 472
click at [341, 119] on span "Set Inputs" at bounding box center [530, 151] width 58 height 12
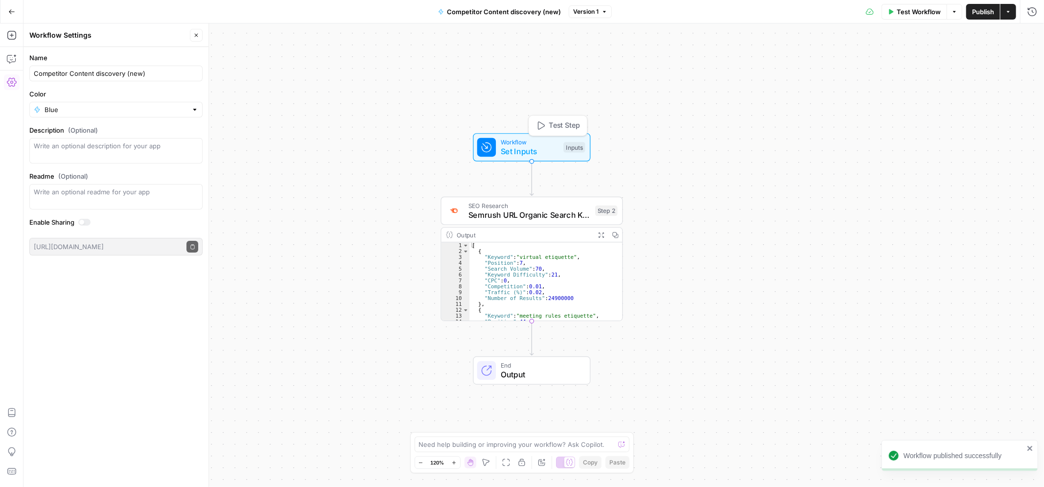
click at [341, 119] on span "Set Inputs" at bounding box center [530, 151] width 58 height 12
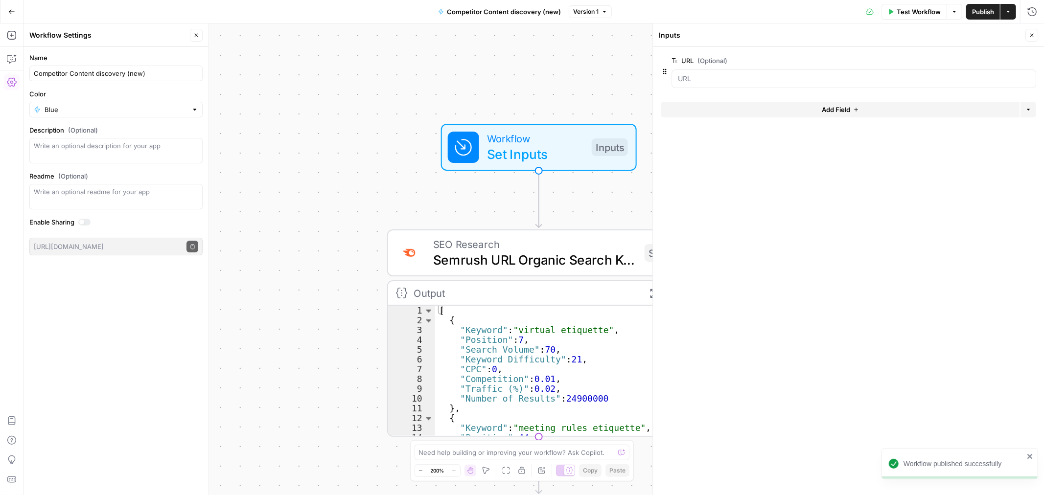
click at [341, 119] on span "Workflow" at bounding box center [535, 139] width 97 height 16
click at [341, 119] on span "Workflow" at bounding box center [534, 139] width 97 height 16
click at [341, 36] on icon "button" at bounding box center [1032, 35] width 6 height 6
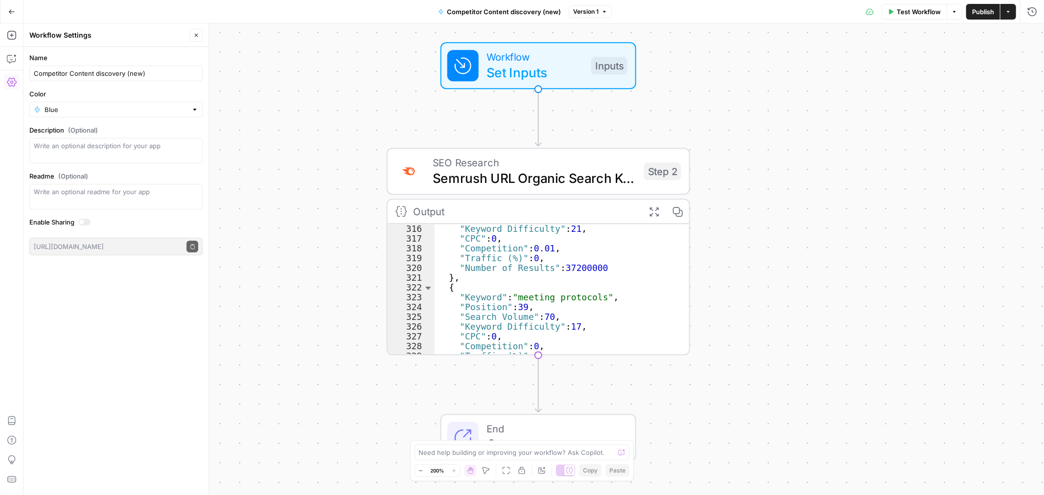
scroll to position [1682, 0]
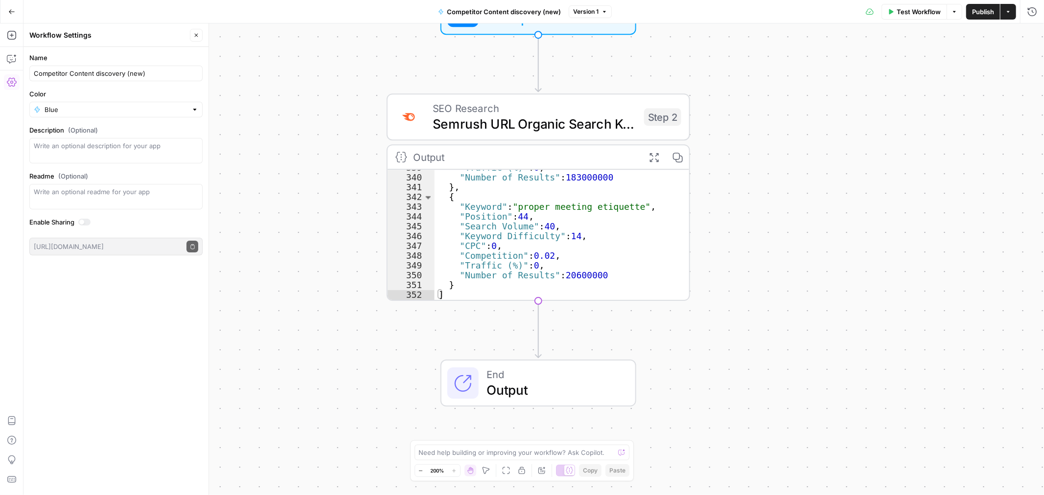
drag, startPoint x: 11, startPoint y: 10, endPoint x: 11, endPoint y: 17, distance: 6.4
click at [11, 11] on icon "button" at bounding box center [11, 11] width 7 height 7
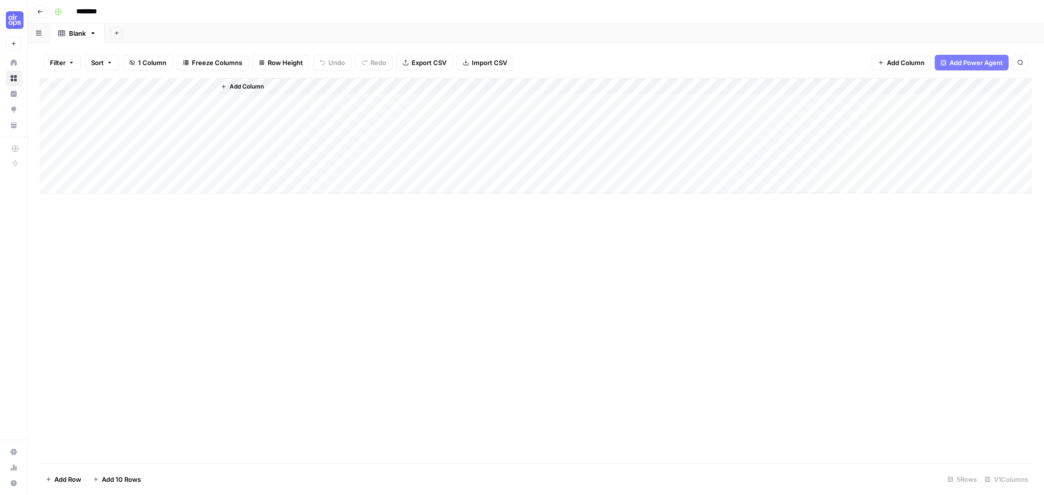
click at [80, 9] on input "********" at bounding box center [99, 12] width 55 height 16
click at [91, 11] on input "********" at bounding box center [99, 12] width 55 height 16
click at [108, 13] on input "********" at bounding box center [99, 12] width 55 height 16
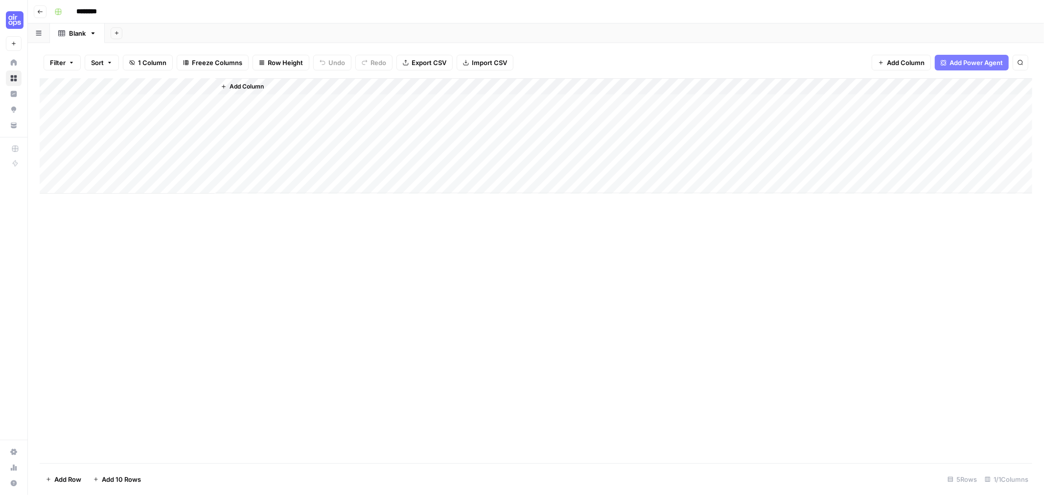
click at [108, 13] on input "********" at bounding box center [99, 12] width 55 height 16
type input "**********"
click at [278, 16] on div "**********" at bounding box center [542, 12] width 984 height 16
click at [103, 104] on div "Add Column" at bounding box center [536, 136] width 993 height 116
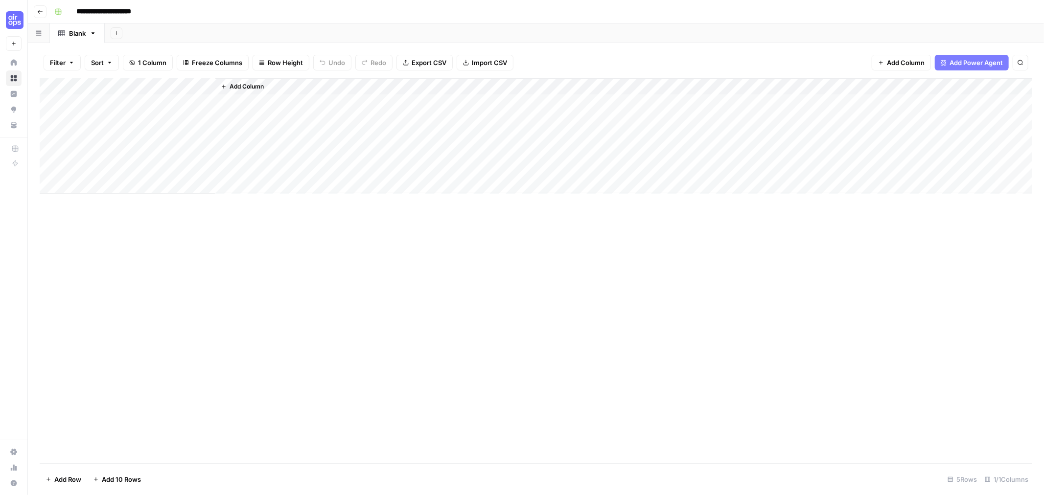
click at [105, 89] on div "Add Column" at bounding box center [536, 136] width 993 height 116
click at [103, 89] on div at bounding box center [144, 88] width 141 height 20
click at [104, 116] on div "Title" at bounding box center [132, 110] width 108 height 16
click at [104, 115] on div "Add Column" at bounding box center [536, 136] width 993 height 116
click at [99, 82] on div "Add Column" at bounding box center [536, 136] width 993 height 116
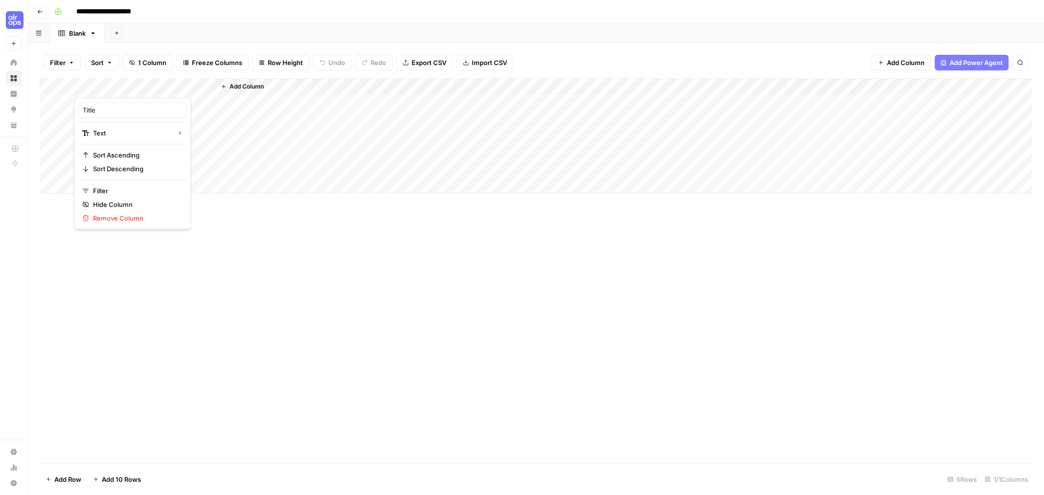
click at [99, 82] on div at bounding box center [144, 88] width 141 height 20
click at [90, 107] on input "Title" at bounding box center [132, 110] width 99 height 10
click at [89, 107] on input "Title" at bounding box center [132, 110] width 99 height 10
type input "URL"
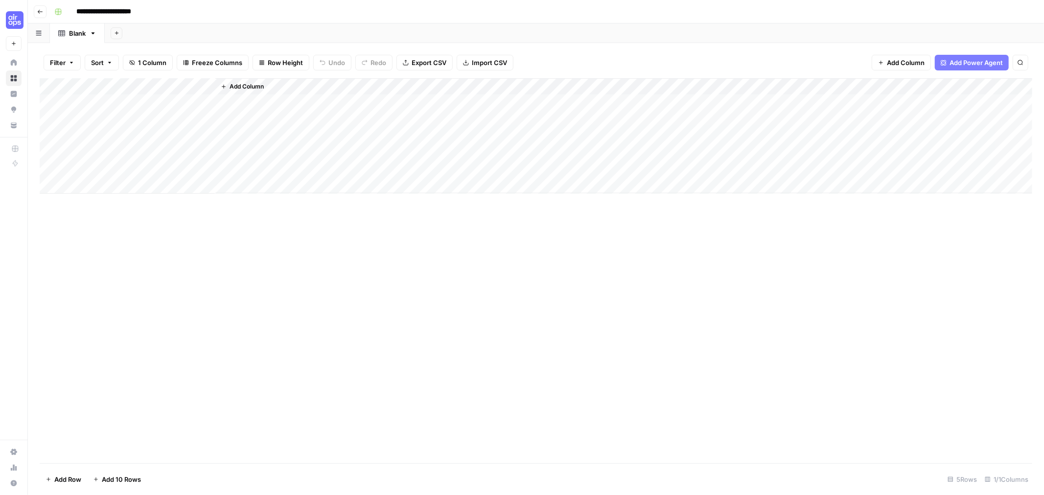
click at [163, 97] on div "Add Column" at bounding box center [536, 136] width 993 height 116
click at [124, 99] on div "Add Column" at bounding box center [536, 136] width 993 height 116
type textarea "**********"
click at [250, 82] on span "Add Column" at bounding box center [247, 86] width 34 height 9
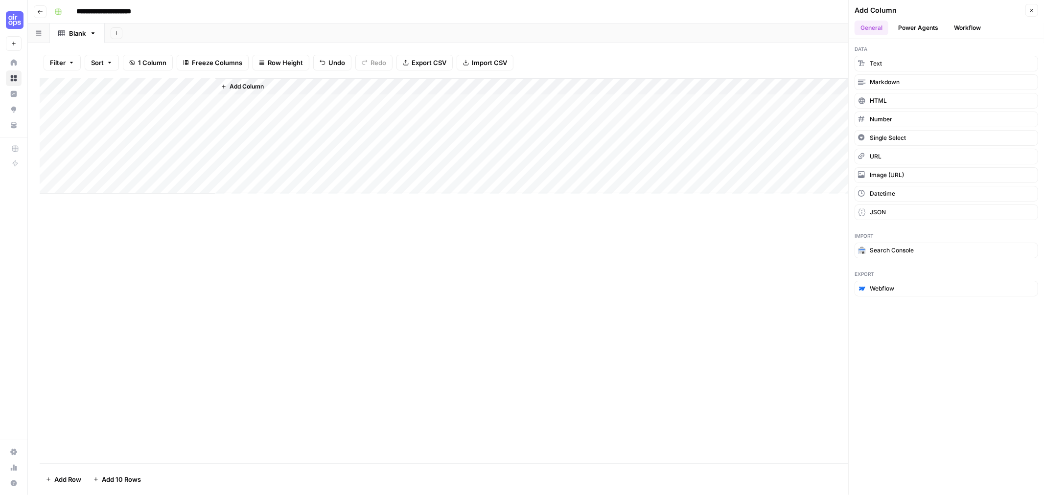
click at [341, 23] on button "Workflow" at bounding box center [967, 28] width 39 height 15
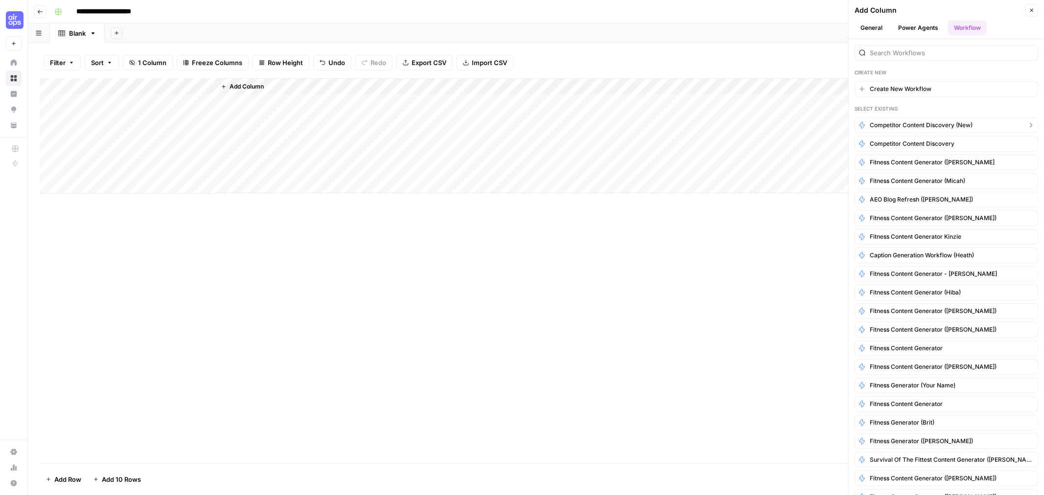
click at [341, 119] on span "Competitor Content discovery (new)" at bounding box center [921, 125] width 103 height 9
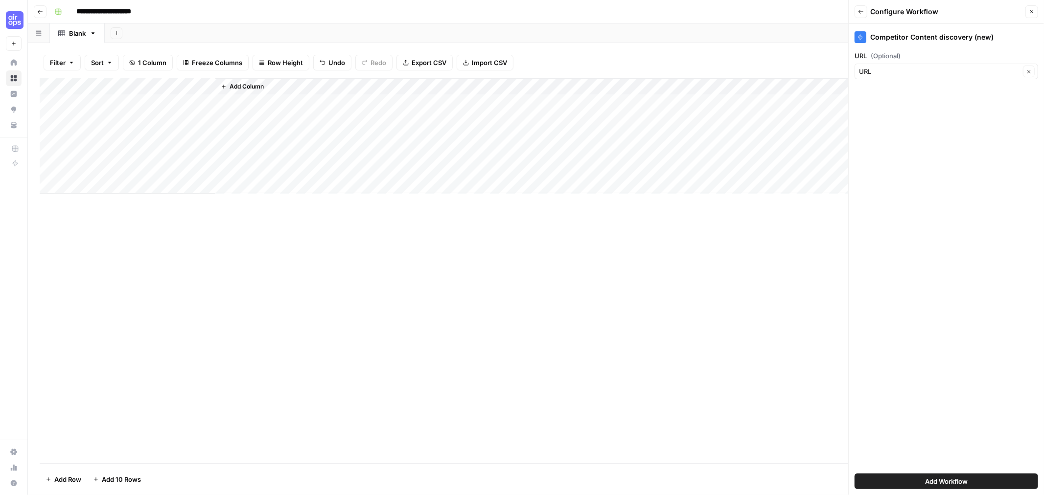
click at [341, 119] on span "Add Workflow" at bounding box center [946, 482] width 43 height 10
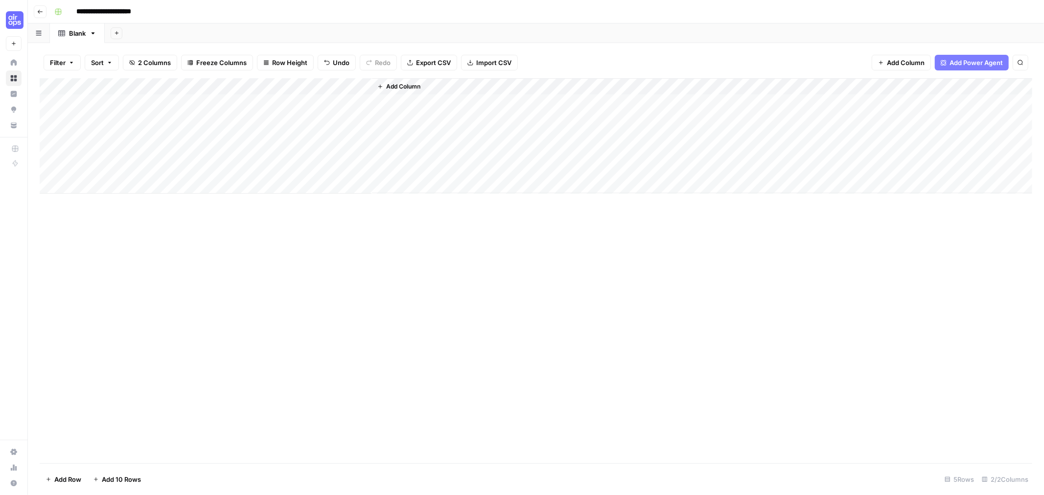
click at [250, 98] on div "Add Column" at bounding box center [536, 136] width 993 height 116
click at [341, 98] on div "Add Column" at bounding box center [536, 136] width 993 height 116
drag, startPoint x: 448, startPoint y: 247, endPoint x: 405, endPoint y: 121, distance: 133.6
click at [341, 119] on div "Add Column" at bounding box center [536, 270] width 993 height 385
click at [341, 101] on div "Add Column" at bounding box center [536, 136] width 993 height 116
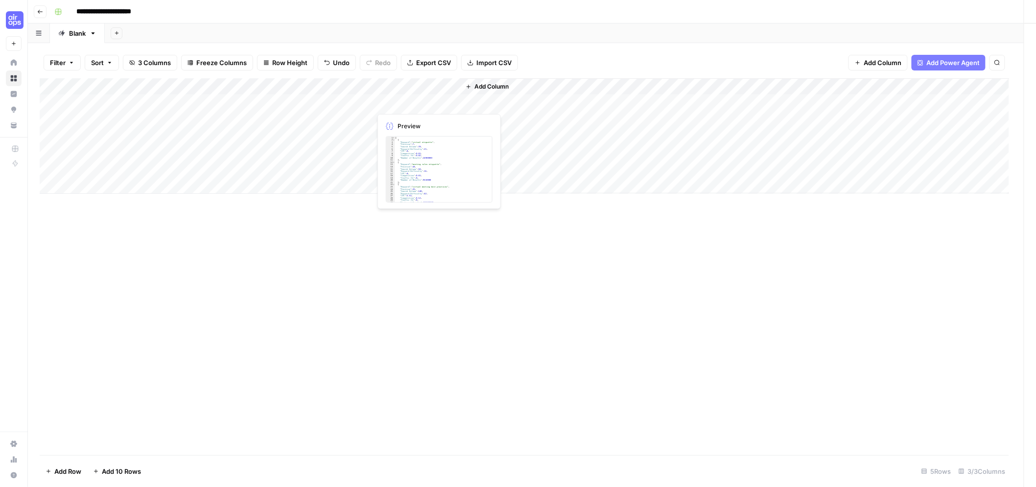
click at [341, 101] on div at bounding box center [416, 102] width 90 height 18
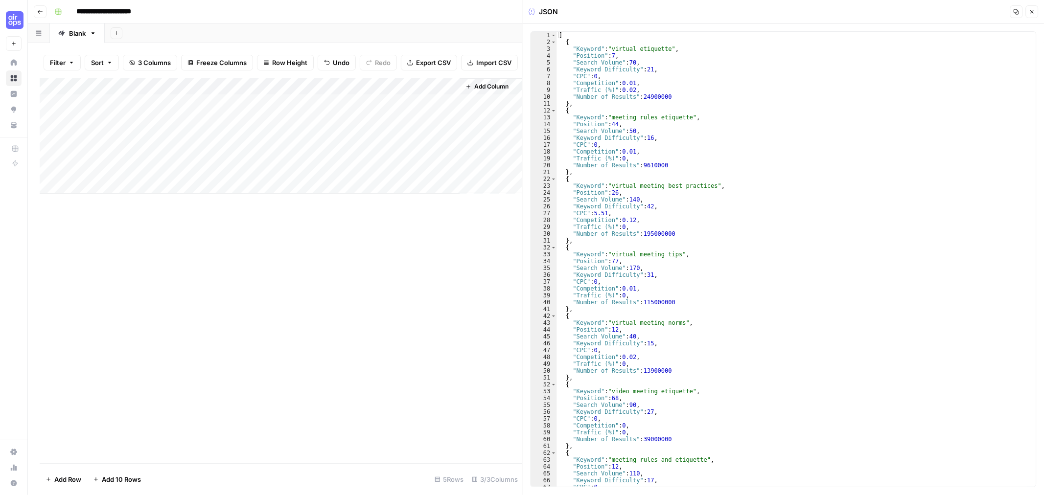
click at [341, 119] on div "Add Column" at bounding box center [281, 270] width 483 height 385
click at [341, 15] on button "Close" at bounding box center [1031, 11] width 13 height 13
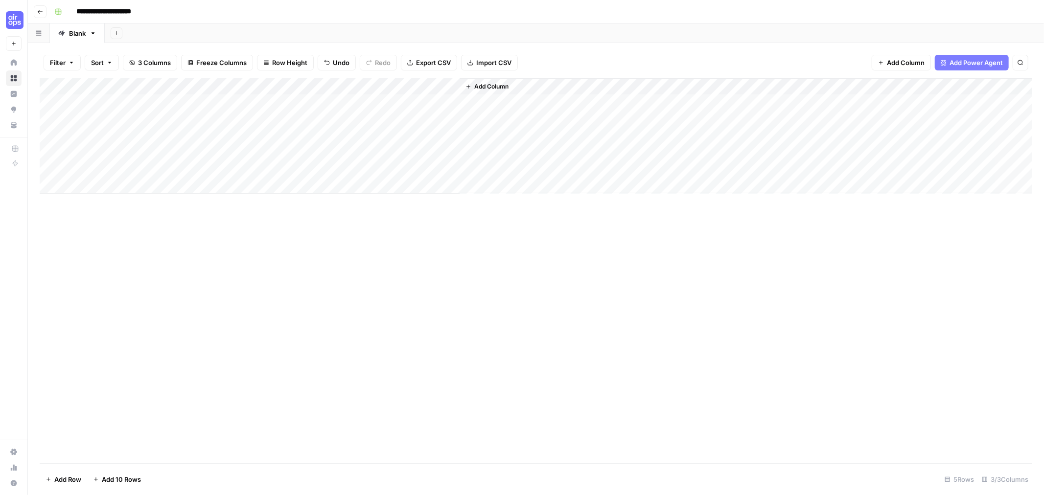
click at [341, 119] on div "Add Column" at bounding box center [536, 270] width 993 height 385
click at [341, 102] on div "Add Column" at bounding box center [536, 136] width 993 height 116
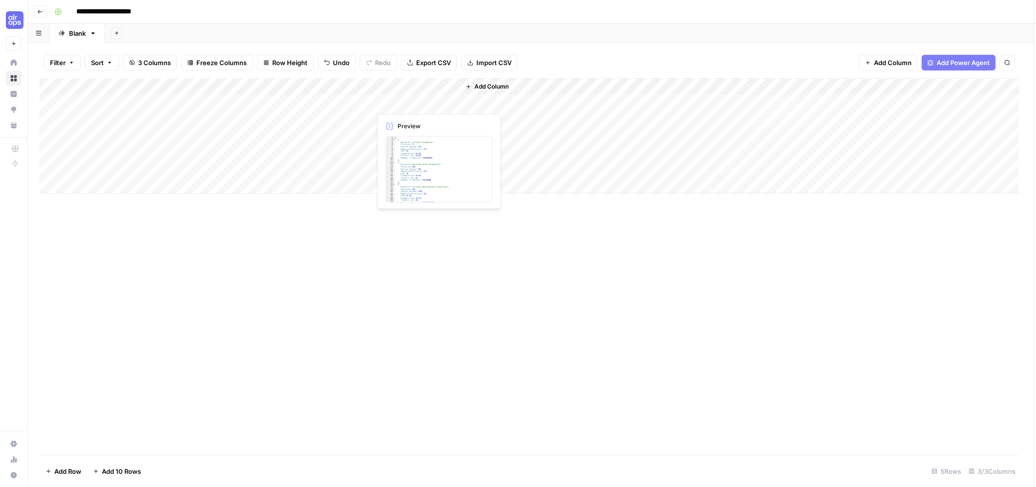
click at [341, 102] on div at bounding box center [416, 102] width 90 height 18
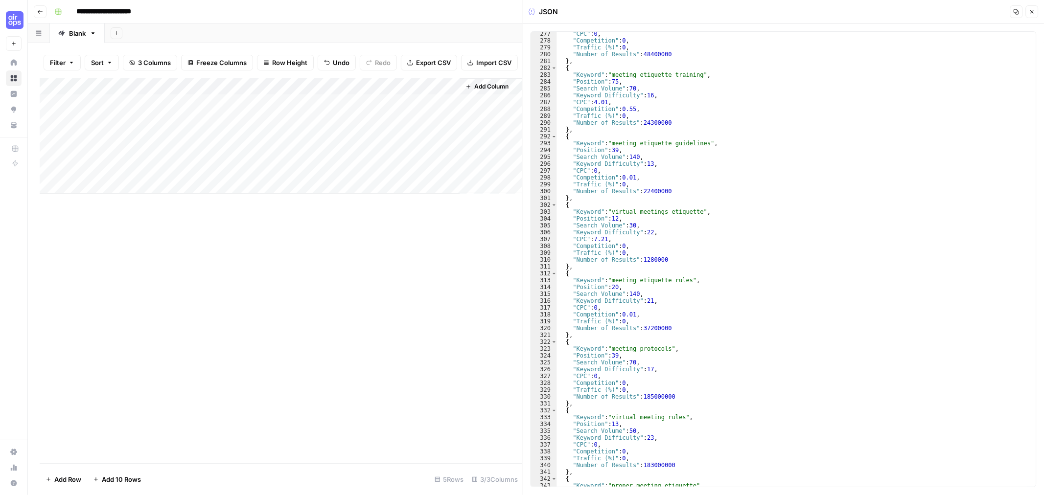
scroll to position [1956, 0]
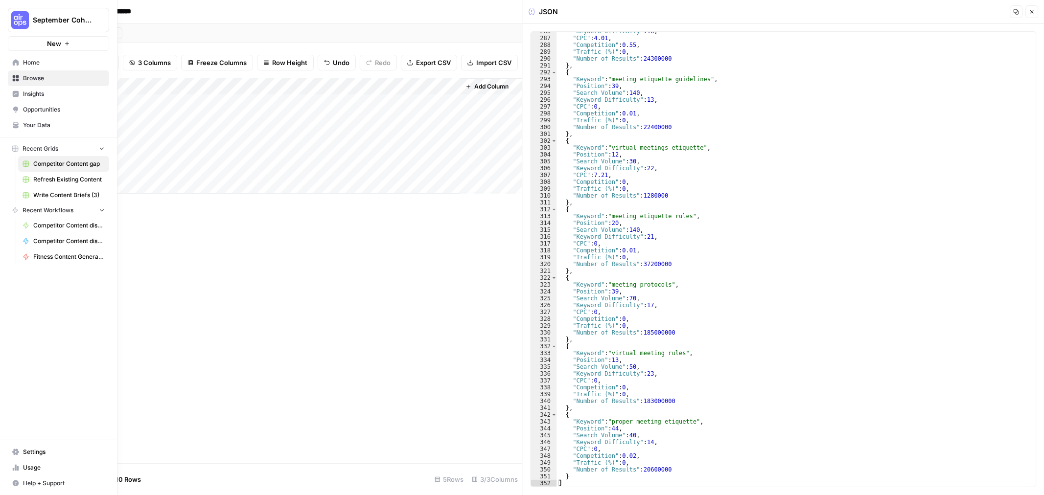
click at [46, 94] on span "Insights" at bounding box center [64, 94] width 82 height 9
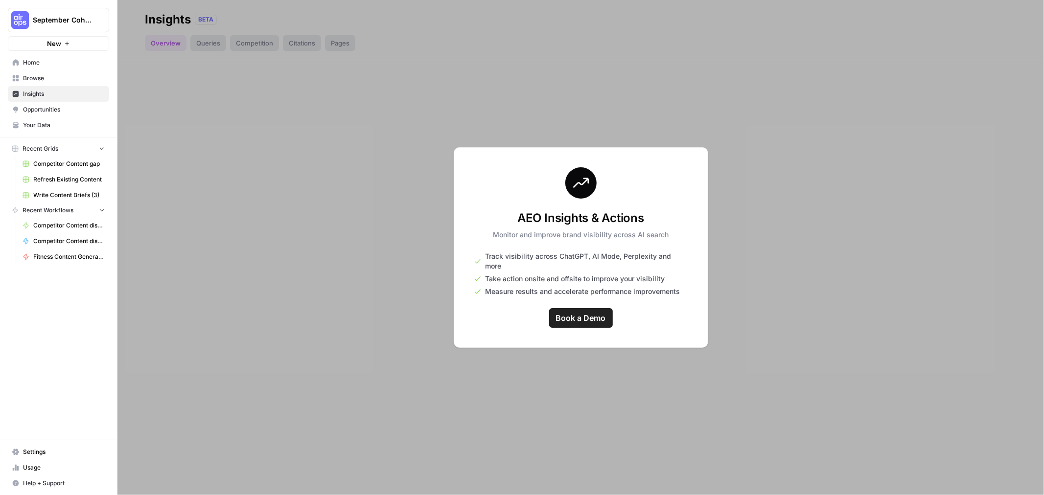
click at [43, 111] on span "Opportunities" at bounding box center [64, 109] width 82 height 9
click at [41, 119] on link "Your Data" at bounding box center [58, 125] width 101 height 16
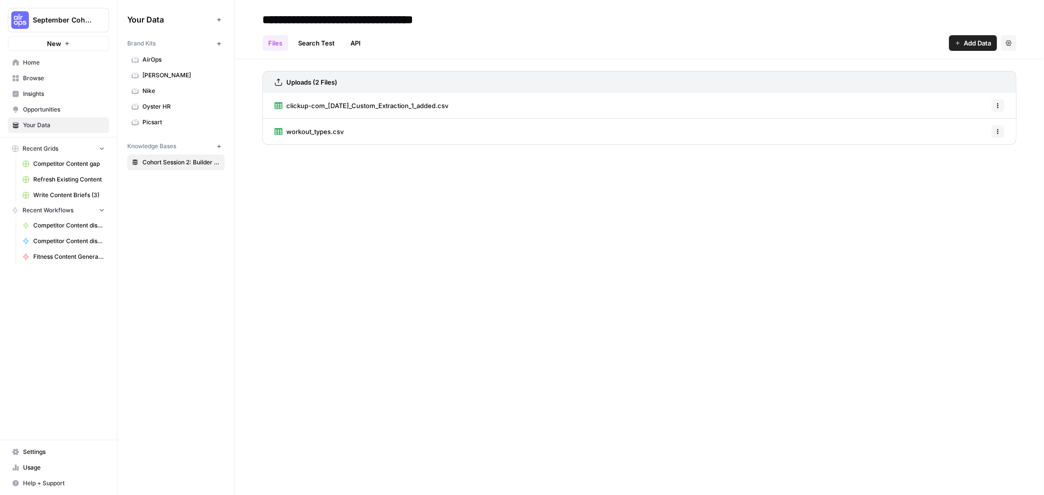
click at [59, 55] on link "Home" at bounding box center [58, 63] width 101 height 16
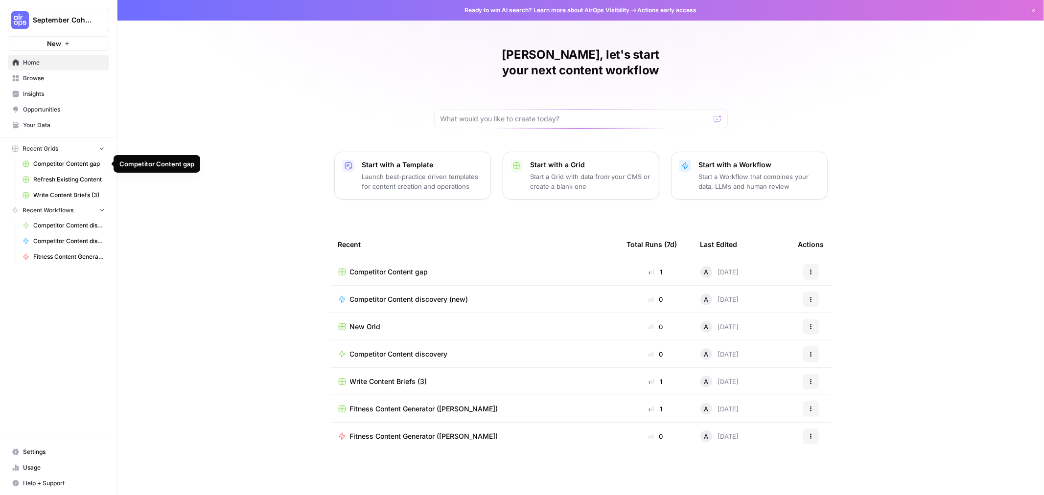
click at [66, 119] on span "Competitor Content gap" at bounding box center [68, 164] width 71 height 9
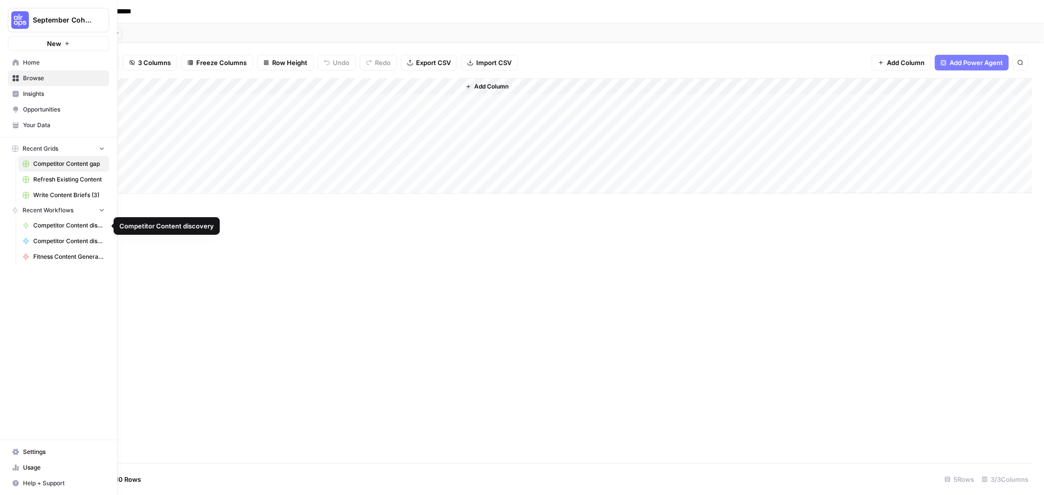
click at [58, 119] on span "Competitor Content discovery" at bounding box center [68, 225] width 71 height 9
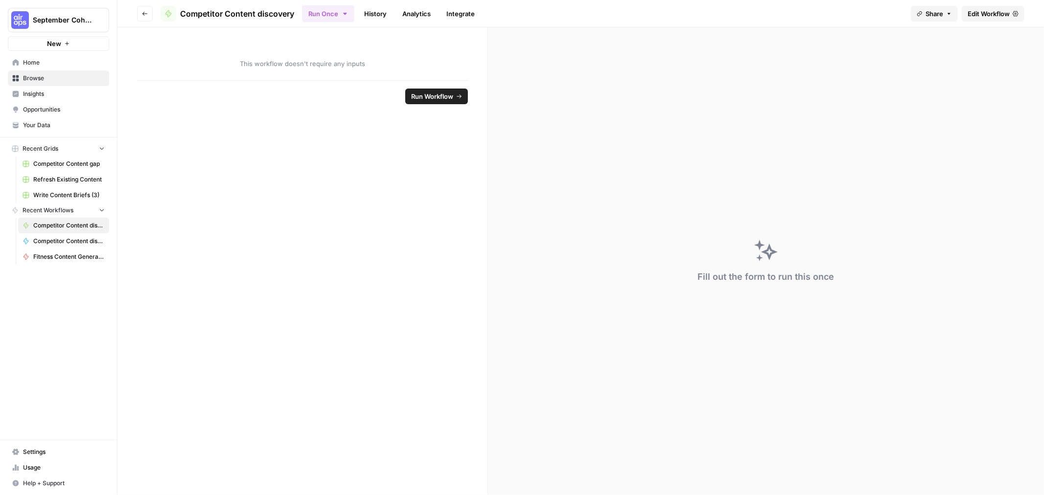
click at [61, 119] on link "Competitor Content gap" at bounding box center [63, 164] width 91 height 16
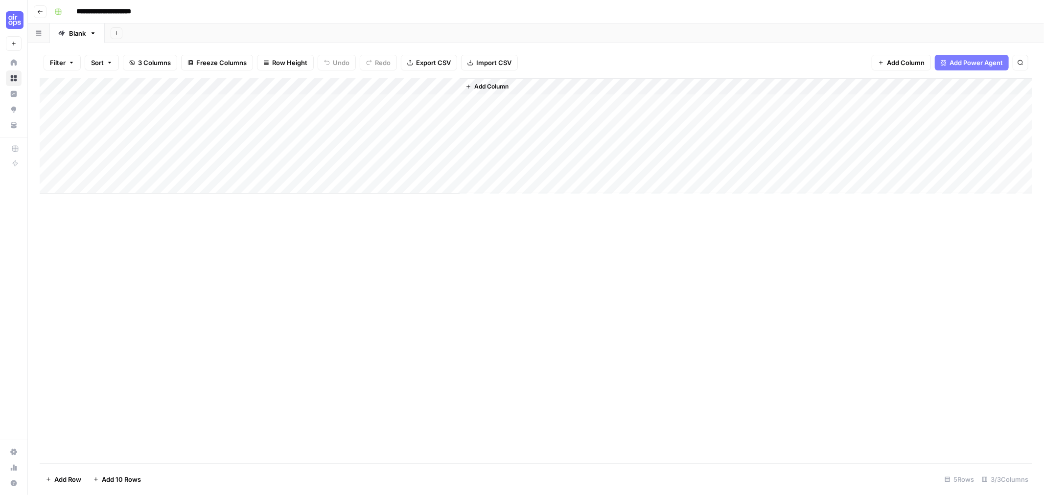
click at [341, 91] on span "Add Column" at bounding box center [491, 86] width 34 height 9
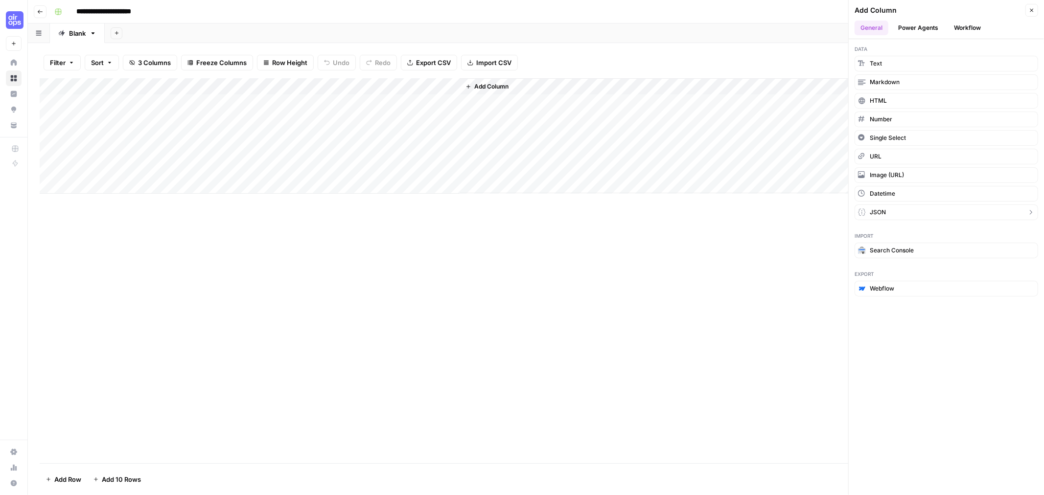
click at [341, 119] on button "JSON" at bounding box center [947, 213] width 184 height 16
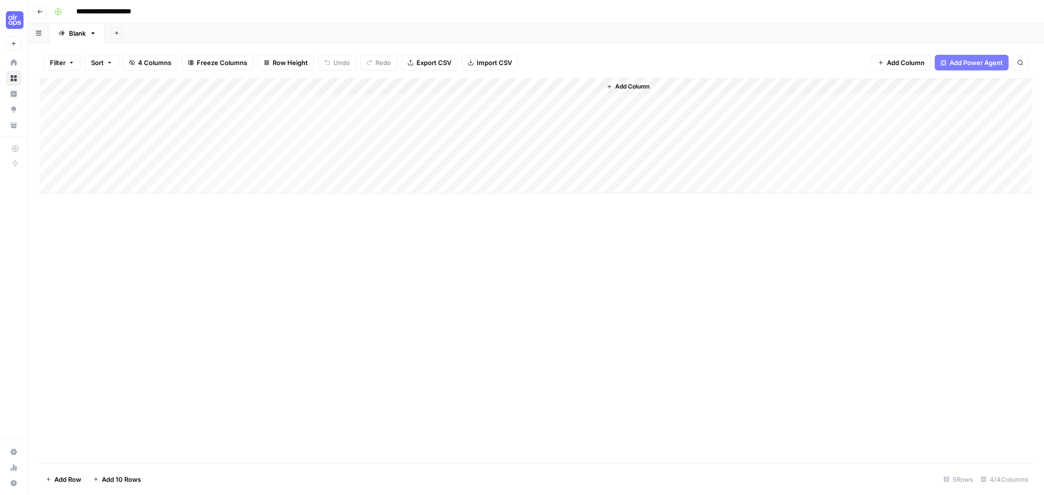
click at [341, 102] on div "Add Column" at bounding box center [536, 136] width 993 height 116
click at [341, 99] on div "Add Column" at bounding box center [536, 136] width 993 height 116
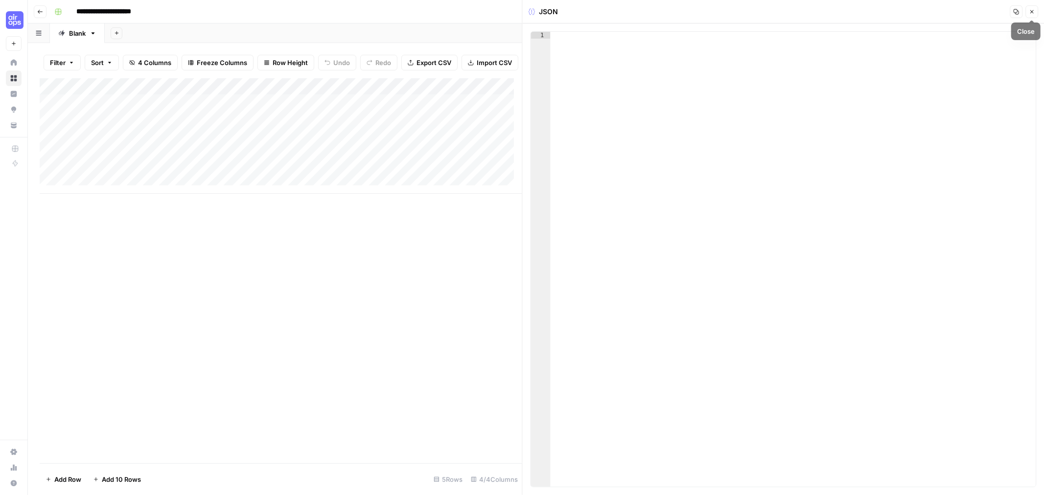
click at [341, 10] on button "Close" at bounding box center [1031, 11] width 13 height 13
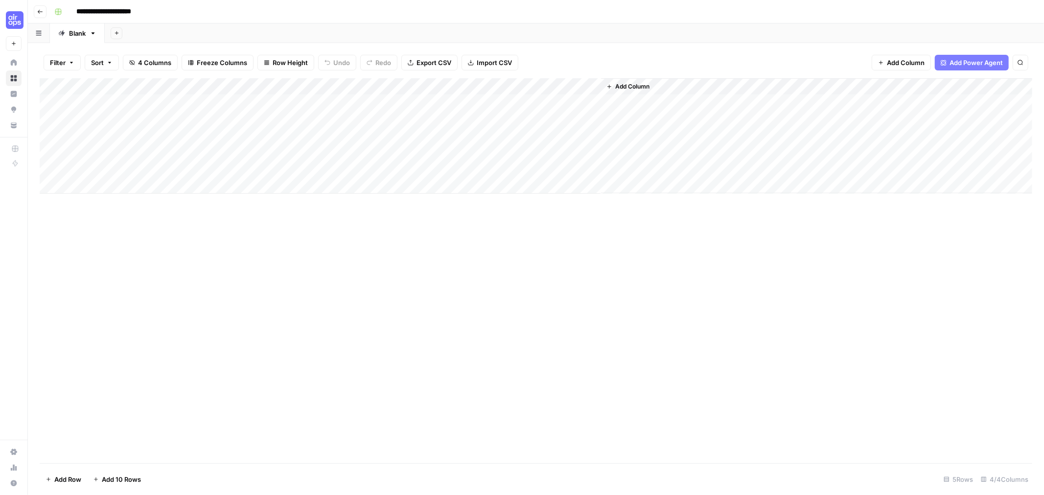
click at [341, 86] on div "Add Column" at bounding box center [536, 136] width 993 height 116
click at [341, 119] on span "Remove Column" at bounding box center [522, 218] width 86 height 10
click at [341, 99] on span "Delete" at bounding box center [487, 101] width 21 height 10
drag, startPoint x: 555, startPoint y: 237, endPoint x: 555, endPoint y: 228, distance: 9.3
click at [341, 119] on div "Add Column" at bounding box center [536, 270] width 993 height 385
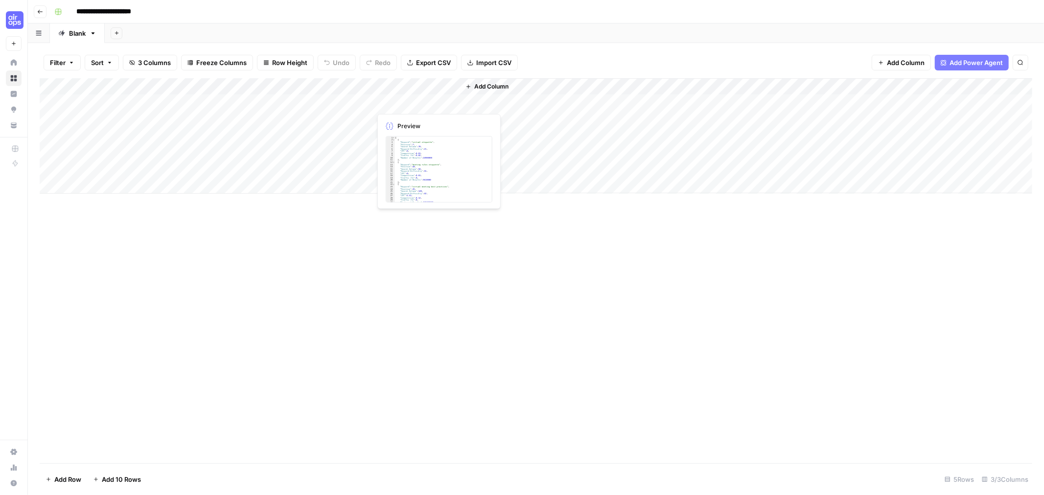
click at [341, 99] on div "Add Column" at bounding box center [536, 136] width 993 height 116
click at [64, 104] on div "Add Column" at bounding box center [536, 136] width 993 height 116
click at [285, 102] on div "Add Column" at bounding box center [536, 136] width 993 height 116
click at [341, 103] on div "Add Column" at bounding box center [536, 136] width 993 height 116
click at [297, 99] on div "Add Column" at bounding box center [536, 136] width 993 height 116
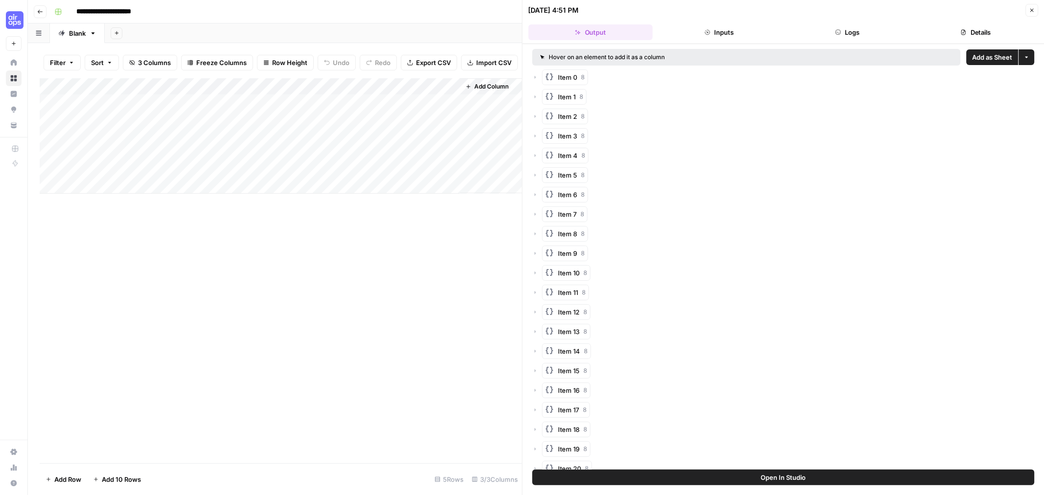
click at [341, 111] on div at bounding box center [293, 102] width 158 height 18
click at [341, 108] on div at bounding box center [293, 102] width 158 height 18
click at [341, 42] on header "[DATE] 4:51 PM Close Output Inputs Logs Details" at bounding box center [784, 22] width 522 height 44
click at [341, 76] on button "Item 0 8" at bounding box center [565, 77] width 46 height 16
click at [341, 56] on span "Add as Sheet" at bounding box center [992, 57] width 40 height 10
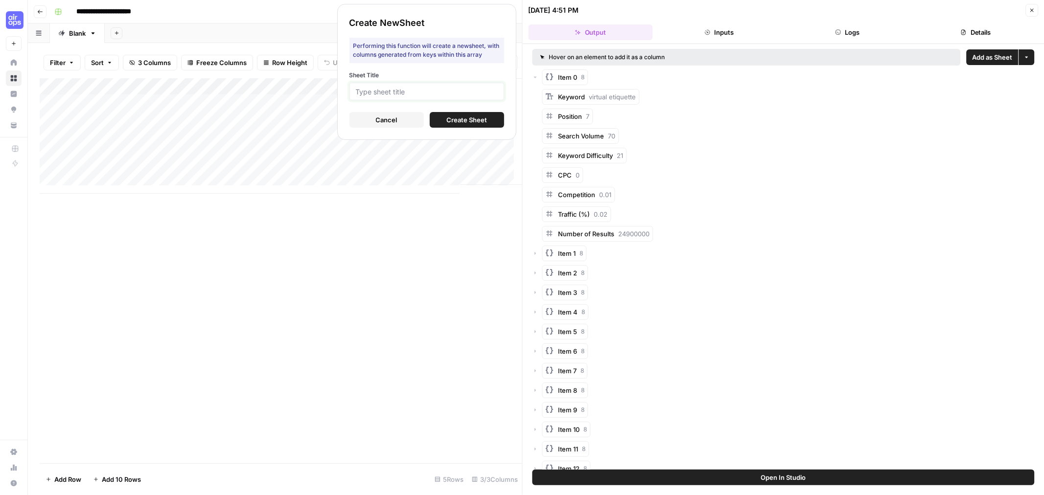
click at [341, 91] on input "Sheet Title" at bounding box center [427, 91] width 142 height 9
click at [341, 93] on input "/virtual-meeting-" at bounding box center [427, 91] width 142 height 9
click at [341, 92] on input "/virtual-meeting-" at bounding box center [427, 91] width 142 height 9
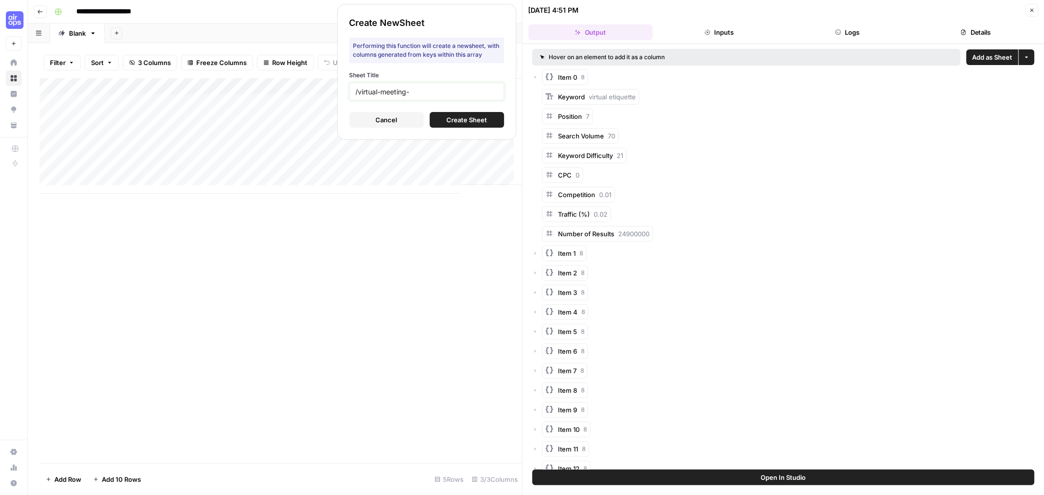
paste input "etiquette"
type input "/virtual-meeting-etiquette"
click at [341, 119] on span "Create Sheet" at bounding box center [466, 120] width 41 height 10
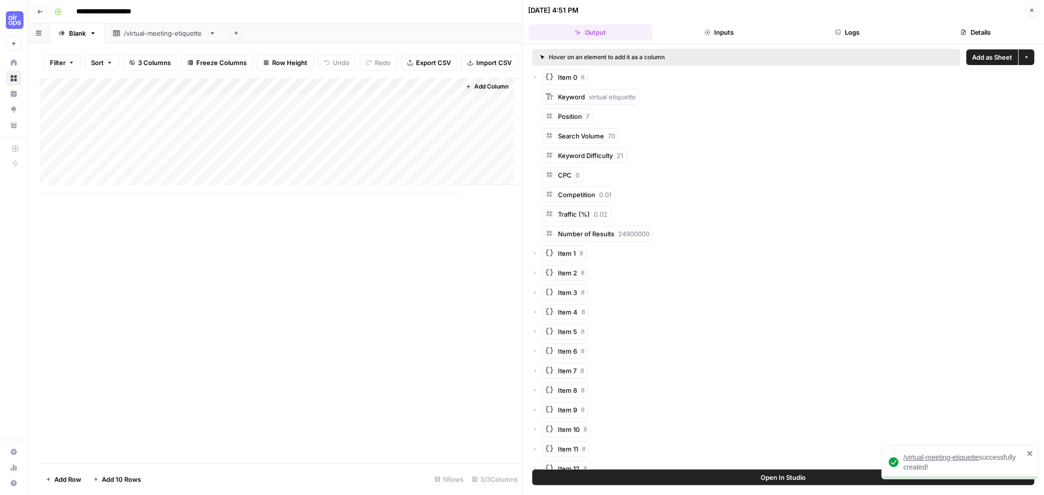
scroll to position [0, 0]
click at [341, 57] on span "Add as Sheet" at bounding box center [992, 57] width 40 height 10
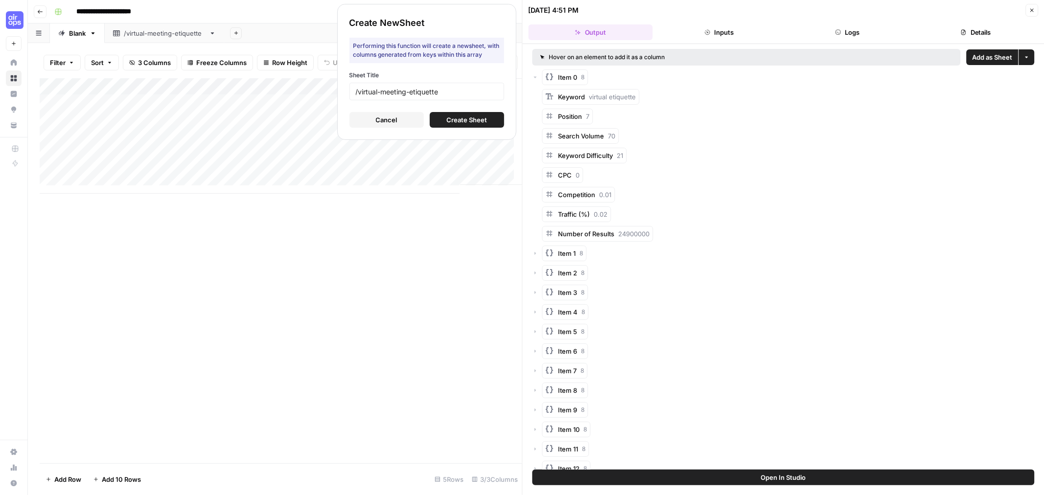
click at [341, 119] on span "Cancel" at bounding box center [387, 120] width 22 height 10
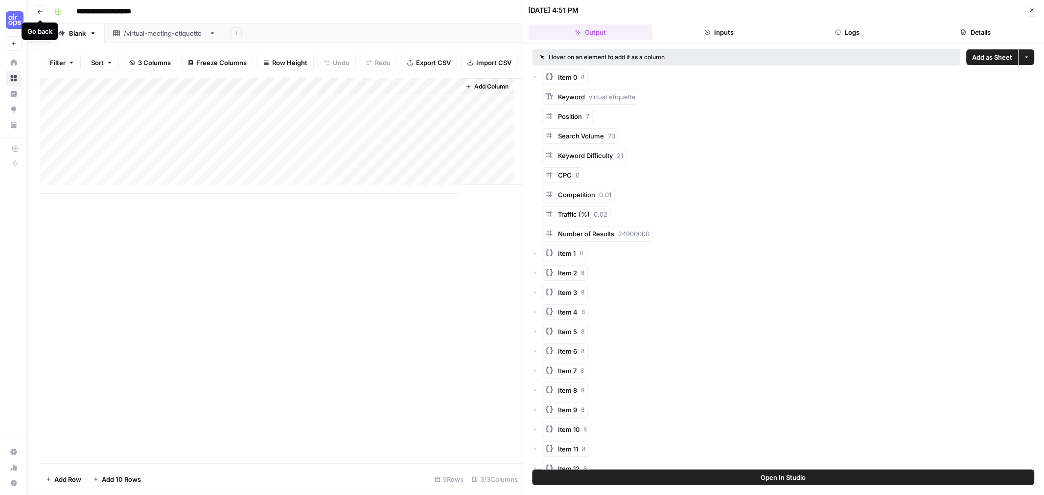
click at [39, 12] on icon "button" at bounding box center [40, 12] width 6 height 6
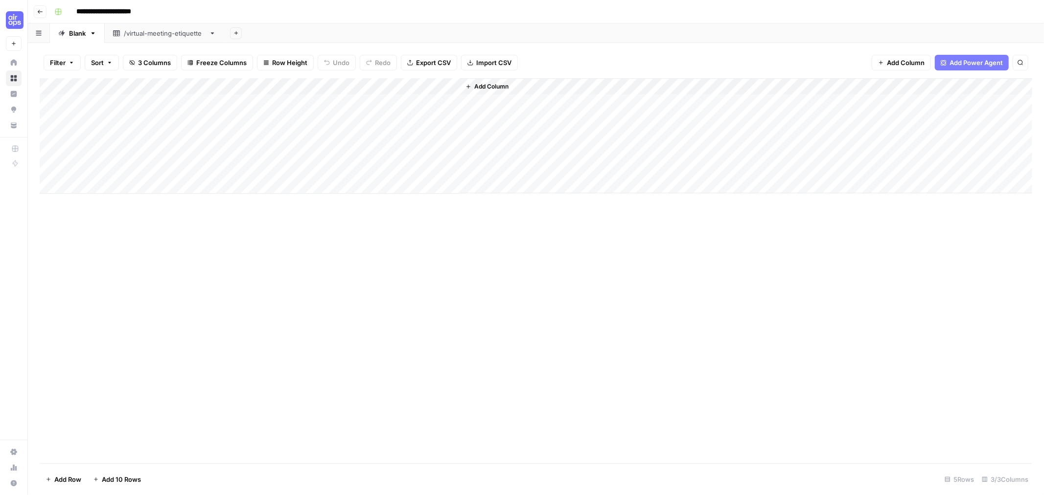
click at [39, 13] on icon "button" at bounding box center [40, 12] width 6 height 6
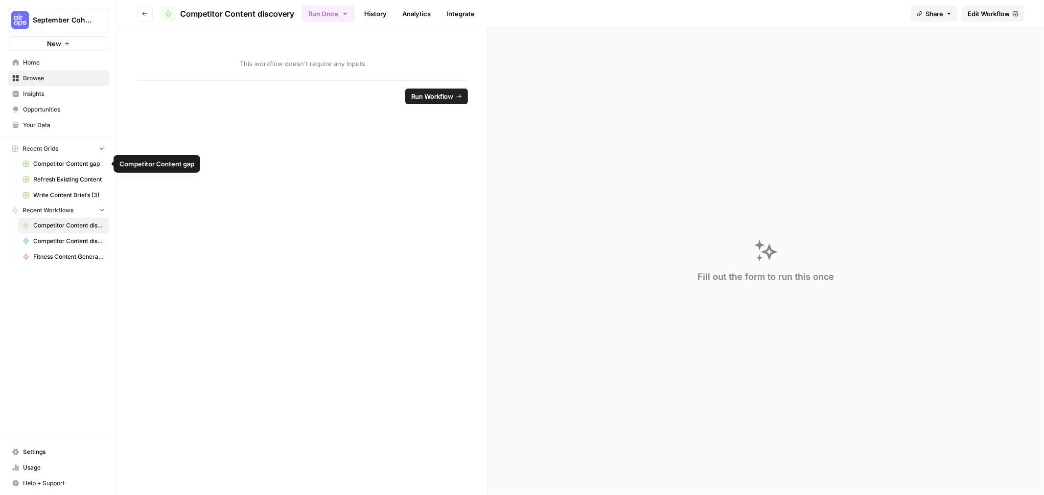
click at [87, 119] on link "Competitor Content gap" at bounding box center [63, 164] width 91 height 16
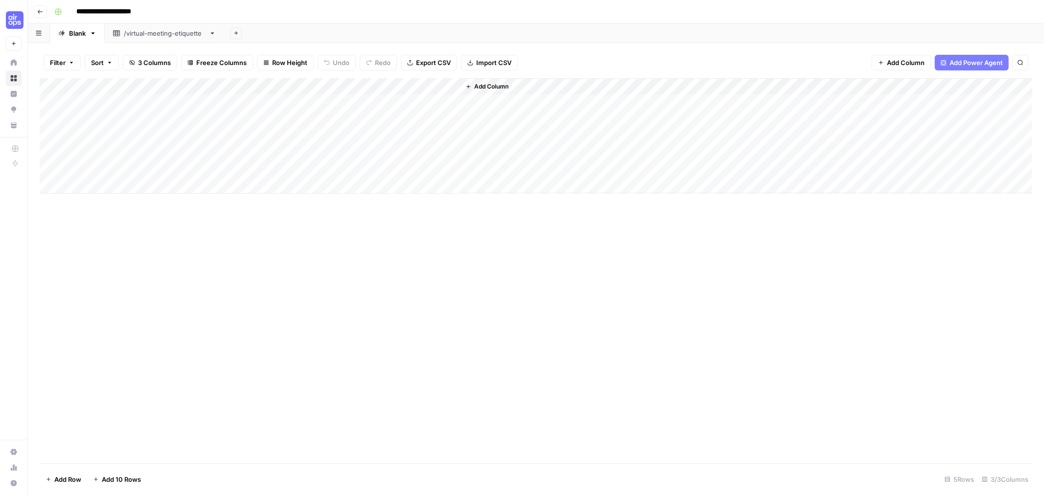
click at [341, 107] on div "Add Column" at bounding box center [536, 136] width 993 height 116
click at [292, 105] on div "Add Column" at bounding box center [536, 136] width 993 height 116
click at [341, 103] on div "Add Column" at bounding box center [536, 136] width 993 height 116
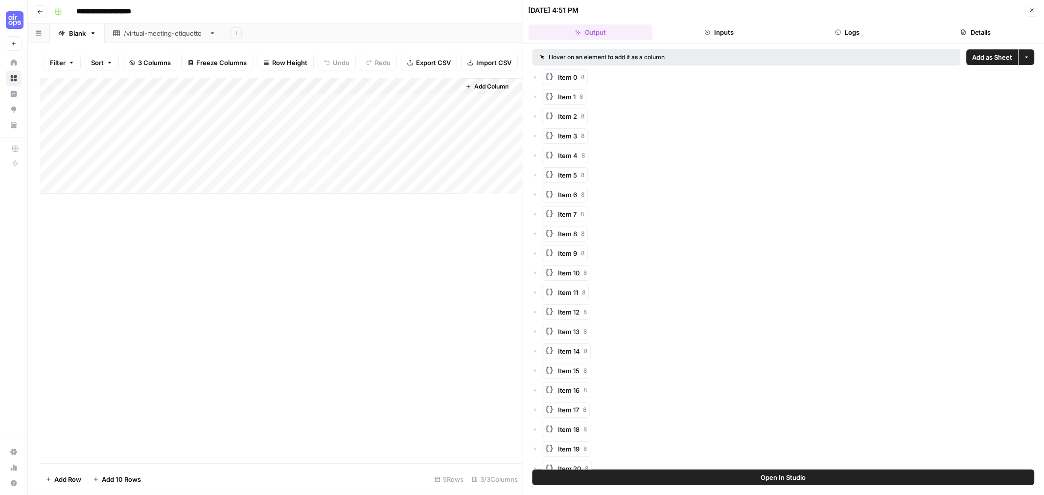
click at [341, 60] on span "Add as Sheet" at bounding box center [992, 57] width 40 height 10
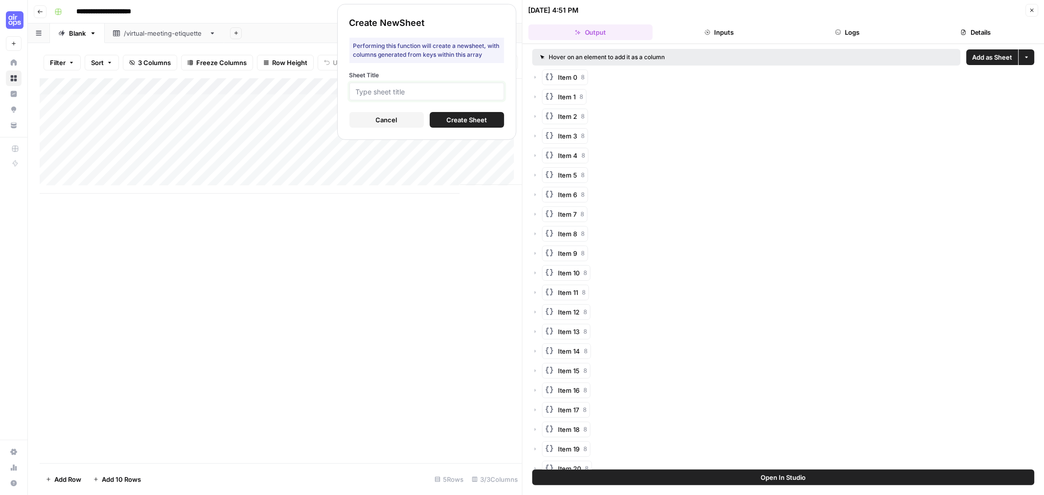
click at [341, 90] on input "Sheet Title" at bounding box center [427, 91] width 142 height 9
click at [341, 95] on input "Sheet Title" at bounding box center [427, 91] width 142 height 9
type input "virtual meeting"
click at [341, 116] on span "Create Sheet" at bounding box center [466, 120] width 41 height 10
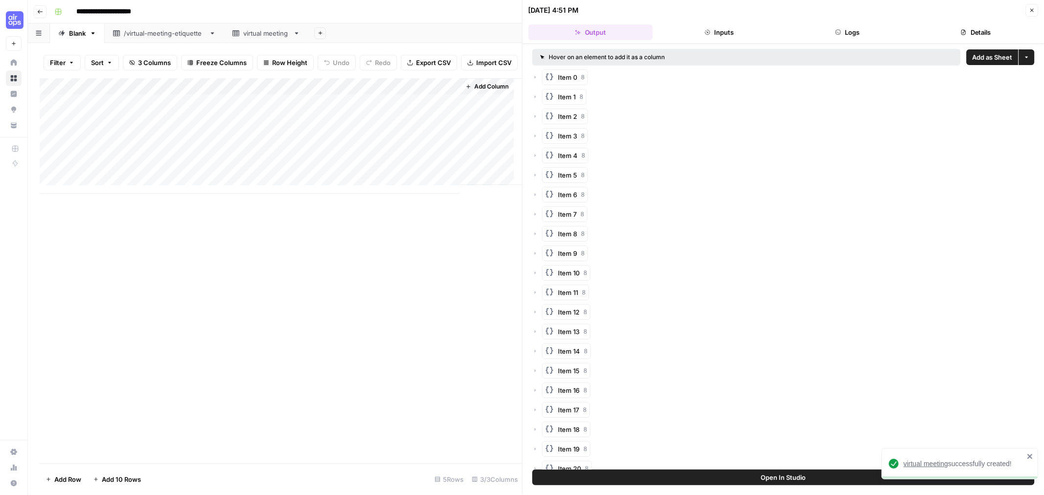
click at [341, 119] on span "virtual meeting" at bounding box center [925, 464] width 45 height 8
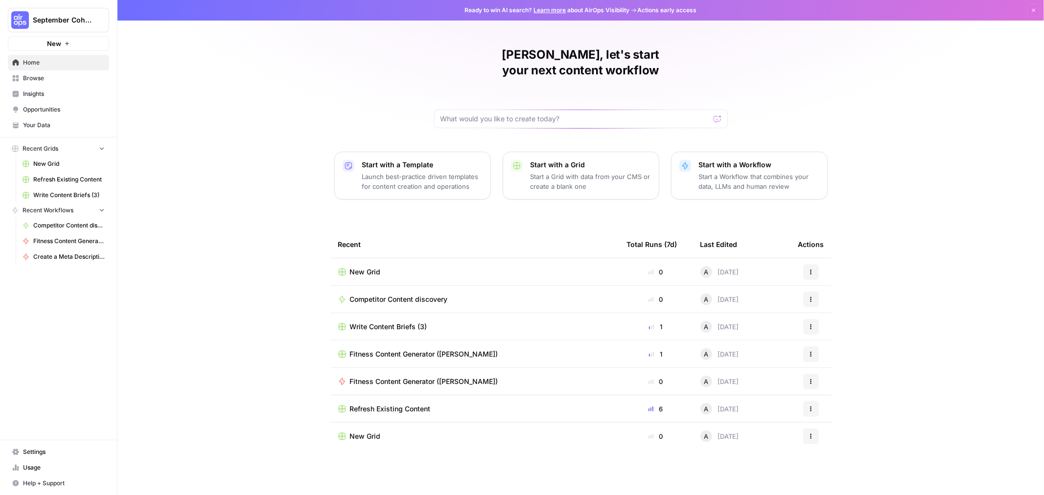
click at [50, 128] on span "Your Data" at bounding box center [64, 125] width 82 height 9
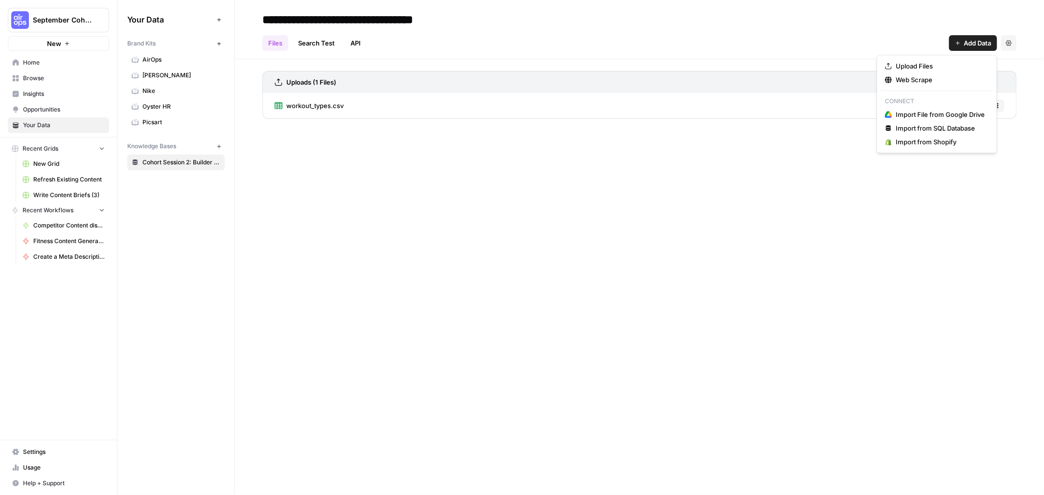
click at [964, 44] on span "Add Data" at bounding box center [977, 43] width 27 height 10
click at [940, 82] on span "Web Scrape" at bounding box center [940, 80] width 89 height 10
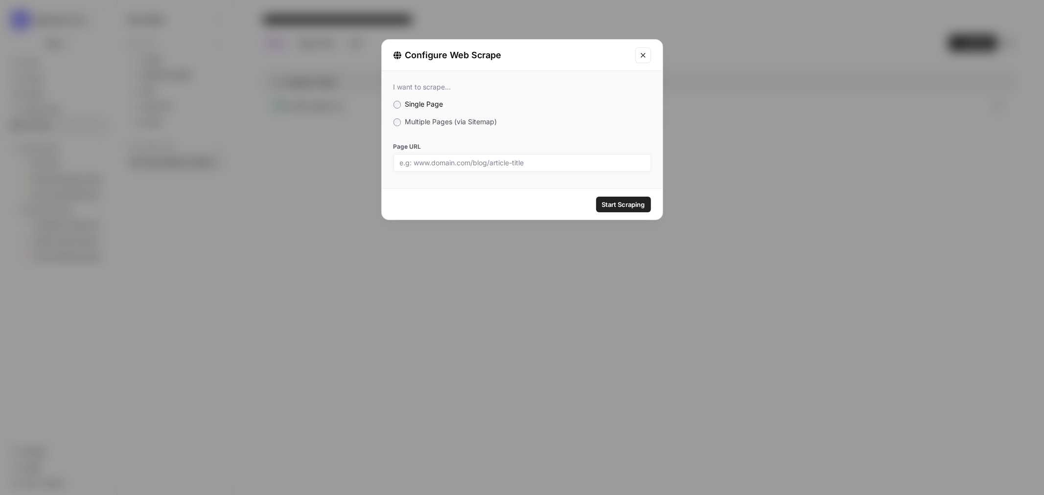
click at [527, 163] on input "Page URL" at bounding box center [522, 163] width 245 height 9
click at [569, 124] on label "Multiple Pages (via Sitemap)" at bounding box center [521, 122] width 257 height 10
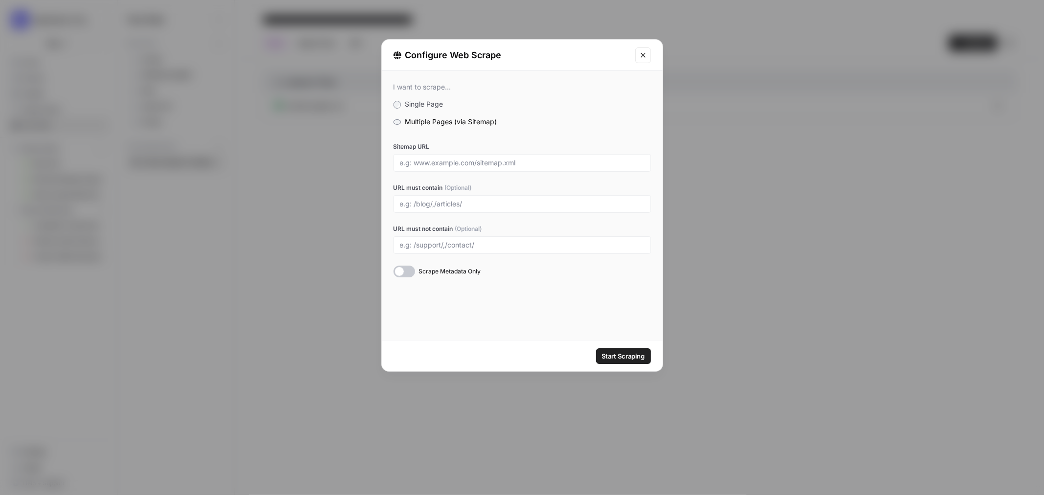
click at [642, 56] on icon "Close modal" at bounding box center [643, 55] width 8 height 8
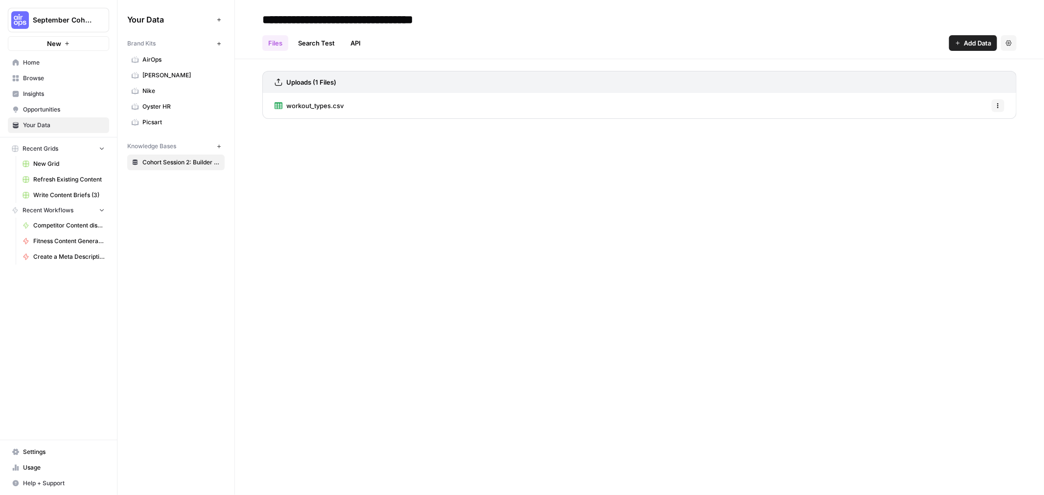
click at [981, 44] on span "Add Data" at bounding box center [977, 43] width 27 height 10
click at [842, 26] on div "**********" at bounding box center [639, 20] width 754 height 16
click at [985, 40] on span "Add Data" at bounding box center [977, 43] width 27 height 10
click at [909, 69] on span "Upload Files" at bounding box center [940, 66] width 89 height 10
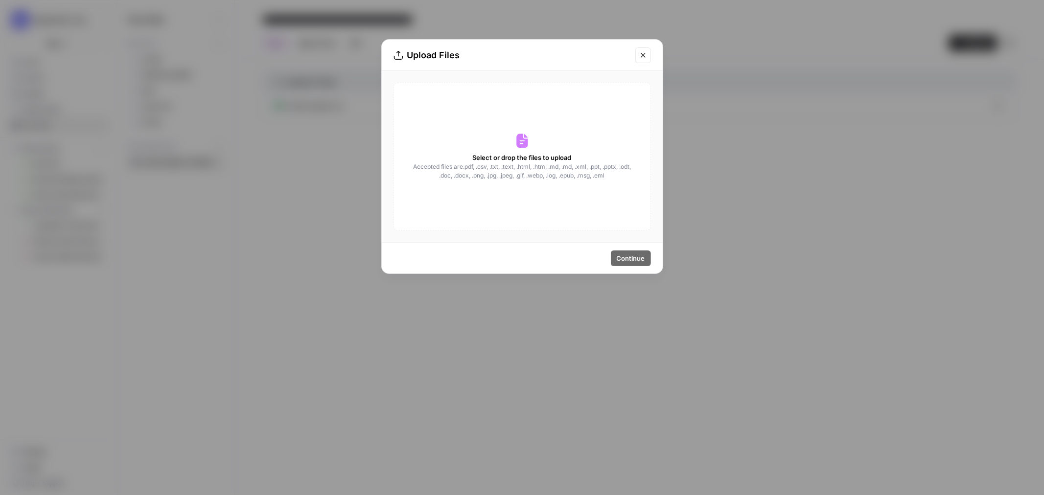
click at [644, 55] on icon "Close modal" at bounding box center [643, 55] width 8 height 8
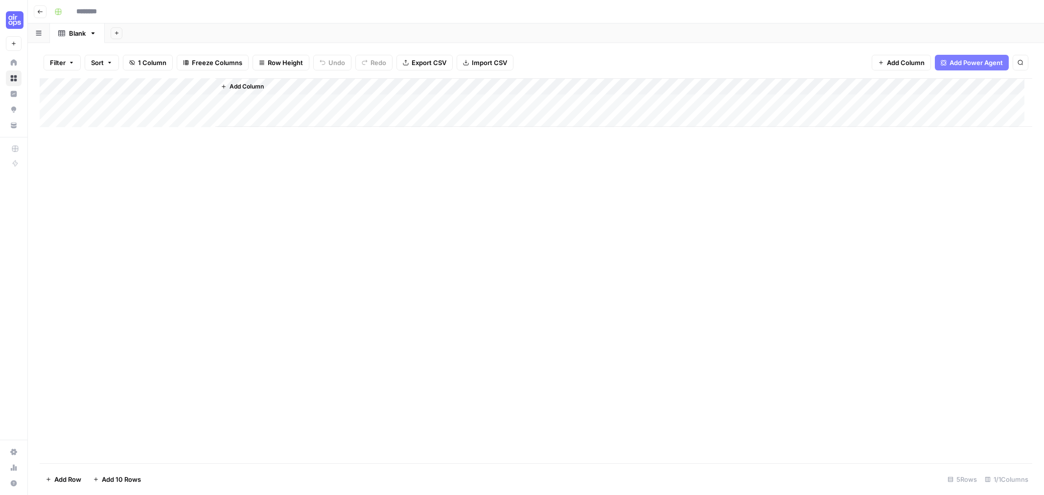
type input "**********"
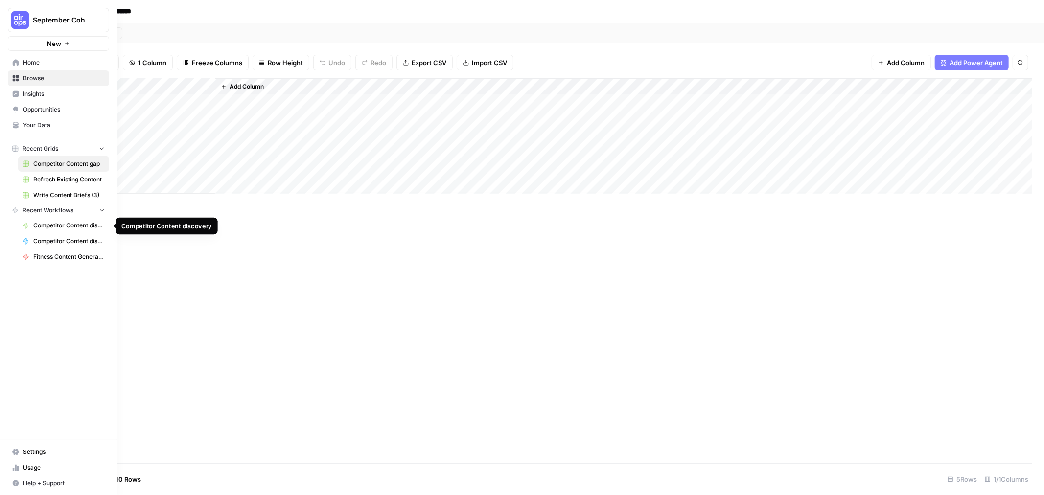
click at [77, 227] on span "Competitor Content discovery" at bounding box center [68, 225] width 71 height 9
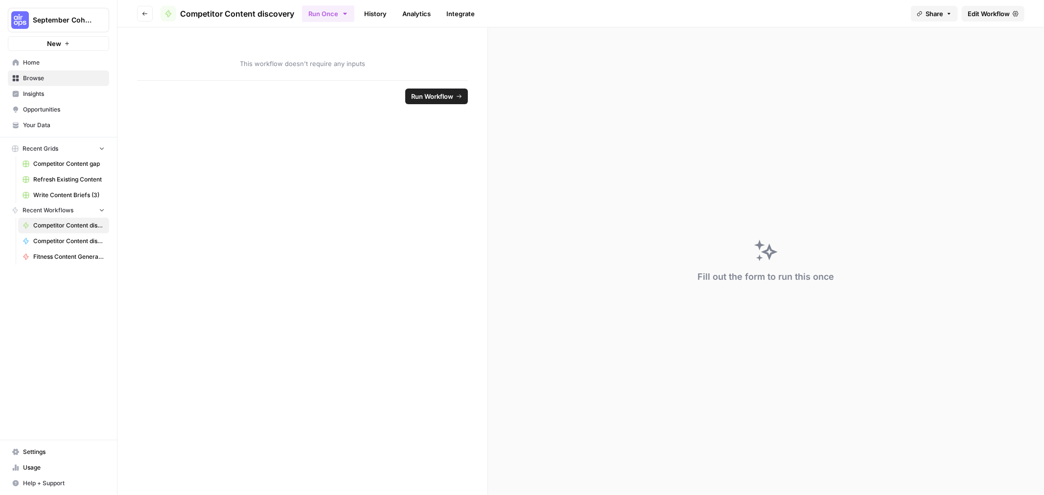
click at [992, 16] on span "Edit Workflow" at bounding box center [989, 14] width 42 height 10
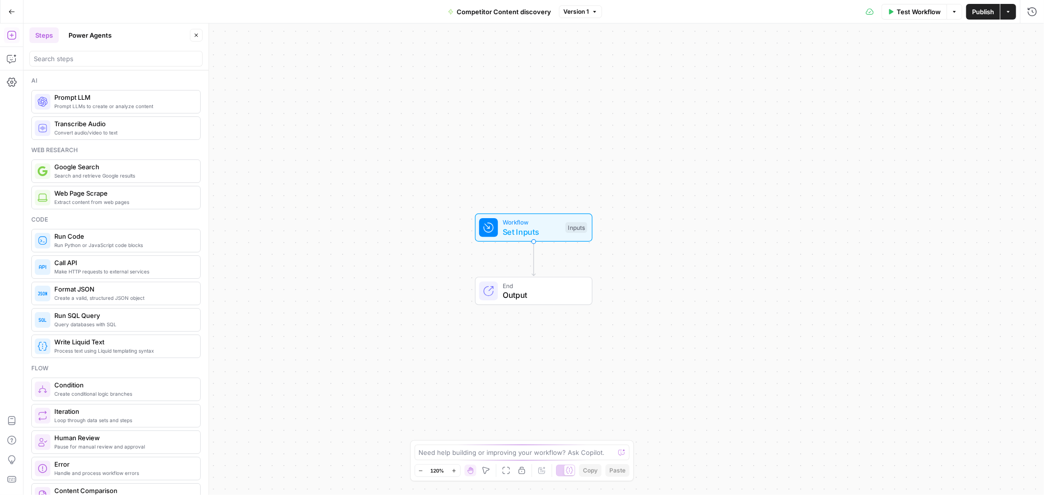
drag, startPoint x: 15, startPoint y: 14, endPoint x: 9, endPoint y: 17, distance: 6.6
click at [13, 13] on icon "button" at bounding box center [11, 11] width 7 height 7
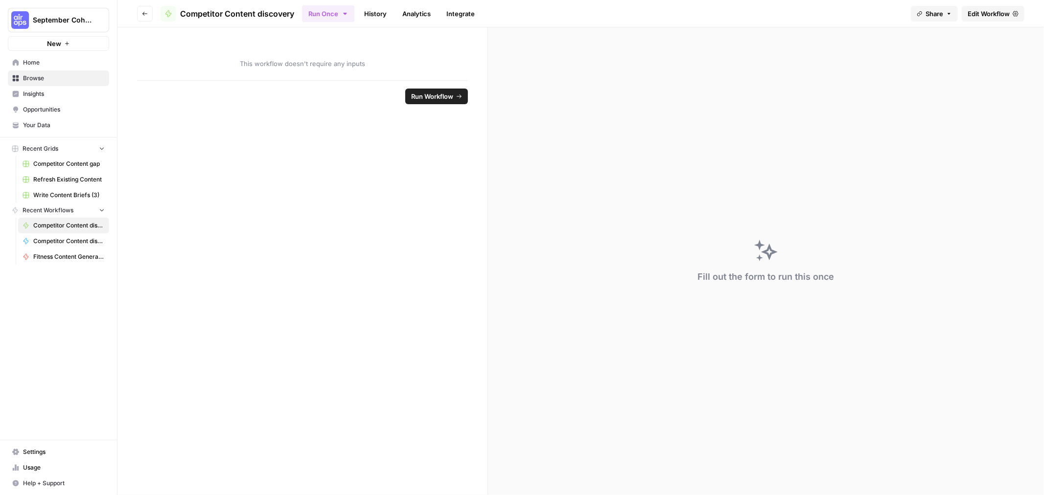
drag, startPoint x: 77, startPoint y: 229, endPoint x: 70, endPoint y: 227, distance: 6.7
click at [70, 227] on span "Competitor Content discovery" at bounding box center [68, 225] width 71 height 9
click at [943, 14] on button "Share" at bounding box center [934, 14] width 47 height 16
click at [986, 17] on span "Edit Workflow" at bounding box center [989, 14] width 42 height 10
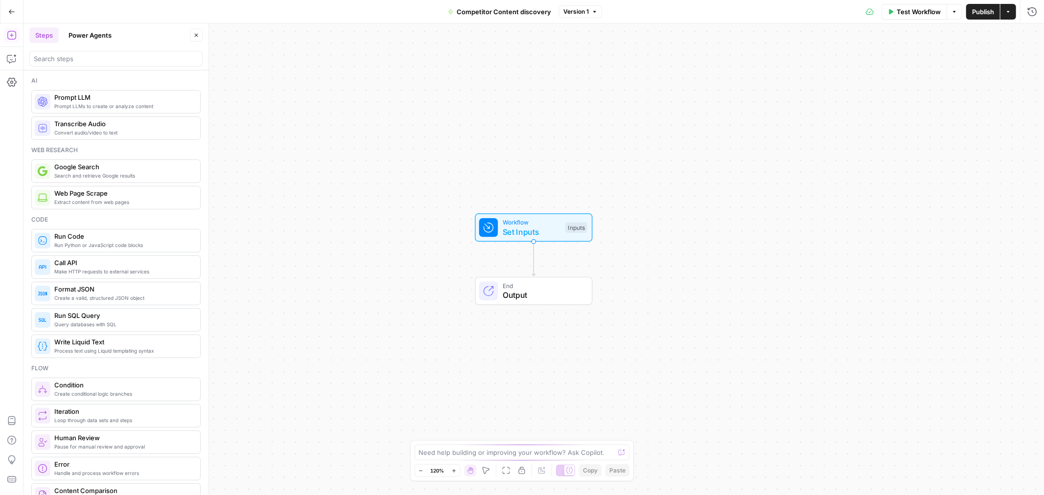
click at [1010, 14] on icon "button" at bounding box center [1008, 12] width 6 height 6
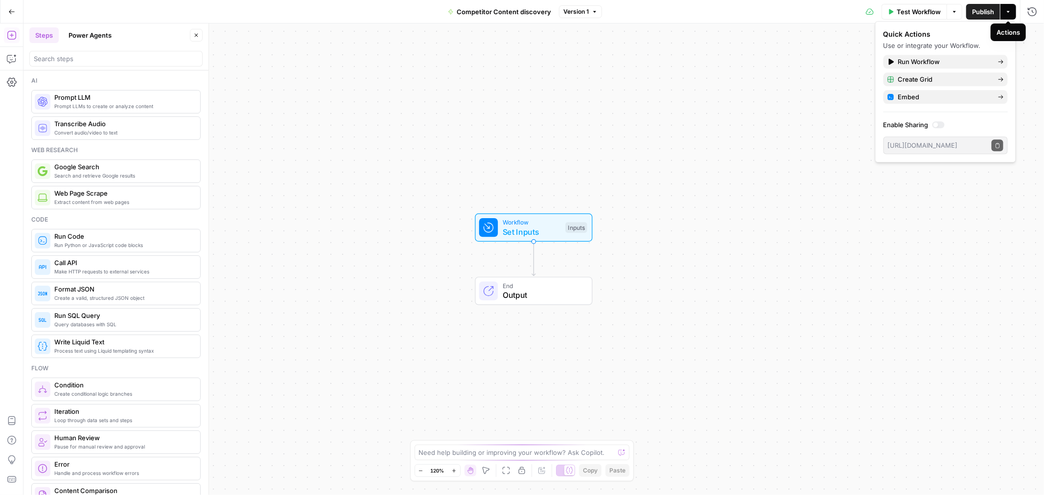
click at [1011, 13] on icon "button" at bounding box center [1008, 12] width 6 height 6
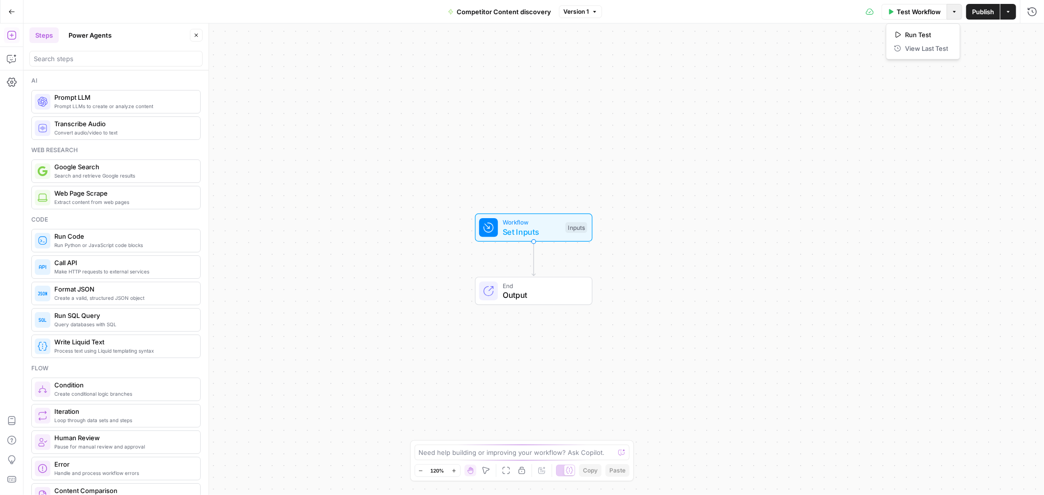
click at [957, 12] on button "Options" at bounding box center [955, 12] width 16 height 16
click at [587, 6] on button "Version 1" at bounding box center [580, 11] width 43 height 13
click at [588, 7] on span "Version 1" at bounding box center [575, 11] width 25 height 9
click at [11, 13] on icon "button" at bounding box center [12, 11] width 6 height 4
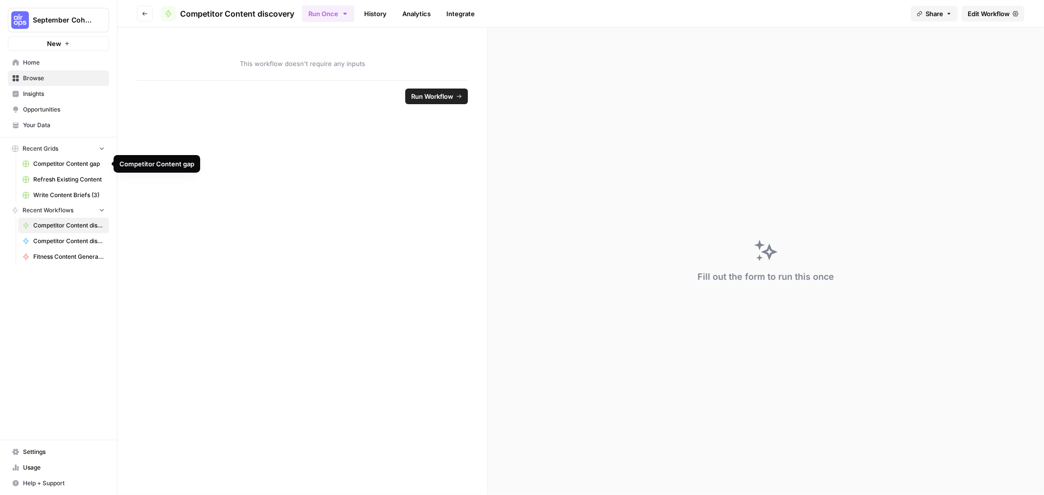
click at [56, 164] on span "Competitor Content gap" at bounding box center [68, 164] width 71 height 9
click at [64, 236] on link "Competitor Content discovery (new)" at bounding box center [63, 241] width 91 height 16
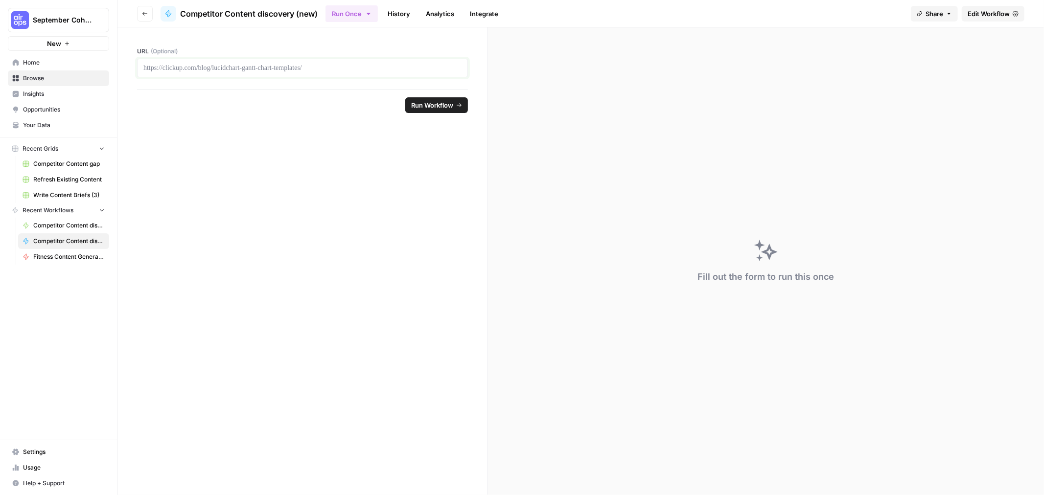
click at [299, 70] on p at bounding box center [302, 68] width 318 height 10
drag, startPoint x: 347, startPoint y: 66, endPoint x: 285, endPoint y: 69, distance: 61.7
click at [158, 72] on p at bounding box center [302, 68] width 318 height 10
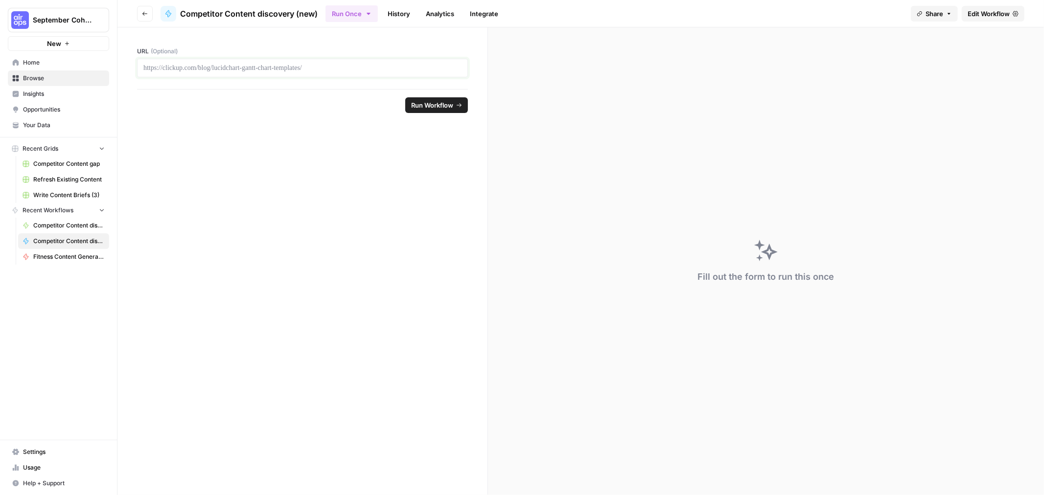
click at [286, 66] on p at bounding box center [302, 68] width 318 height 10
click at [979, 17] on span "Edit Workflow" at bounding box center [989, 14] width 42 height 10
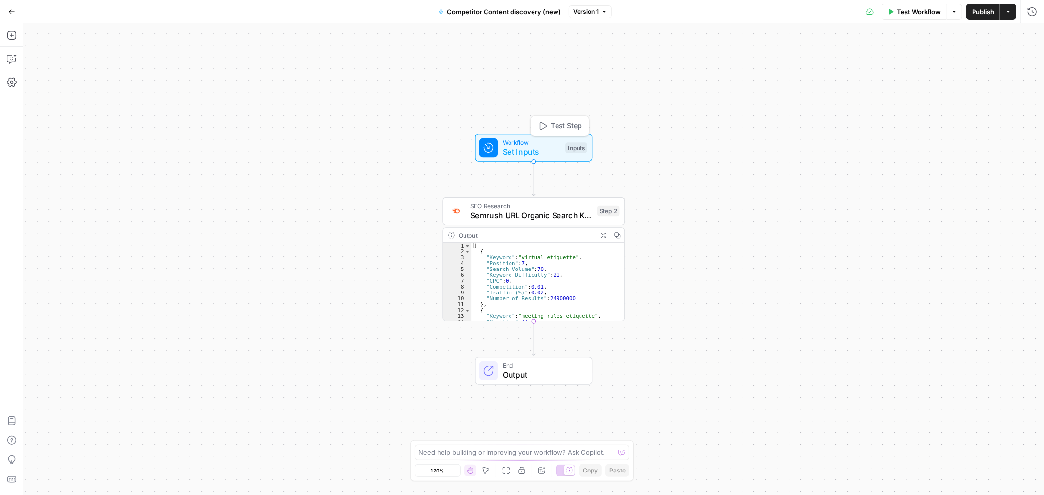
click at [551, 146] on span "Set Inputs" at bounding box center [532, 152] width 58 height 12
click at [1001, 62] on span "edit field" at bounding box center [1000, 61] width 22 height 8
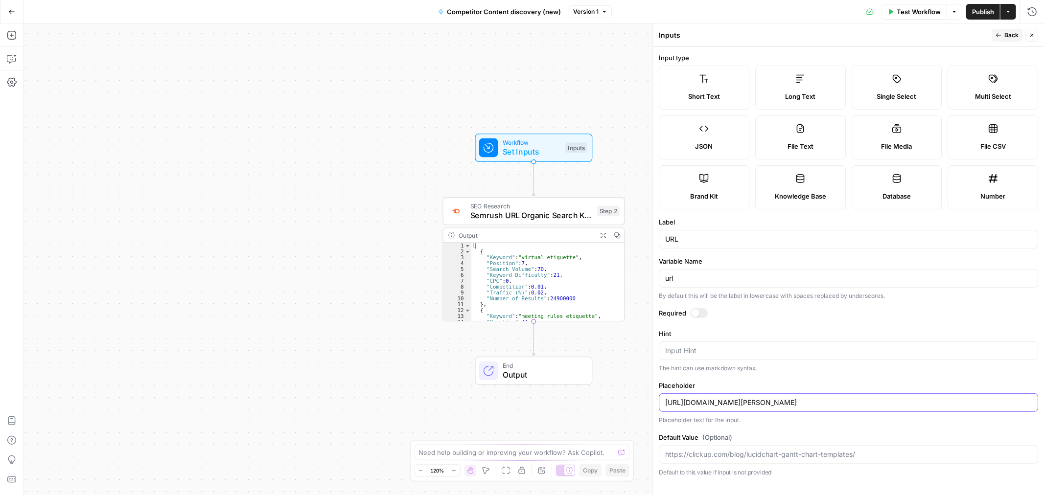
click at [775, 399] on input "[URL][DOMAIN_NAME][PERSON_NAME]" at bounding box center [848, 403] width 367 height 10
click at [775, 400] on input "[URL][DOMAIN_NAME][PERSON_NAME]" at bounding box center [848, 403] width 367 height 10
click at [987, 11] on span "Publish" at bounding box center [983, 12] width 22 height 10
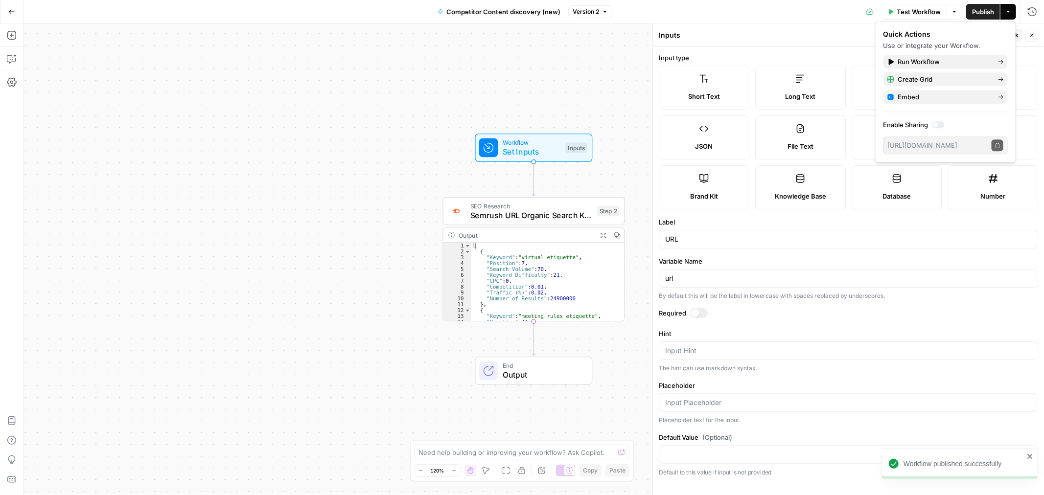
drag, startPoint x: 481, startPoint y: 77, endPoint x: 491, endPoint y: 81, distance: 10.7
click at [482, 78] on div "Workflow Set Inputs Inputs SEO Research Semrush URL Organic Search Keywords Ste…" at bounding box center [533, 259] width 1020 height 472
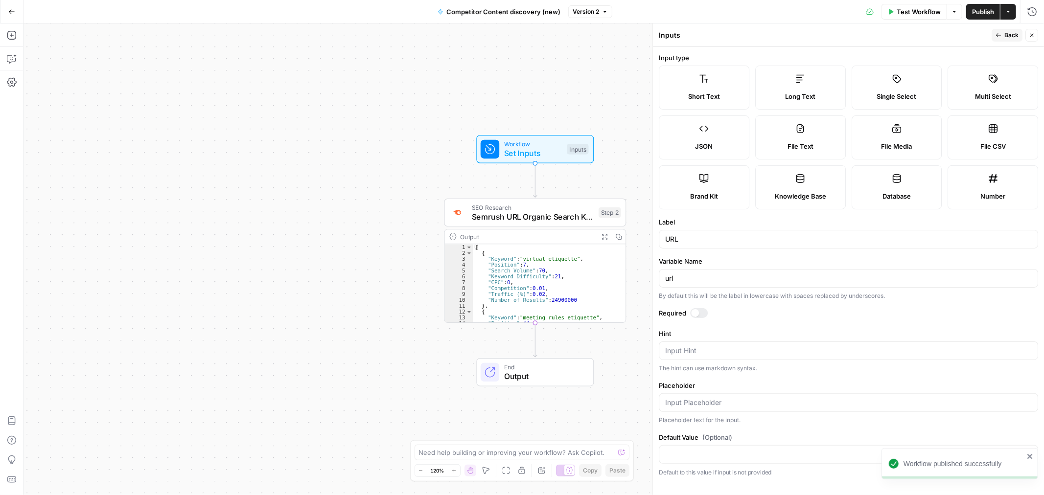
click at [453, 76] on div "Workflow Set Inputs Inputs SEO Research Semrush URL Organic Search Keywords Ste…" at bounding box center [533, 259] width 1020 height 472
click at [506, 219] on span "Semrush URL Organic Search Keywords" at bounding box center [533, 217] width 122 height 12
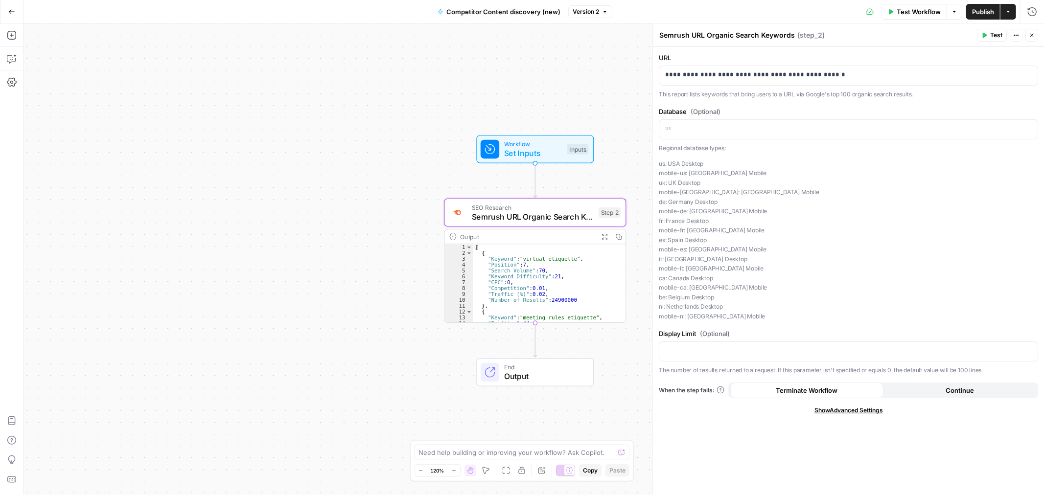
drag, startPoint x: 790, startPoint y: 35, endPoint x: 648, endPoint y: 34, distance: 142.9
click at [652, 34] on div "**********" at bounding box center [848, 259] width 392 height 472
click at [12, 29] on button "Add Steps" at bounding box center [12, 35] width 16 height 16
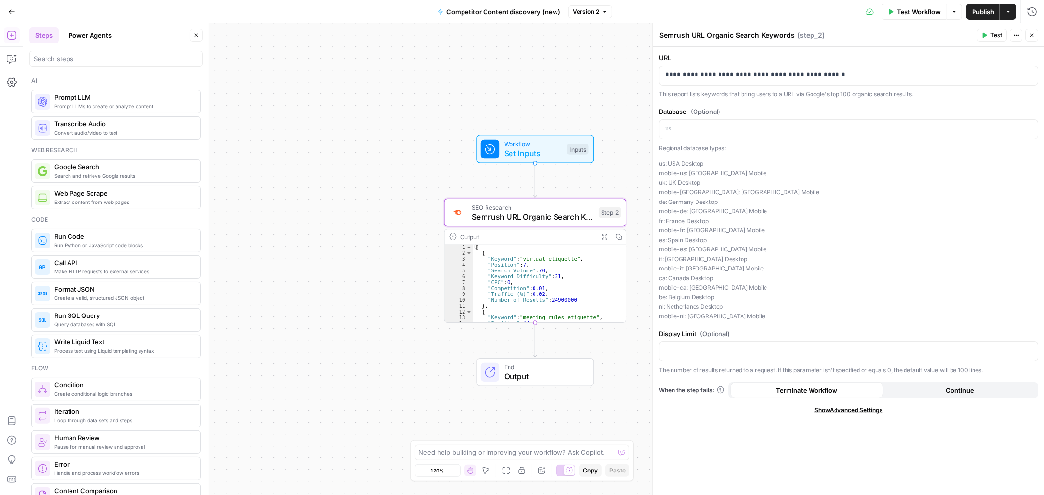
click at [88, 35] on button "Power Agents" at bounding box center [90, 35] width 55 height 16
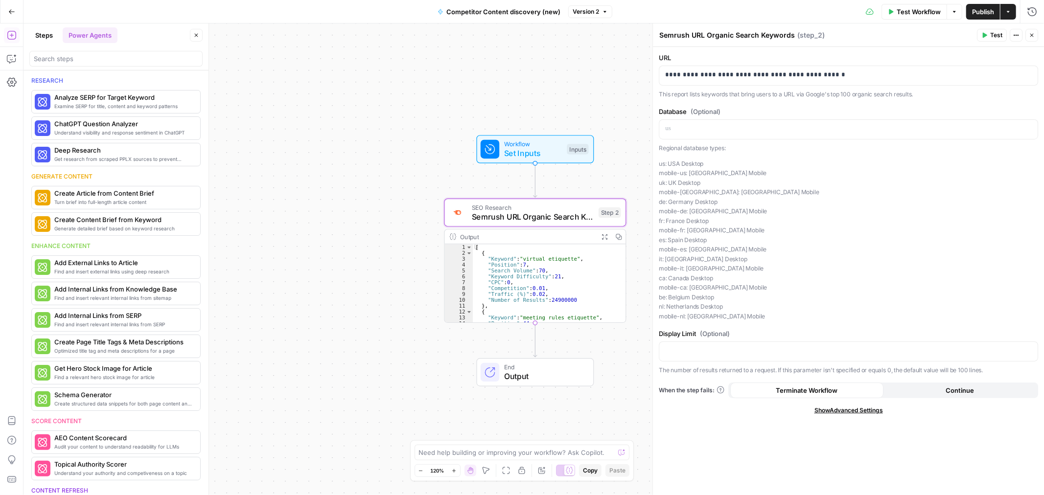
click at [46, 31] on button "Steps" at bounding box center [43, 35] width 29 height 16
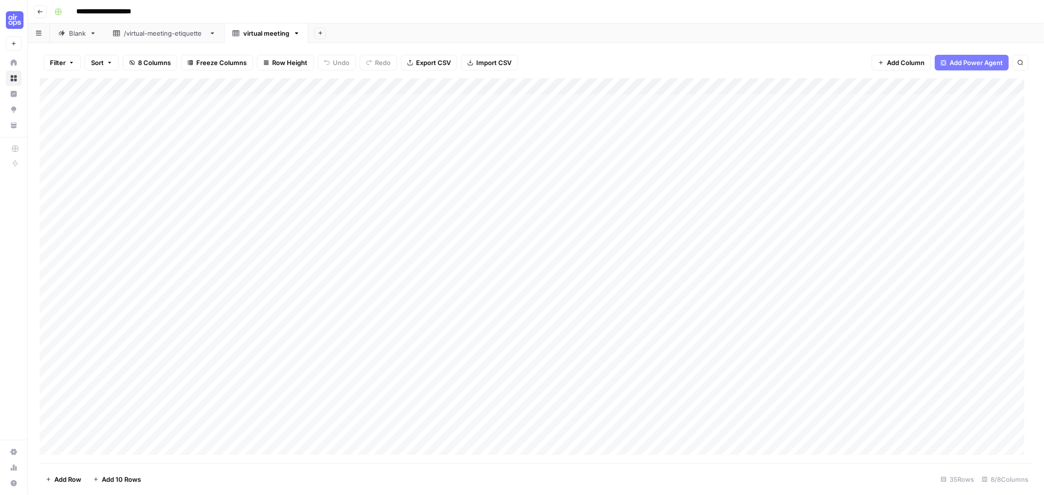
click at [145, 36] on div "/virtual-meeting-etiquette" at bounding box center [164, 33] width 81 height 10
click at [74, 32] on div "Blank" at bounding box center [77, 33] width 17 height 10
click at [178, 35] on div "/virtual-meeting-etiquette" at bounding box center [164, 33] width 81 height 10
click at [81, 34] on div "Blank" at bounding box center [77, 33] width 17 height 10
click at [69, 31] on div "Blank" at bounding box center [71, 33] width 27 height 10
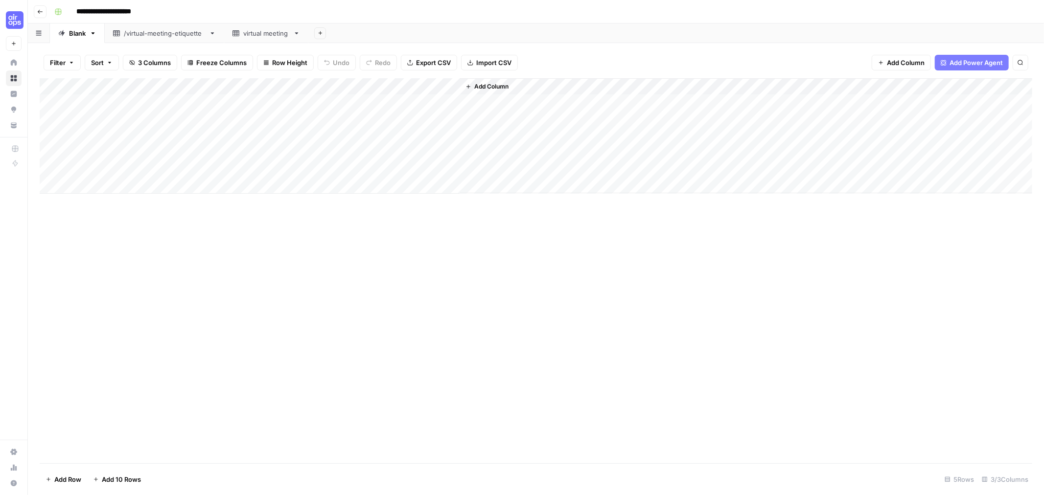
click at [70, 28] on div "Blank" at bounding box center [77, 33] width 17 height 10
click at [92, 33] on icon "button" at bounding box center [93, 33] width 7 height 7
click at [120, 53] on span "Rename Sheet" at bounding box center [132, 51] width 47 height 10
type input "**********"
click at [82, 34] on div "BlankURL inputs" at bounding box center [93, 33] width 49 height 10
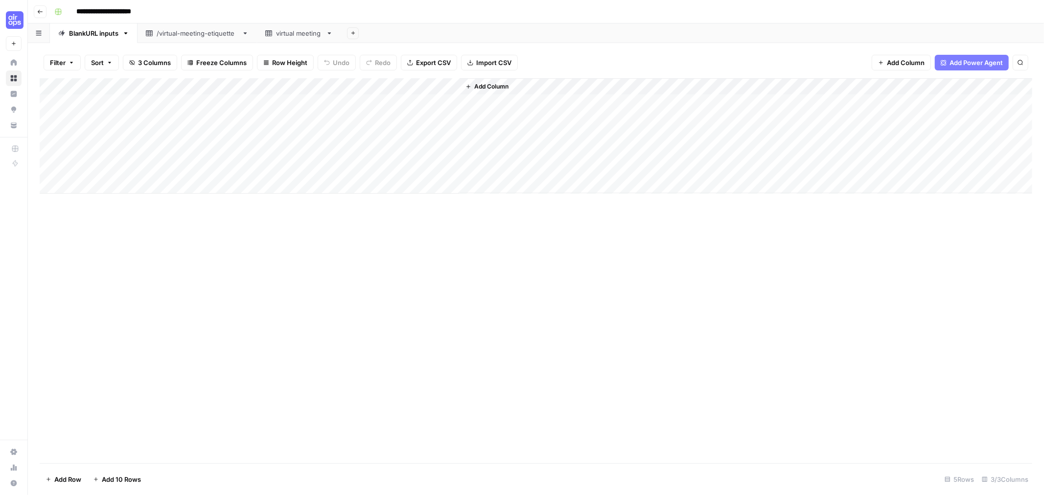
click at [128, 36] on icon "button" at bounding box center [125, 33] width 7 height 7
click at [137, 46] on div "Rename Sheet" at bounding box center [162, 51] width 62 height 10
click at [87, 33] on input "**********" at bounding box center [94, 33] width 51 height 13
type input "**********"
click at [181, 43] on div "Filter Sort 3 Columns Freeze Columns Row Height Undo Redo Export CSV Import CSV…" at bounding box center [536, 269] width 1016 height 452
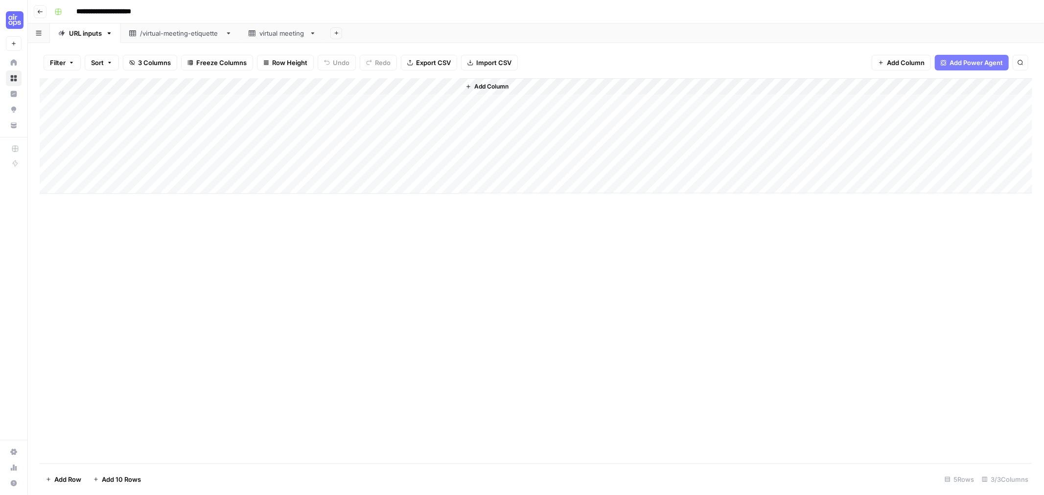
click at [185, 38] on link "/virtual-meeting-etiquette" at bounding box center [180, 33] width 119 height 20
click at [88, 33] on div "URL inputs" at bounding box center [85, 33] width 33 height 10
click at [196, 35] on div "/virtual-meeting-etiquette" at bounding box center [180, 33] width 81 height 10
click at [86, 41] on link "URL inputs" at bounding box center [85, 33] width 71 height 20
click at [410, 97] on div "Add Column" at bounding box center [536, 136] width 993 height 116
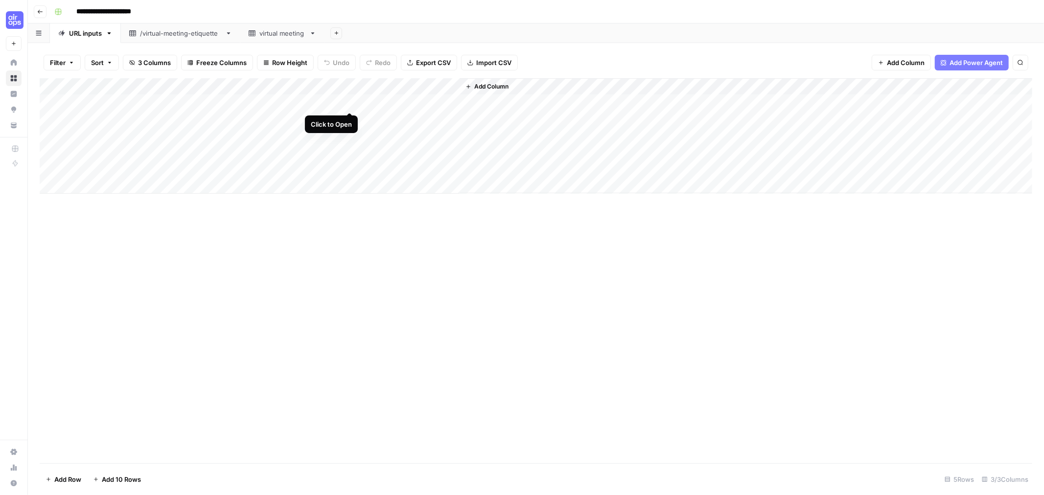
click at [348, 102] on div "Add Column" at bounding box center [536, 136] width 993 height 116
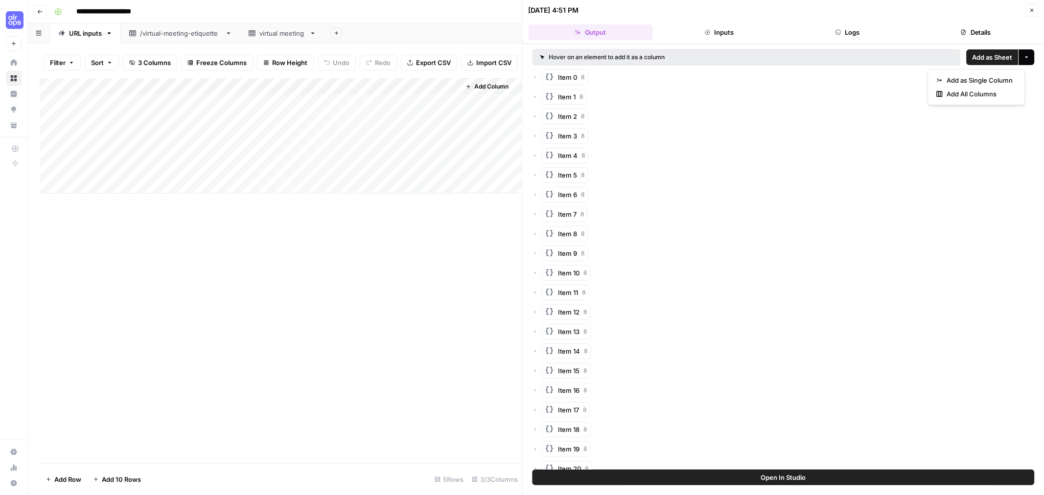
click at [1020, 60] on button "More options" at bounding box center [1026, 57] width 16 height 16
click at [721, 30] on button "Inputs" at bounding box center [719, 32] width 124 height 16
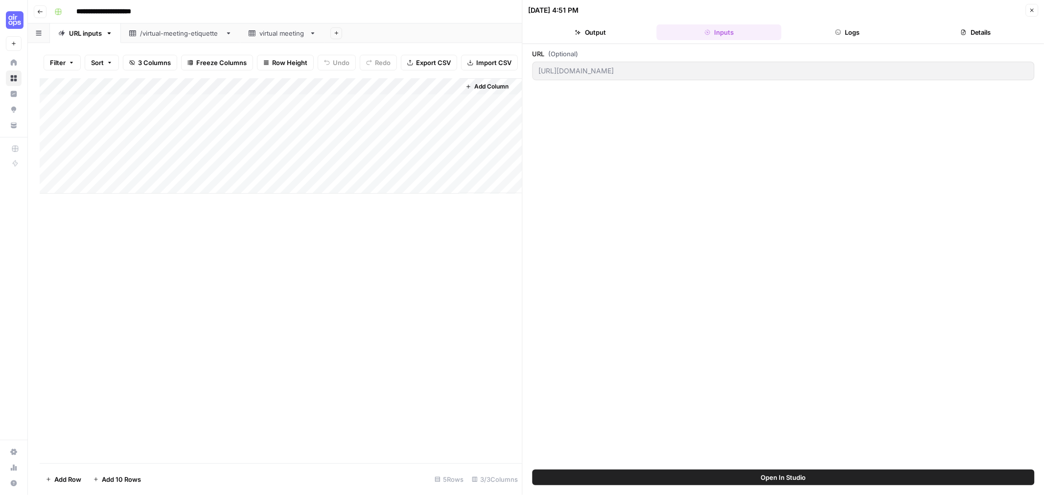
click at [594, 30] on button "Output" at bounding box center [591, 32] width 124 height 16
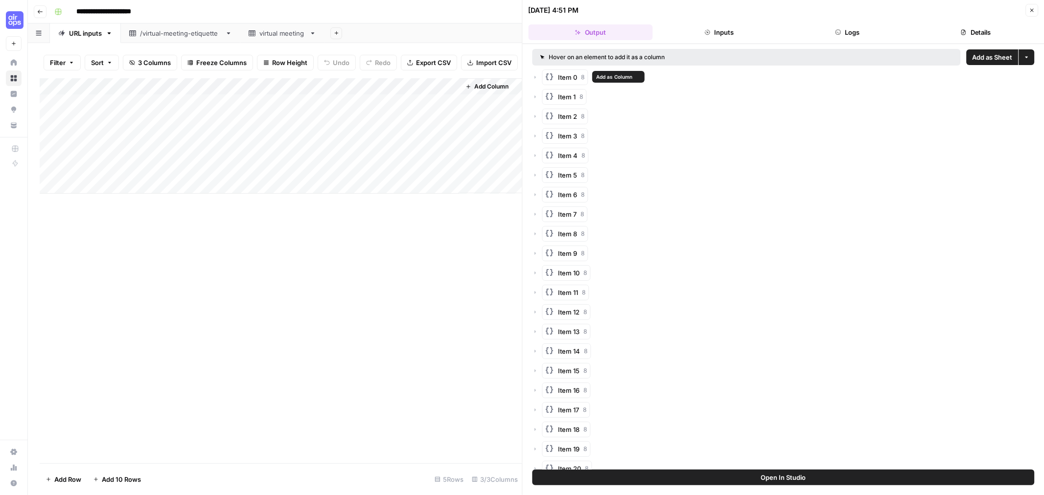
click at [560, 80] on span "Item 0" at bounding box center [567, 77] width 19 height 10
click at [568, 102] on button "Item 1 8" at bounding box center [564, 97] width 45 height 16
